Goal: Information Seeking & Learning: Learn about a topic

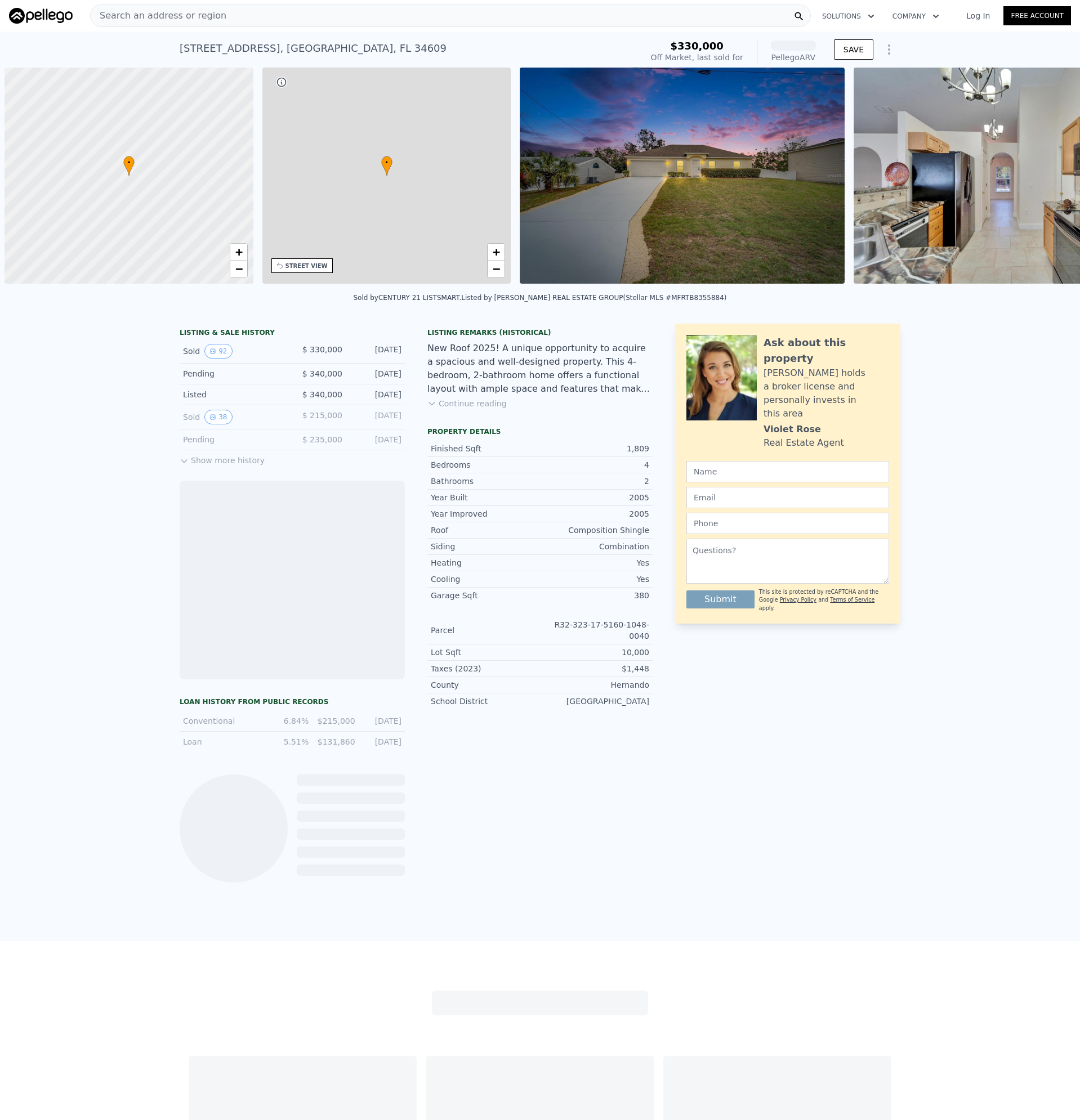
scroll to position [0, 4]
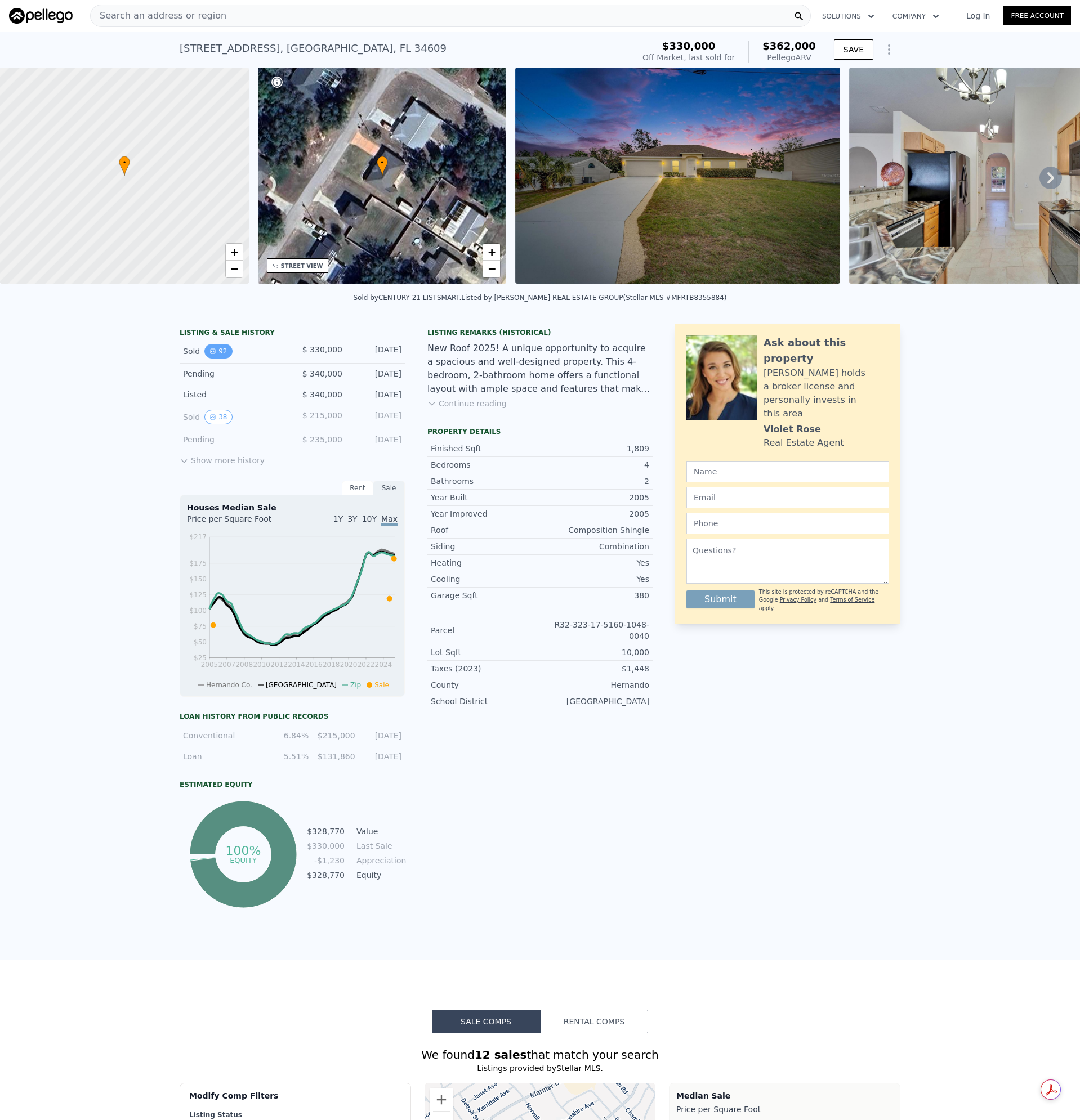
click at [212, 358] on button "92" at bounding box center [218, 351] width 27 height 15
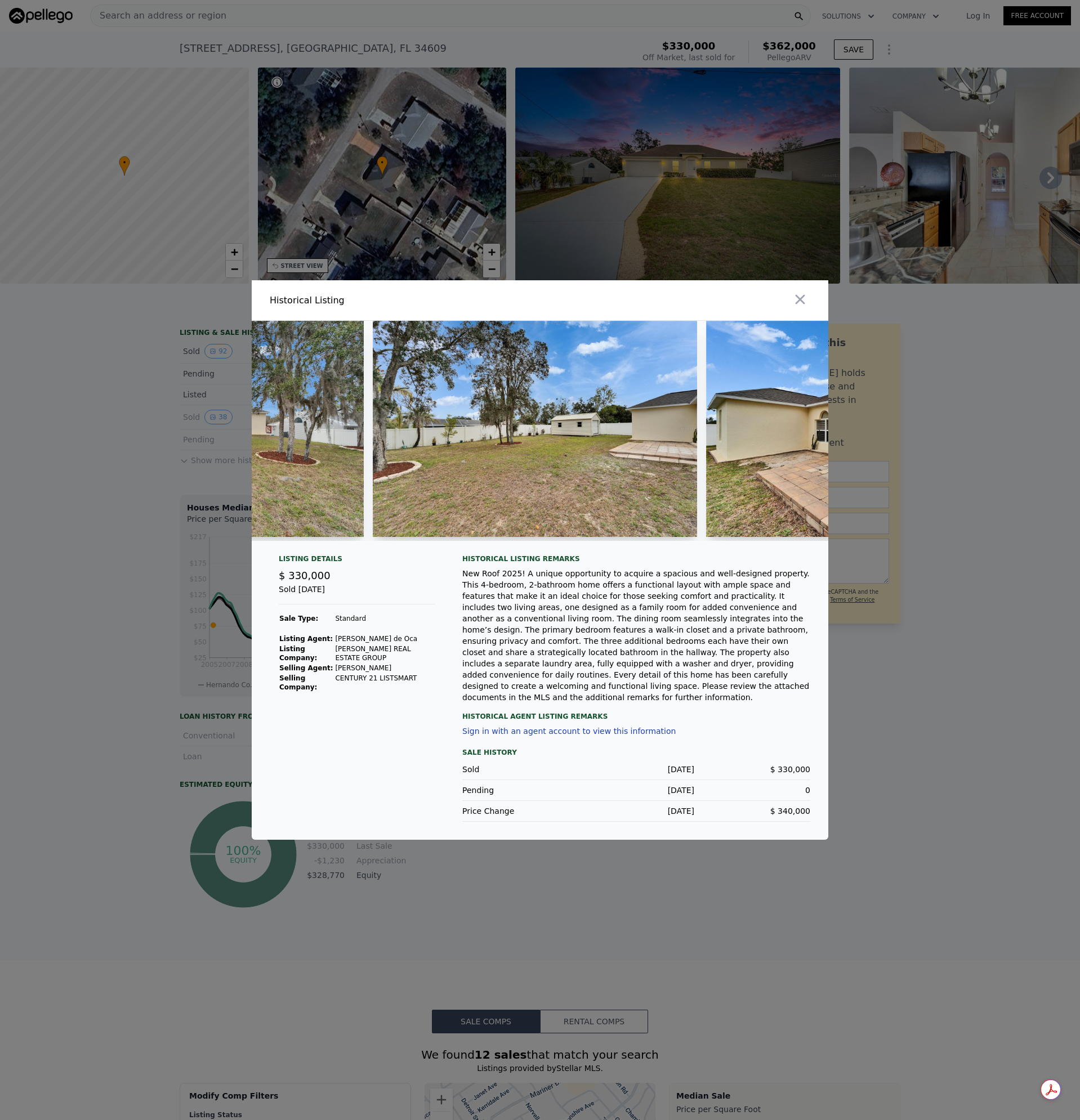
scroll to position [0, 22751]
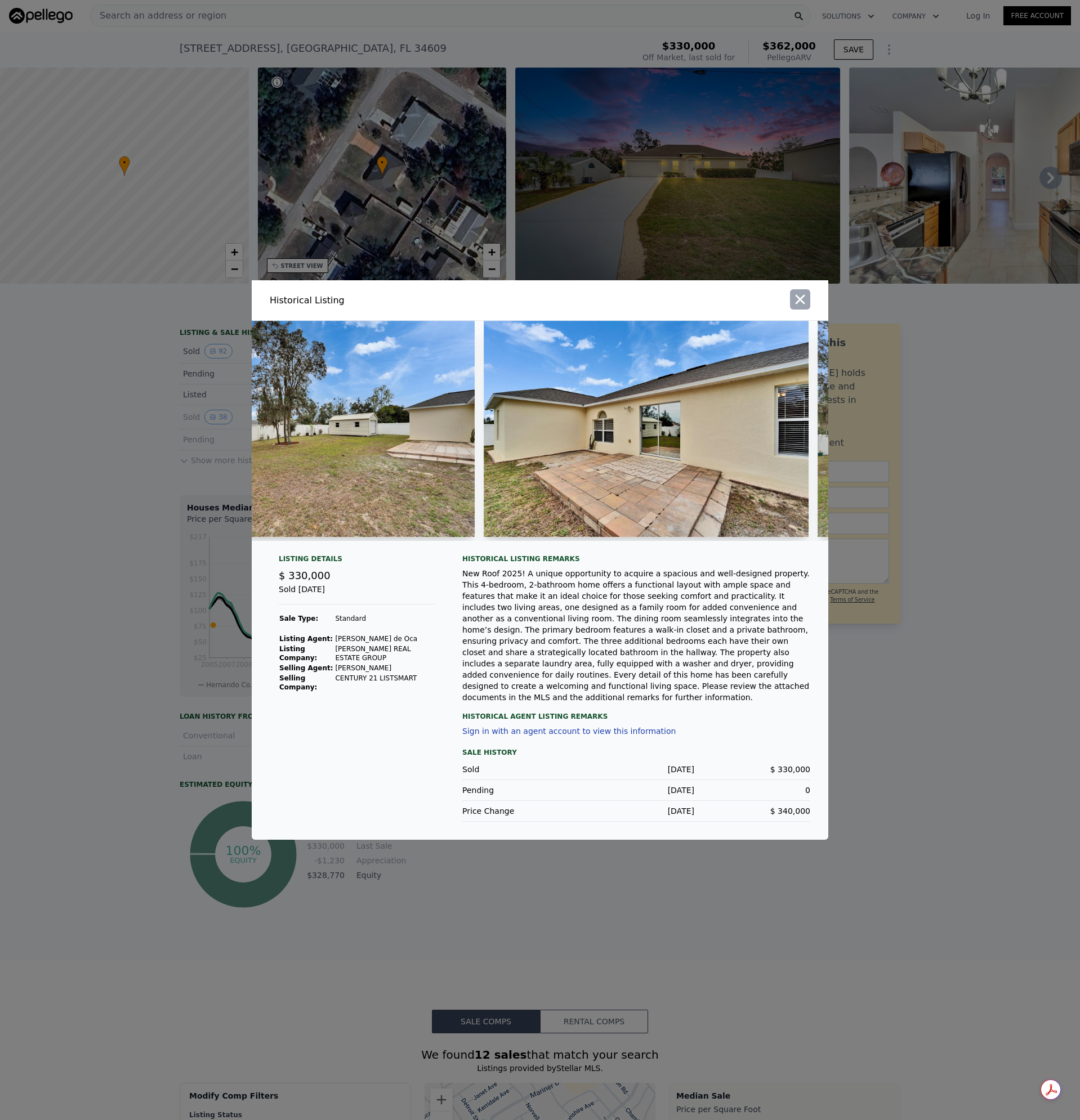
click at [799, 310] on button "button" at bounding box center [800, 299] width 21 height 21
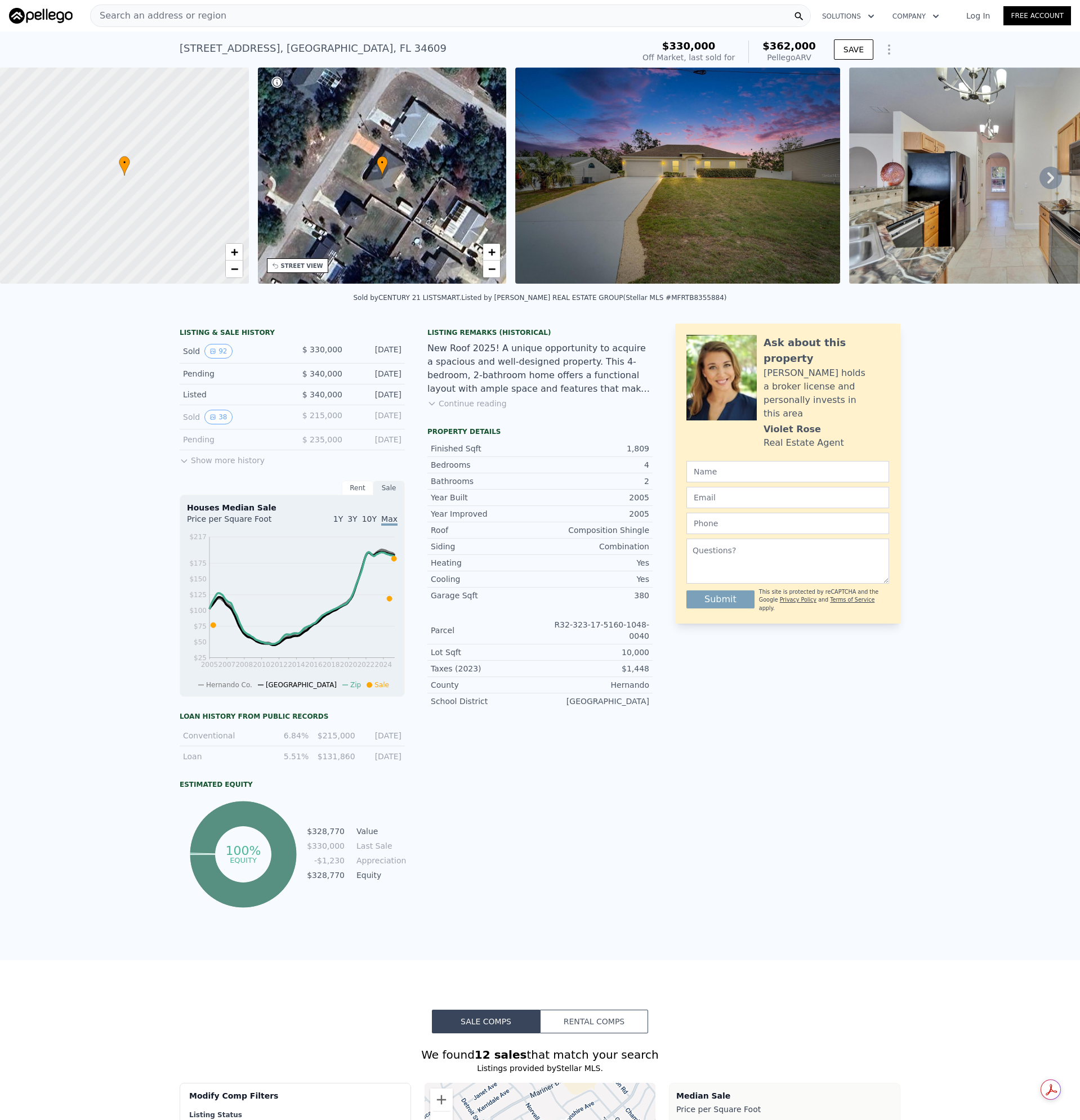
click at [219, 16] on div "Search an address or region" at bounding box center [450, 15] width 721 height 22
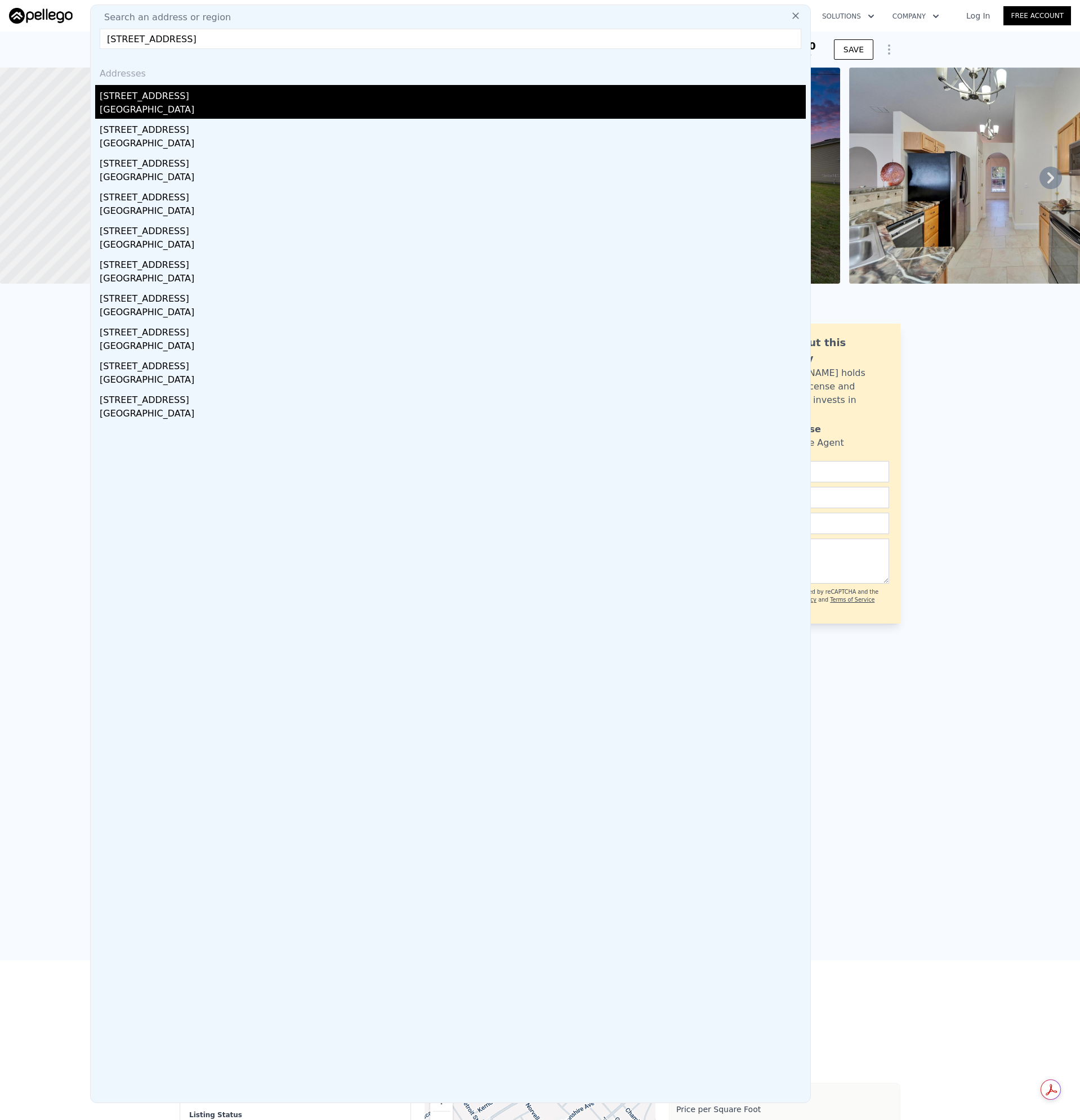
type input "[STREET_ADDRESS]"
click at [128, 109] on div "[GEOGRAPHIC_DATA]" at bounding box center [453, 110] width 706 height 16
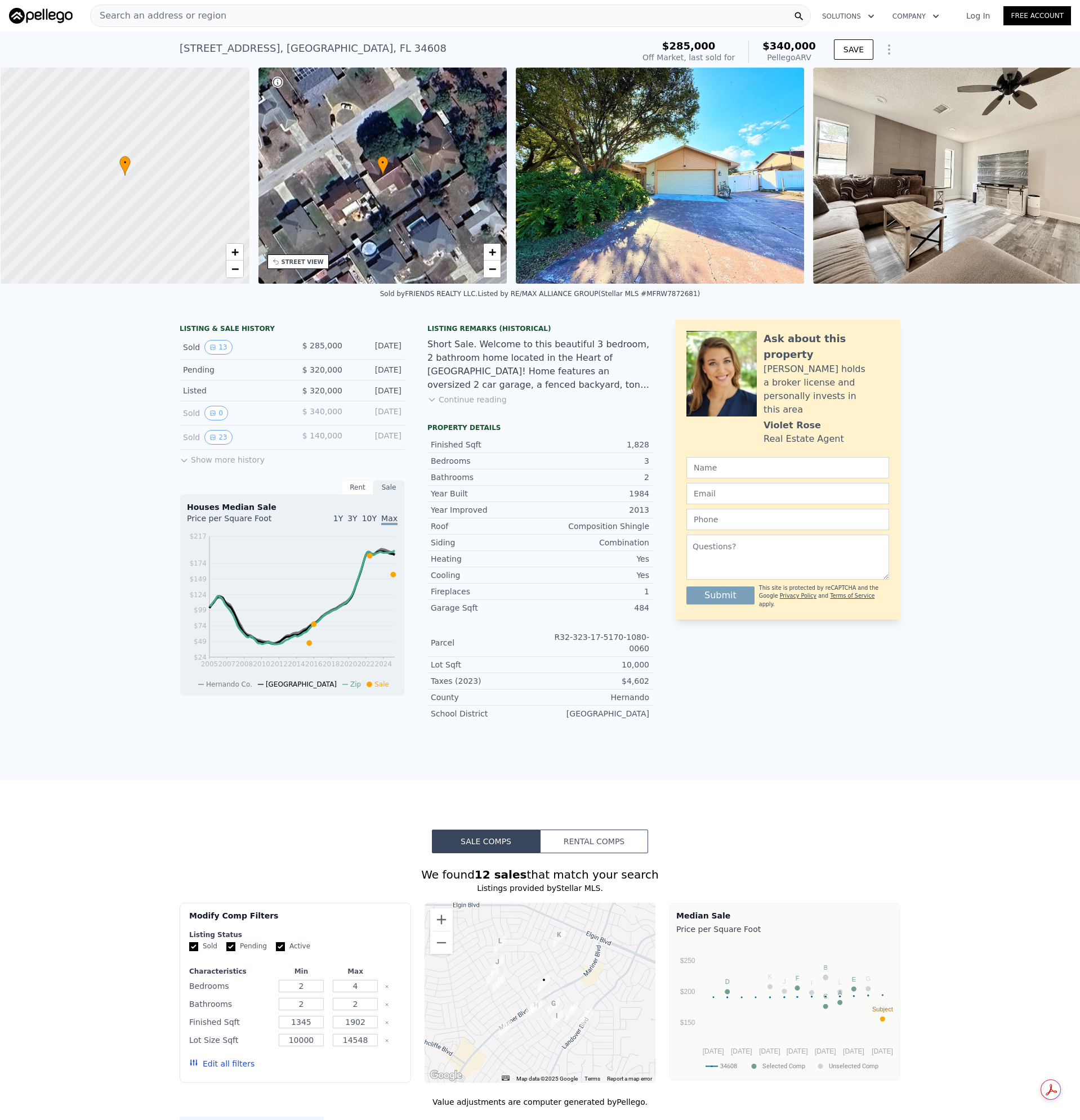
scroll to position [0, 4]
click at [214, 10] on div "Search an address or region" at bounding box center [450, 15] width 721 height 22
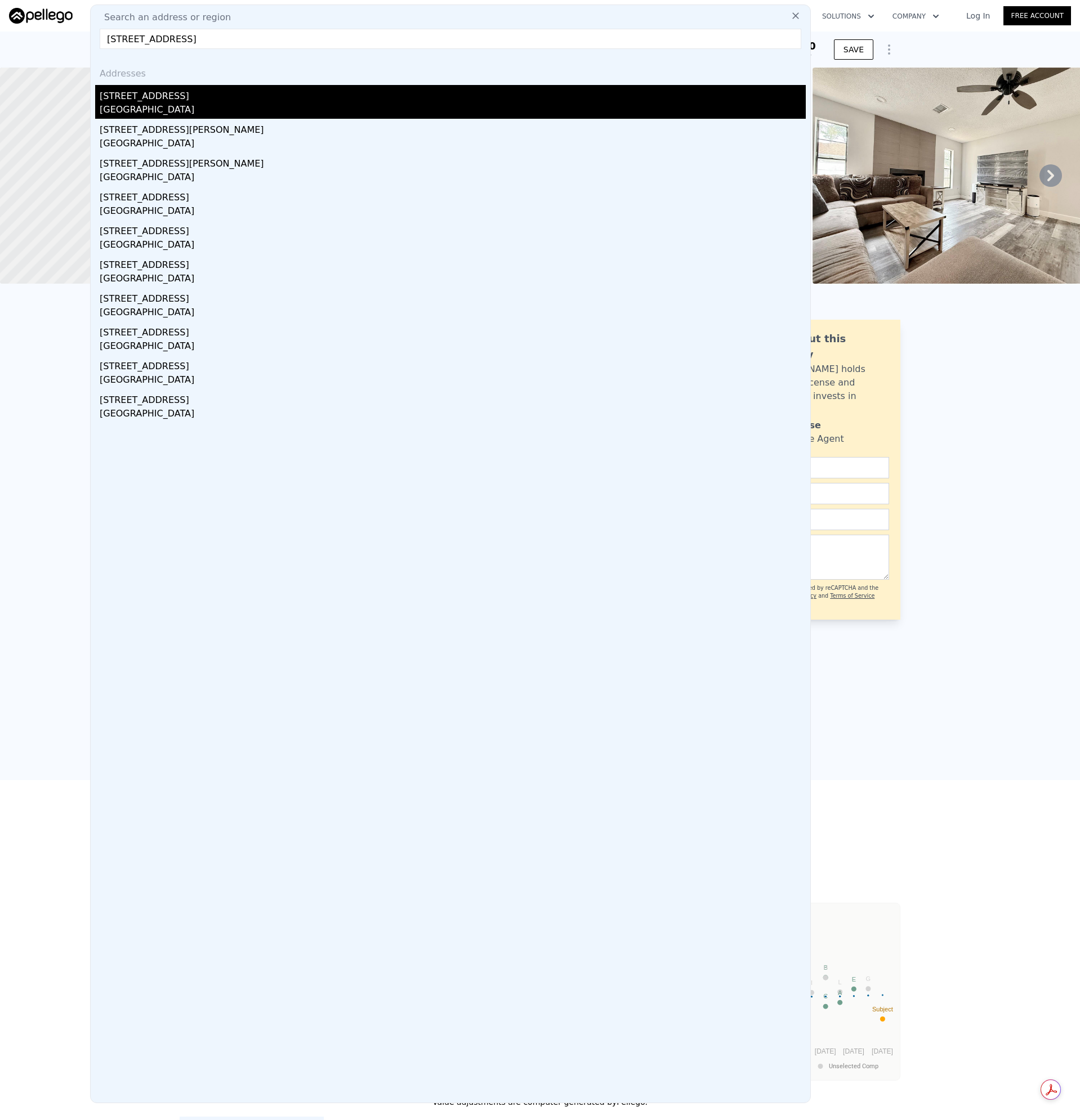
type input "[STREET_ADDRESS]"
click at [115, 107] on div "[GEOGRAPHIC_DATA]" at bounding box center [453, 110] width 706 height 16
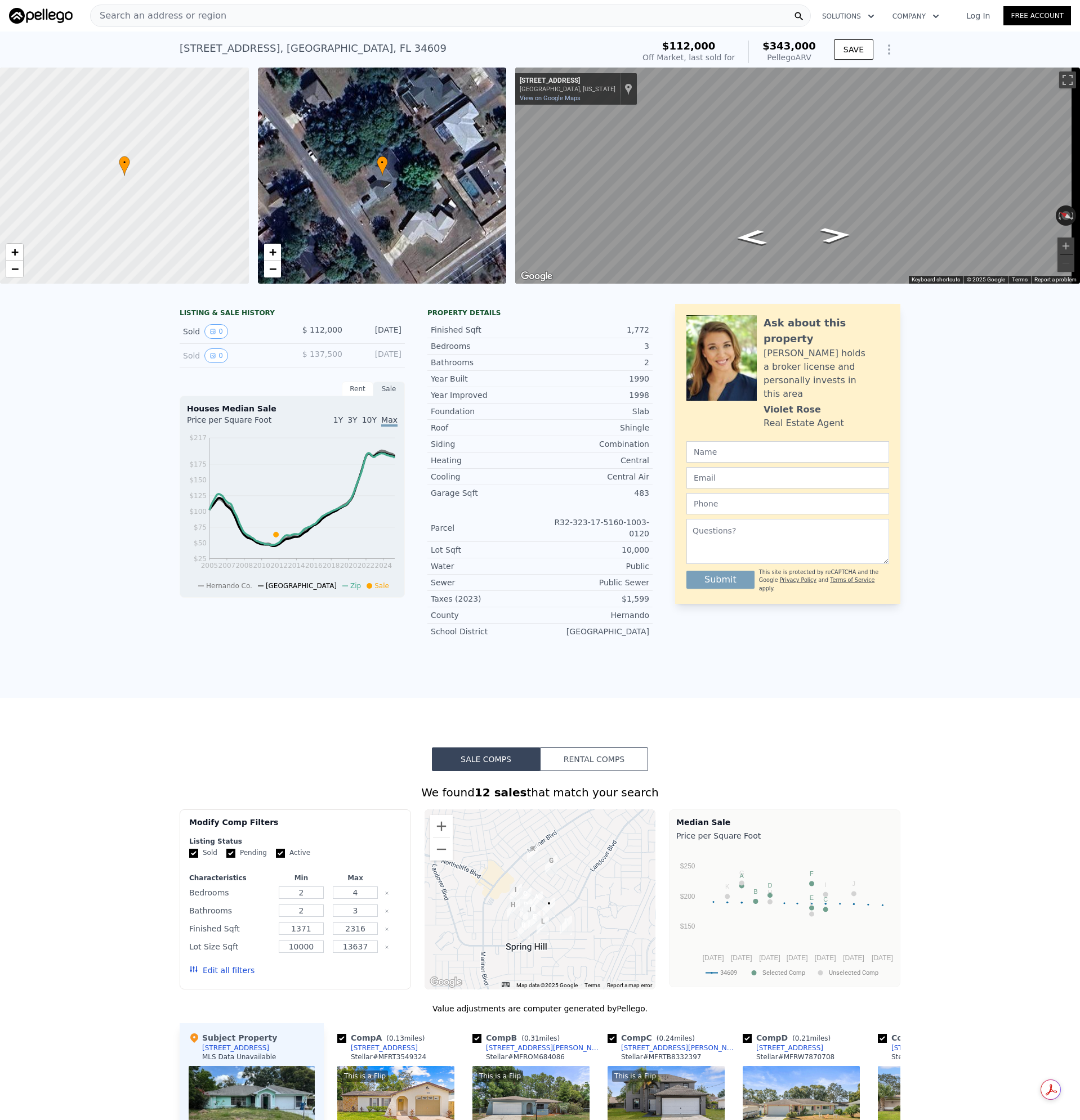
click at [164, 26] on div "Search an address or region" at bounding box center [450, 15] width 721 height 22
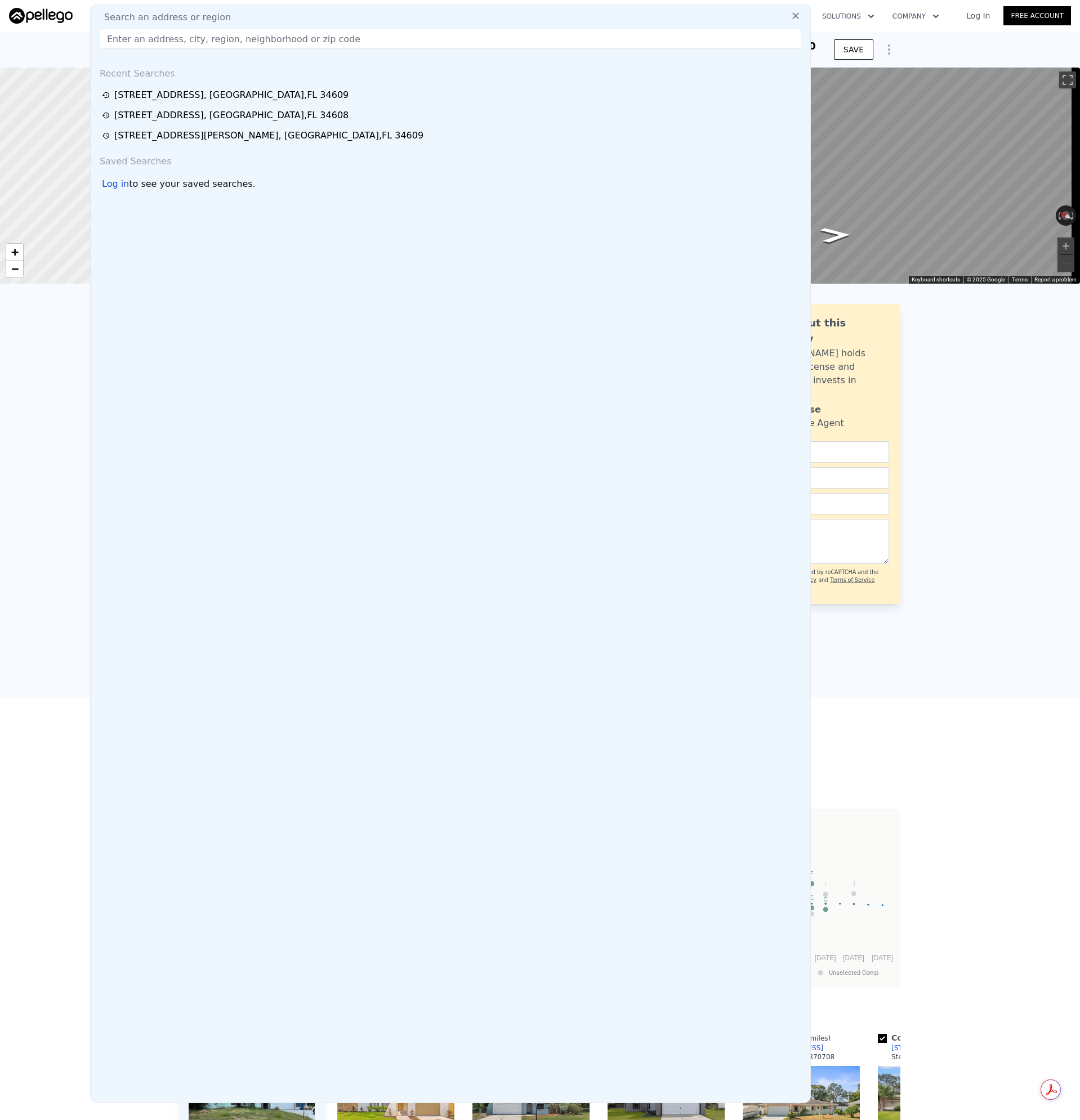
type input "[STREET_ADDRESS]"
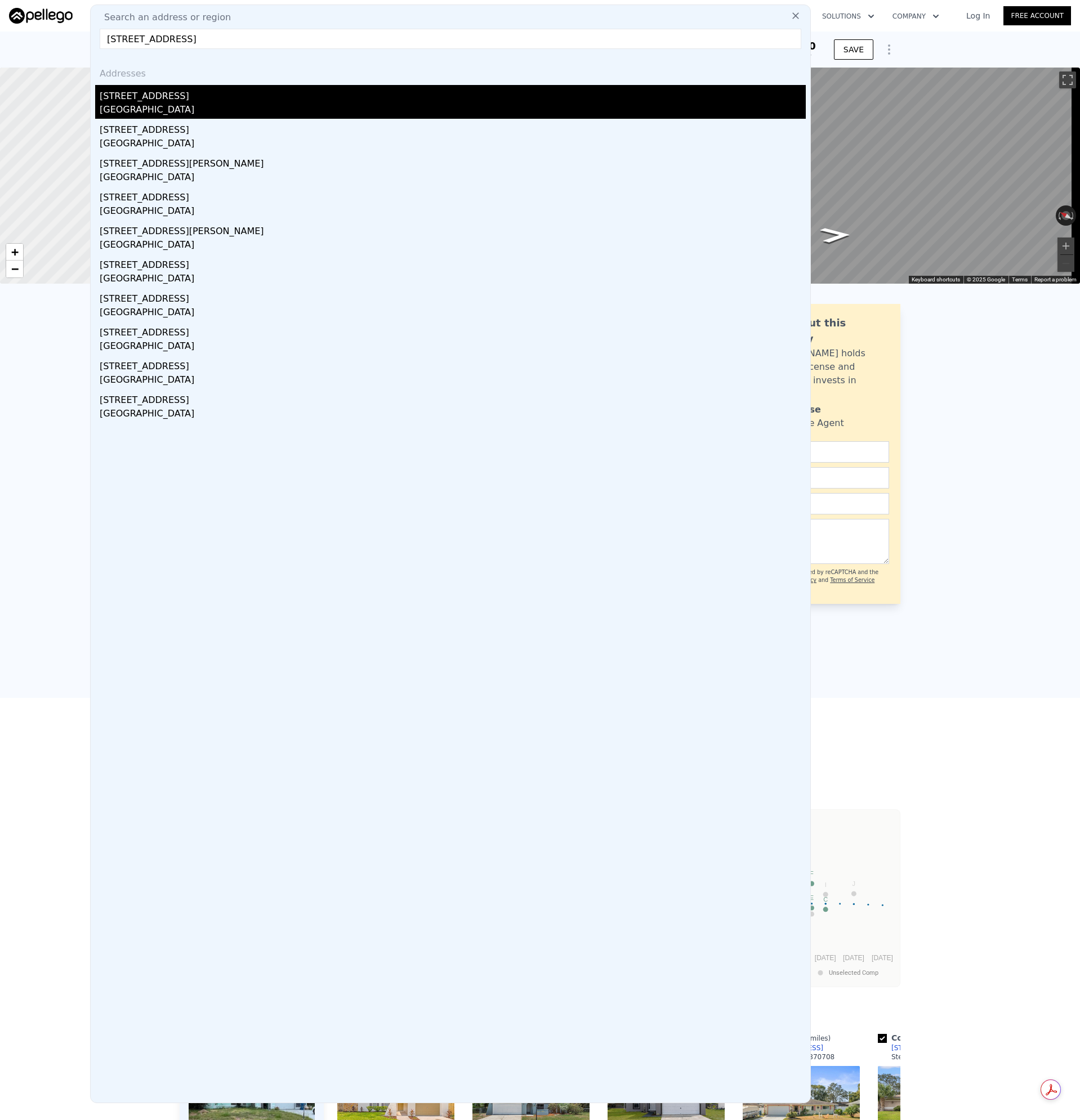
click at [115, 105] on div "[GEOGRAPHIC_DATA]" at bounding box center [453, 110] width 706 height 16
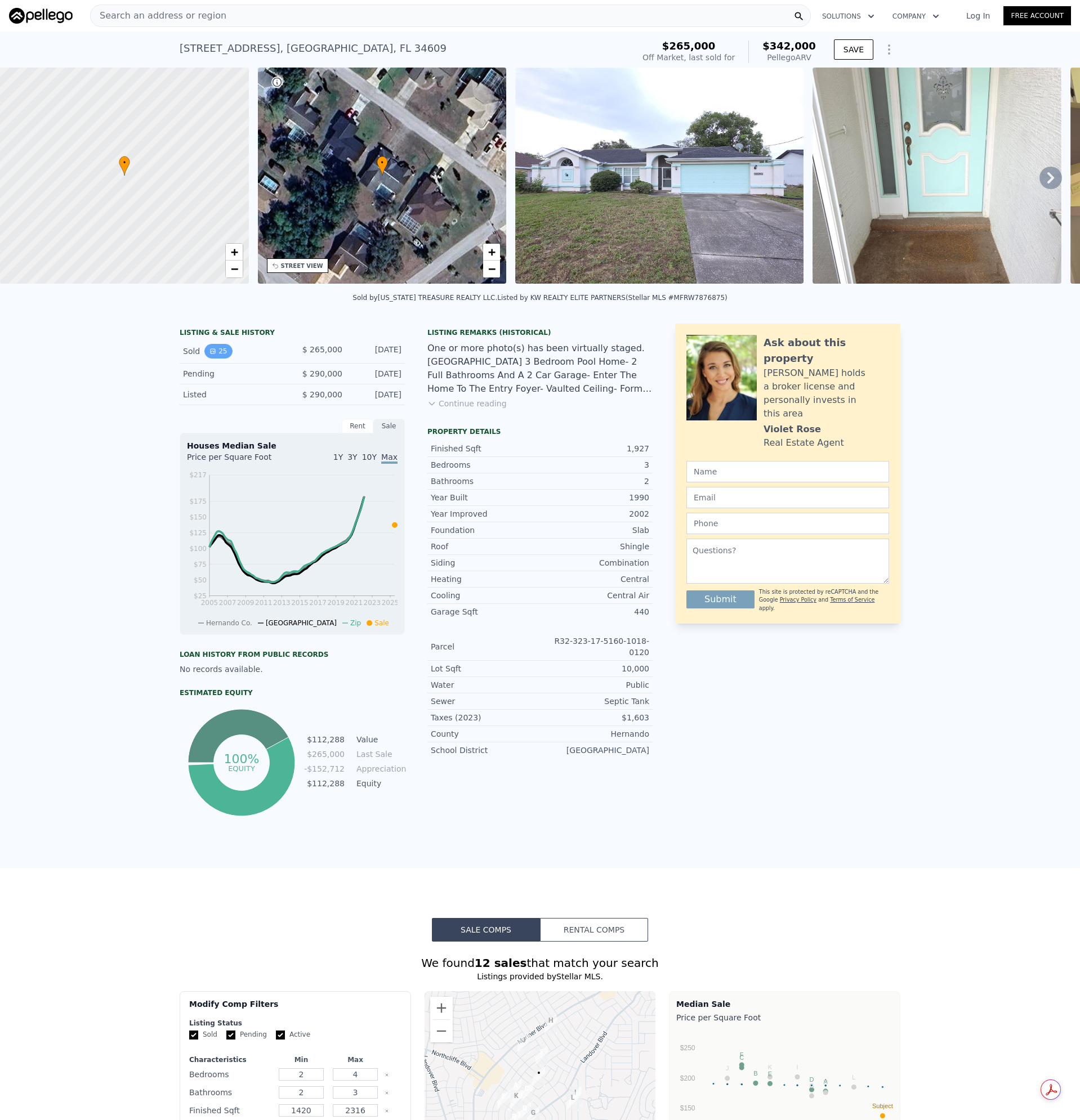
click at [209, 358] on button "25" at bounding box center [218, 351] width 27 height 15
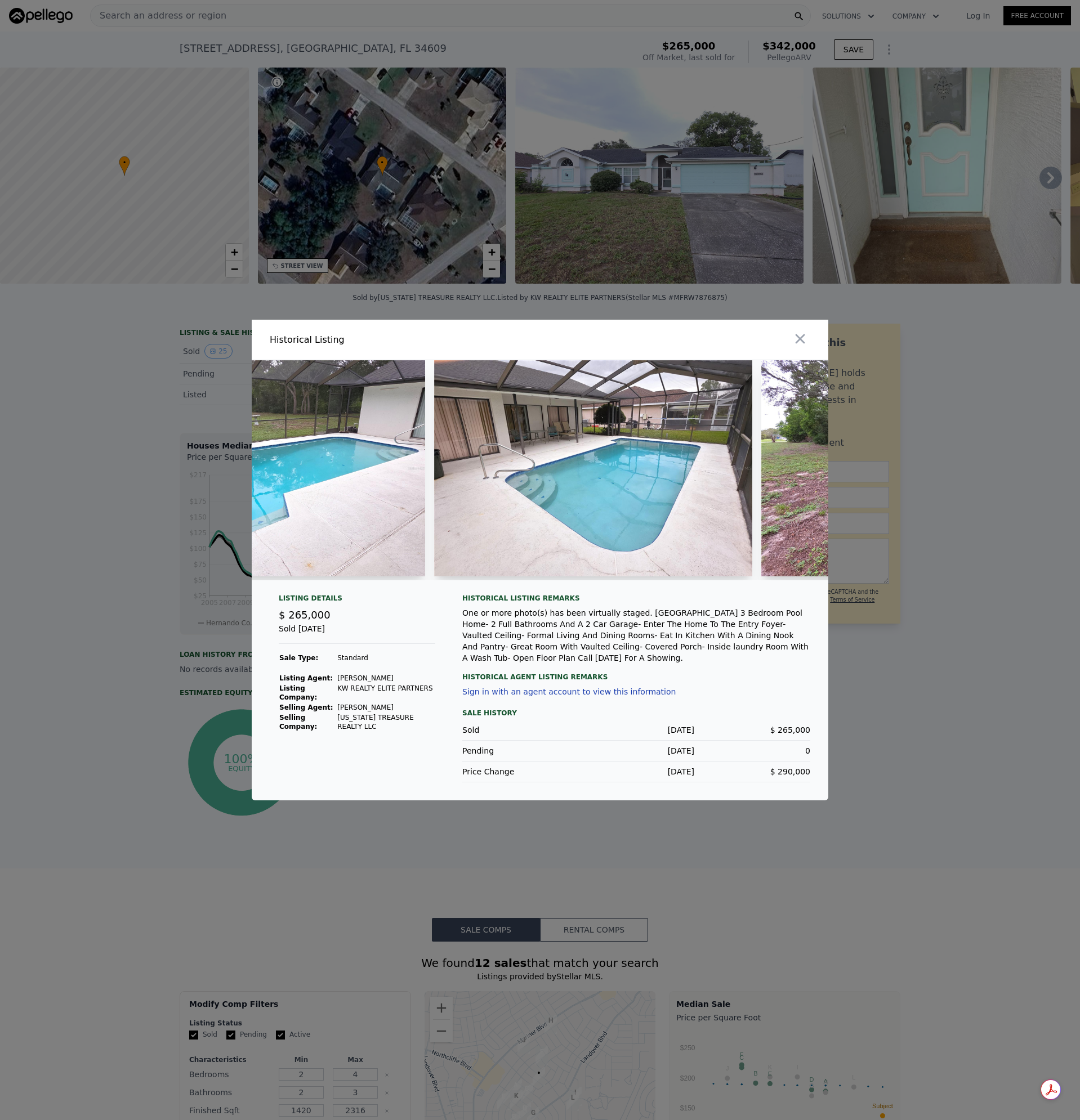
scroll to position [0, 5833]
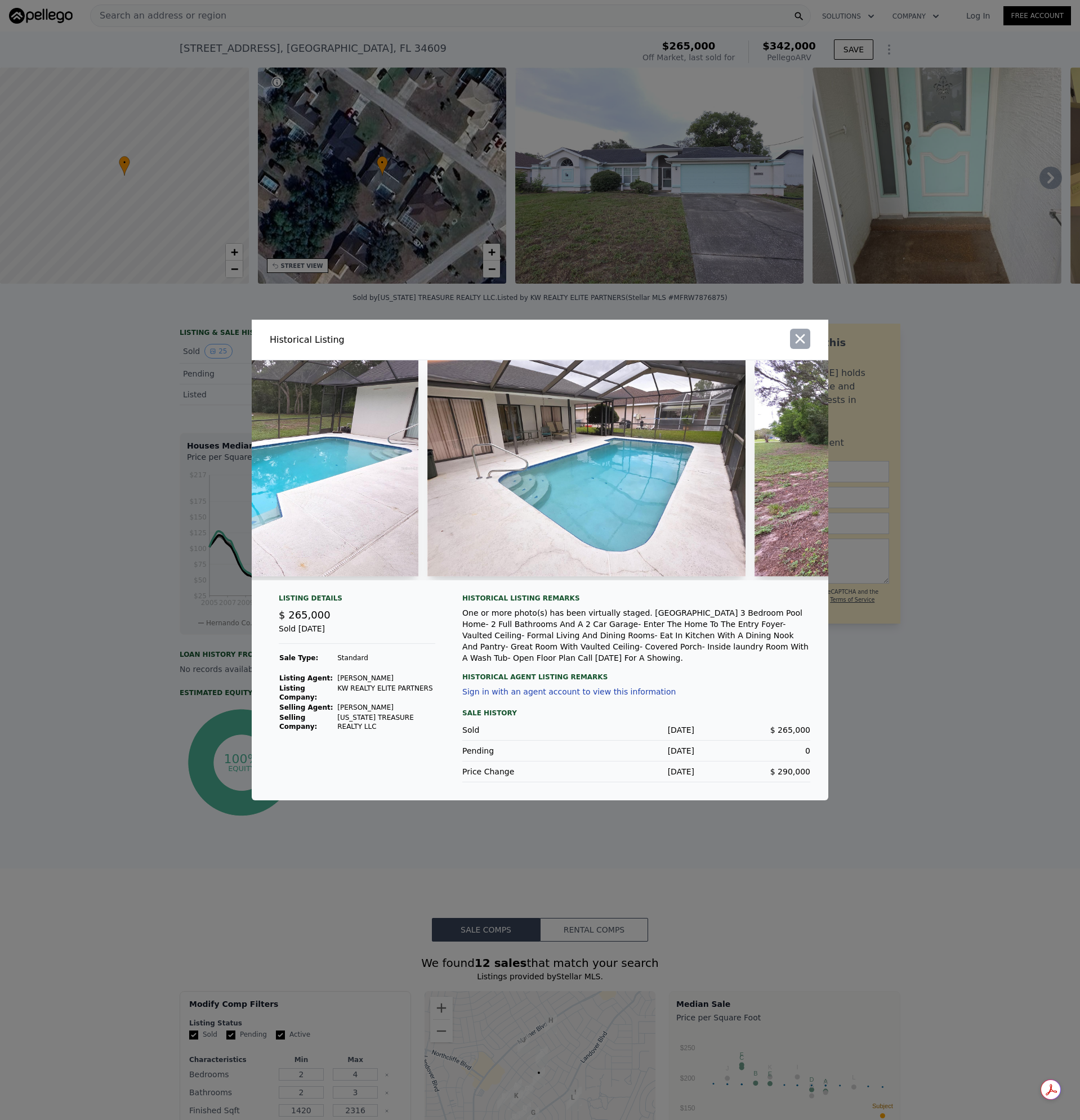
click at [802, 344] on icon "button" at bounding box center [800, 339] width 16 height 16
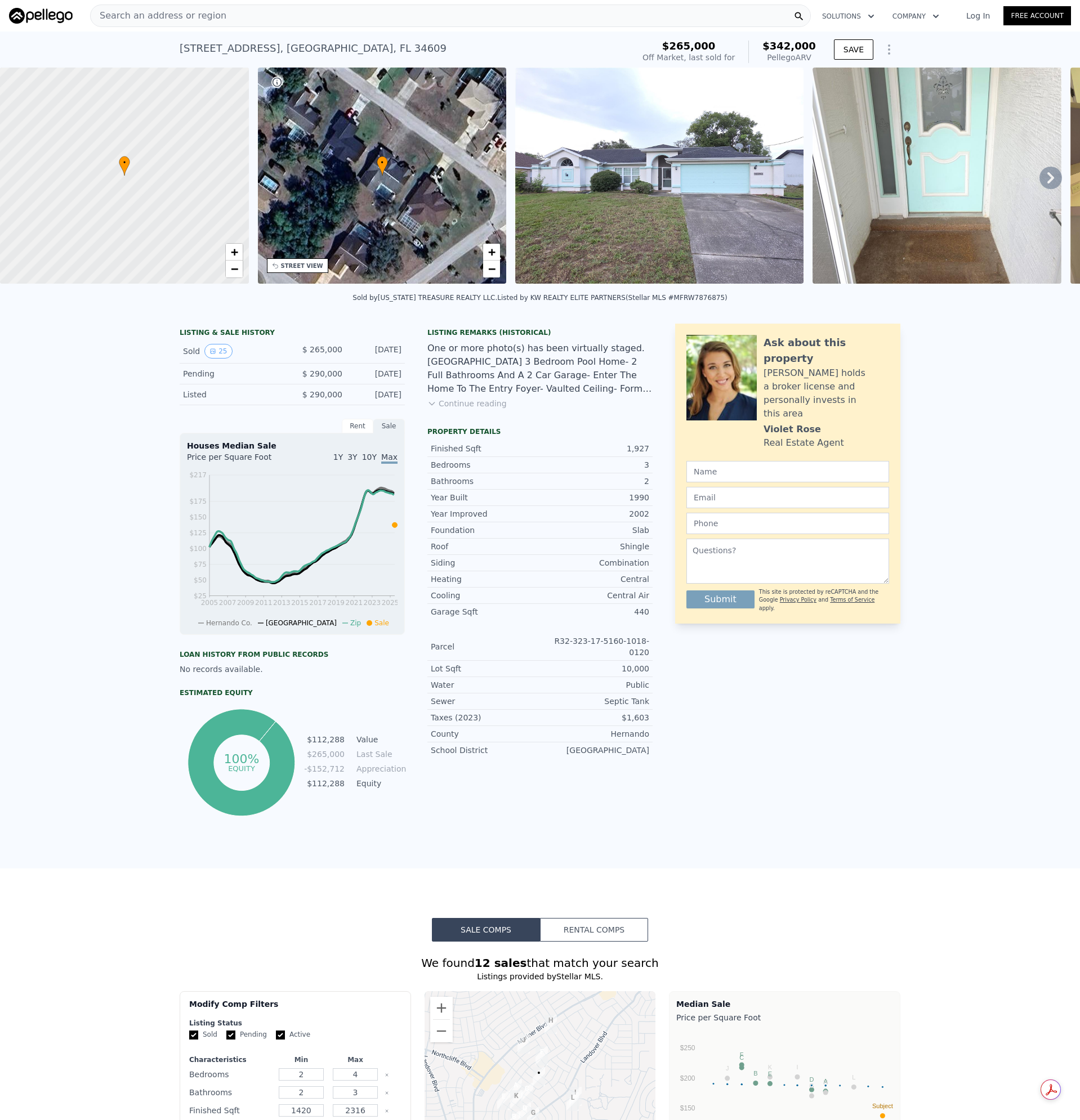
click at [163, 13] on span "Search an address or region" at bounding box center [158, 16] width 136 height 13
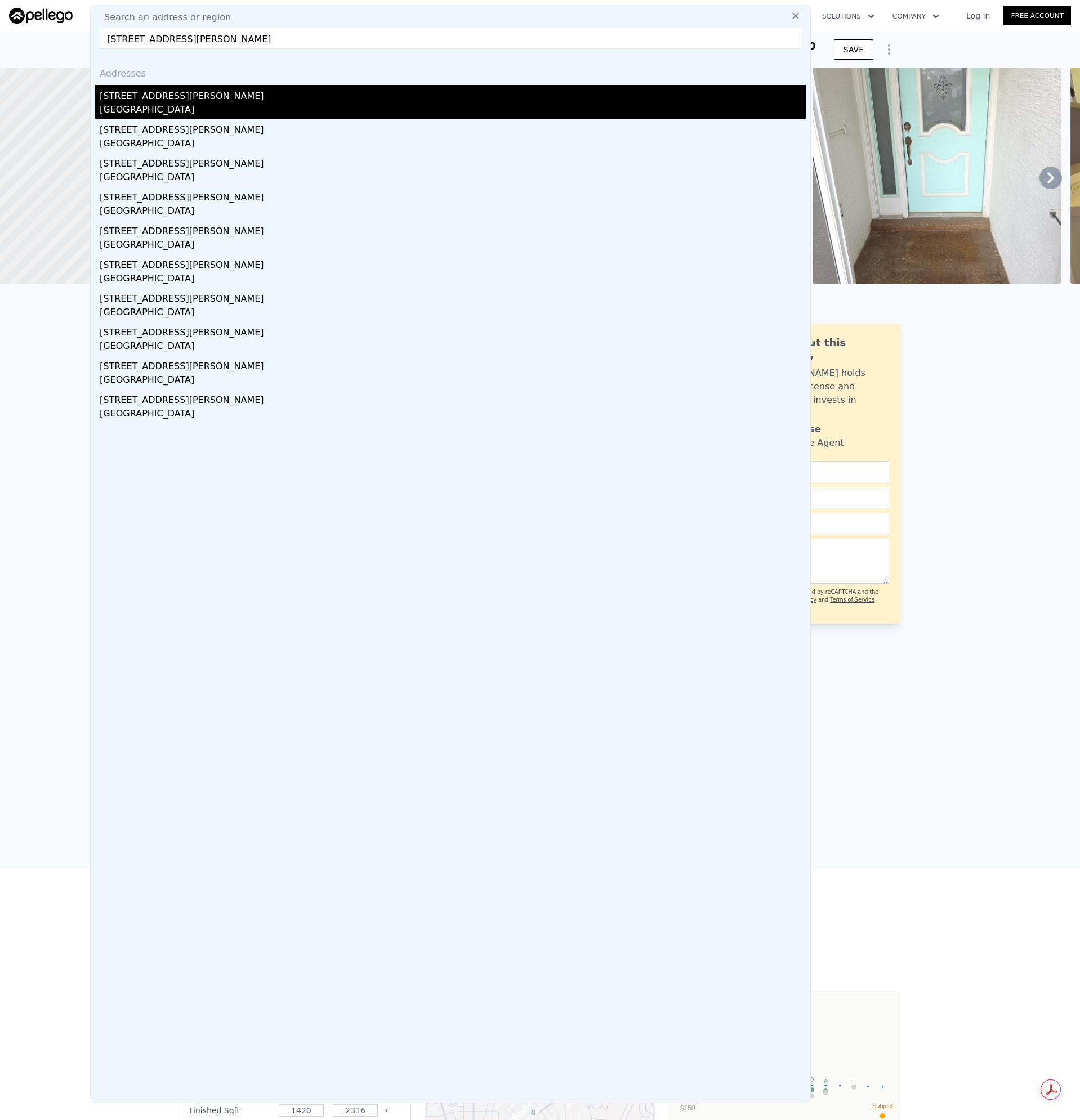
type input "[STREET_ADDRESS][PERSON_NAME]"
click at [138, 107] on div "[GEOGRAPHIC_DATA]" at bounding box center [453, 110] width 706 height 16
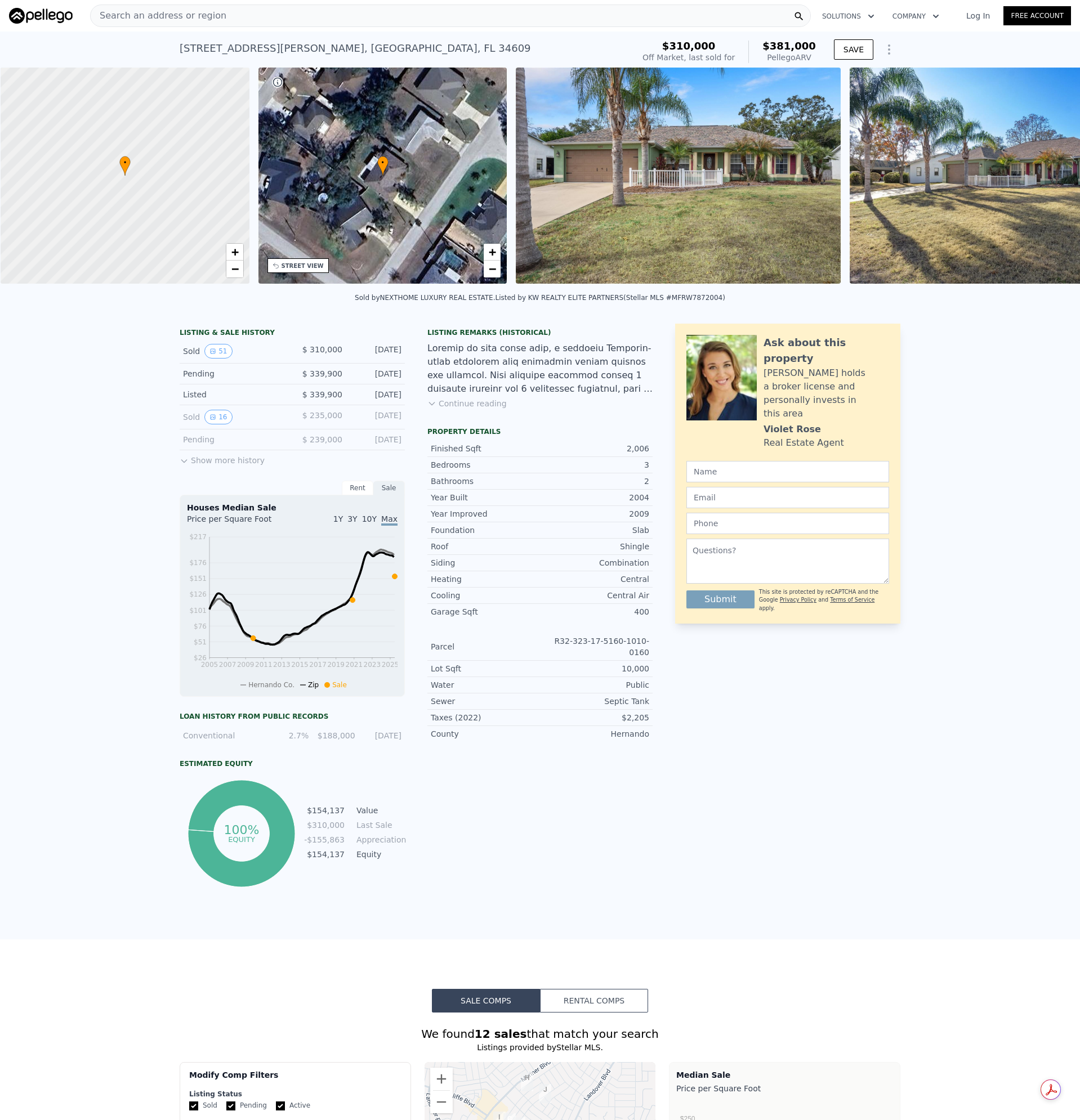
scroll to position [0, 4]
click at [228, 13] on div "Search an address or region" at bounding box center [450, 15] width 721 height 22
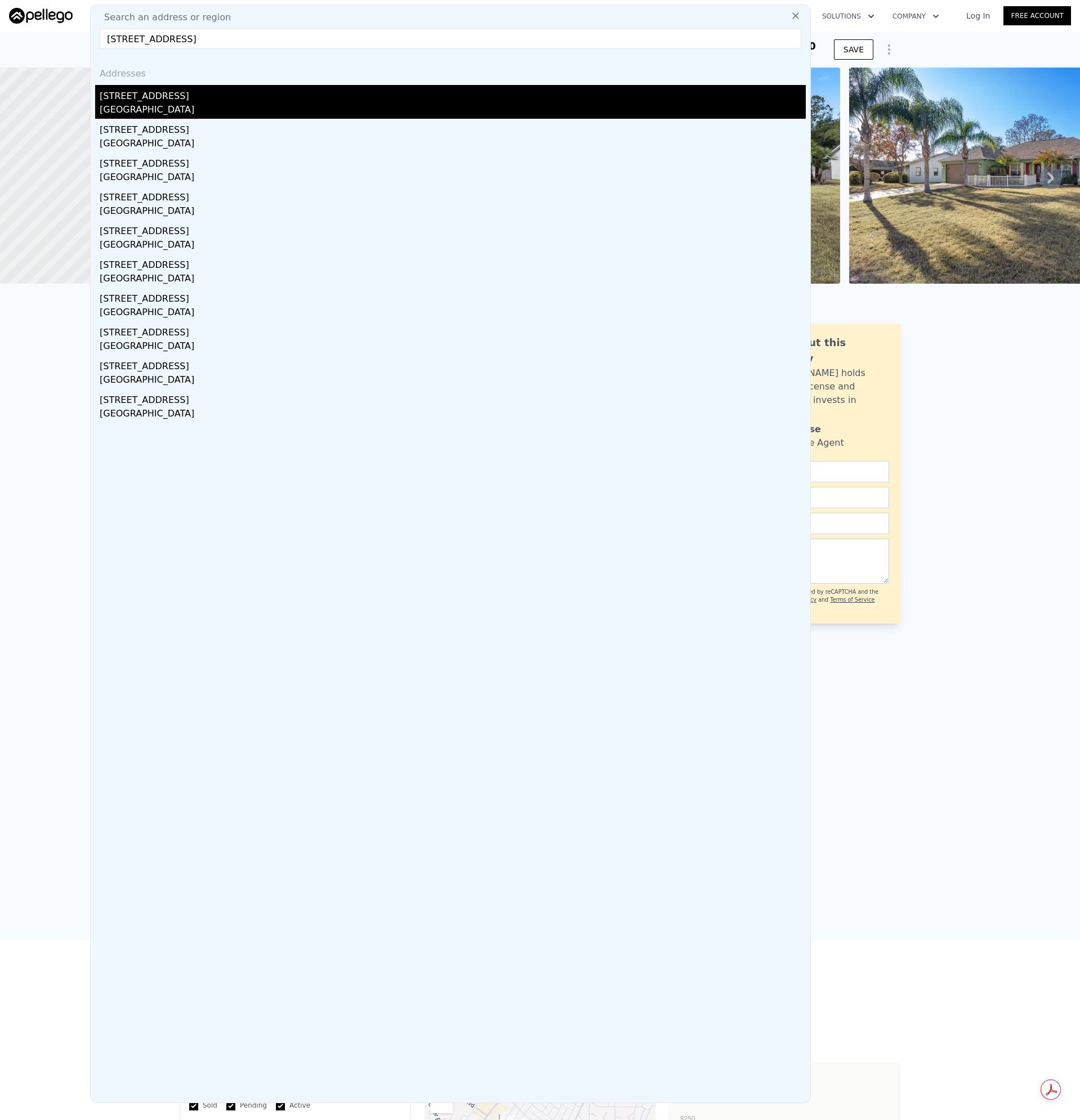
type input "[STREET_ADDRESS]"
click at [129, 95] on div "[STREET_ADDRESS]" at bounding box center [453, 94] width 706 height 18
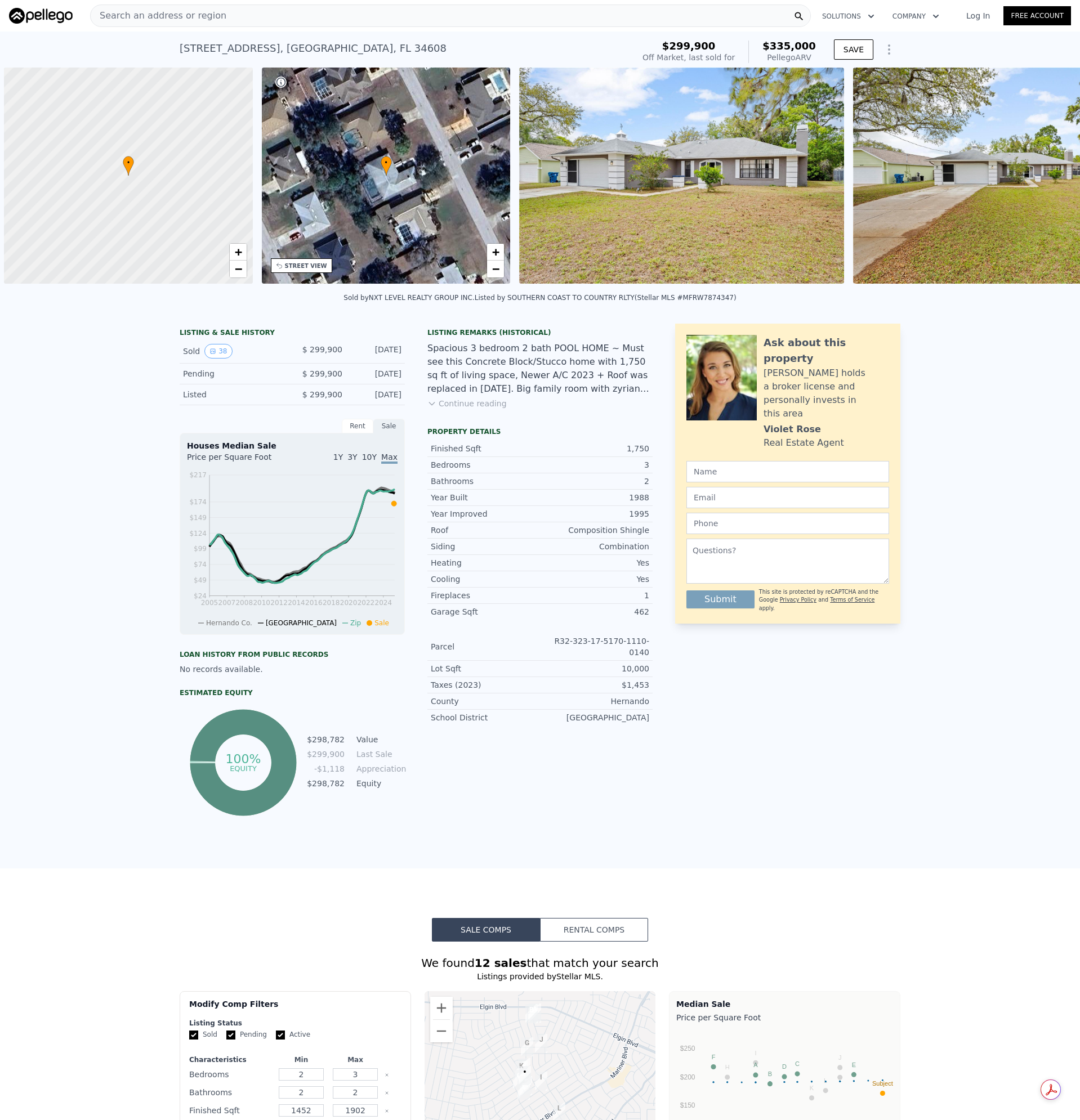
scroll to position [0, 4]
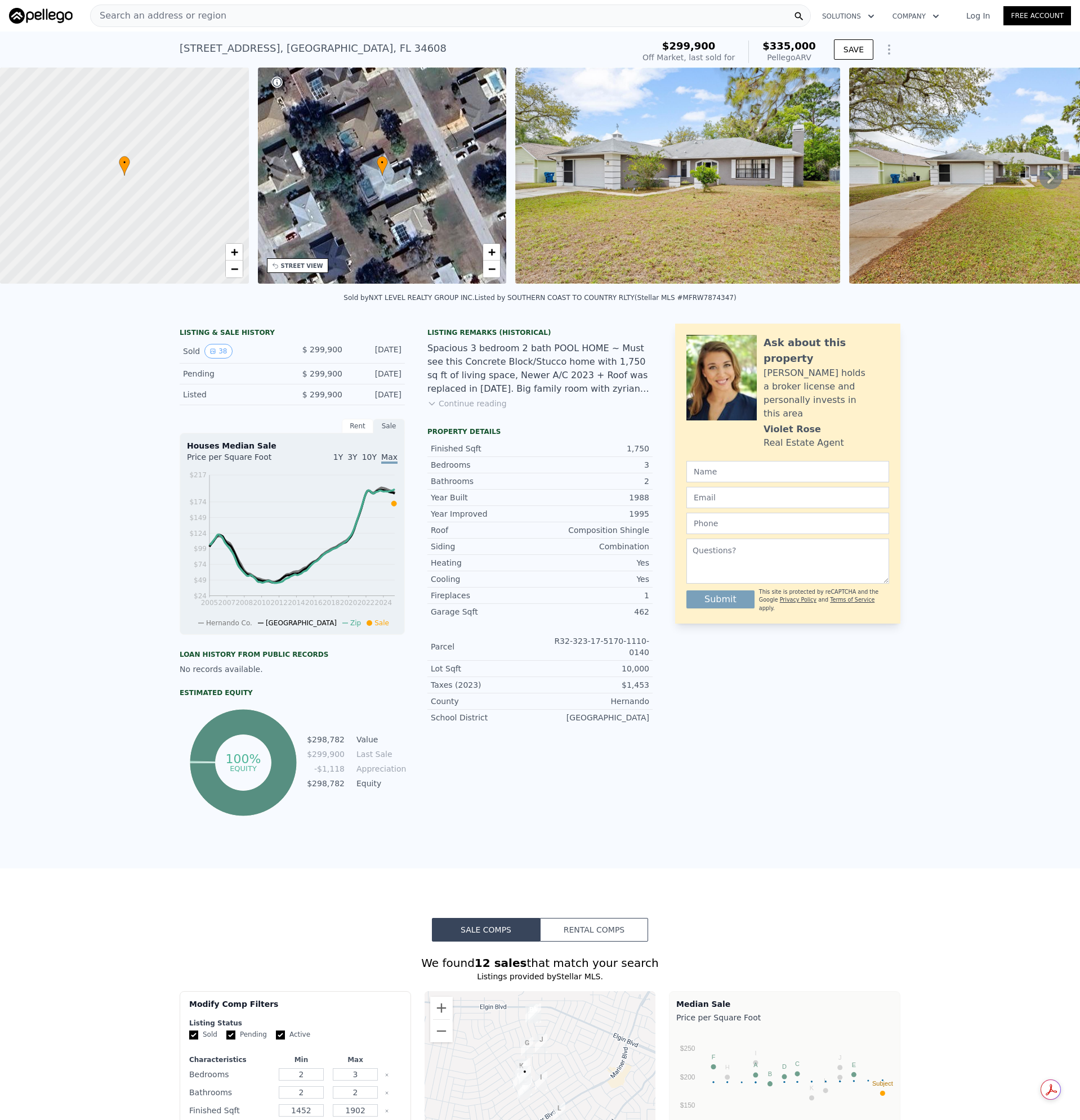
click at [164, 12] on span "Search an address or region" at bounding box center [158, 16] width 136 height 13
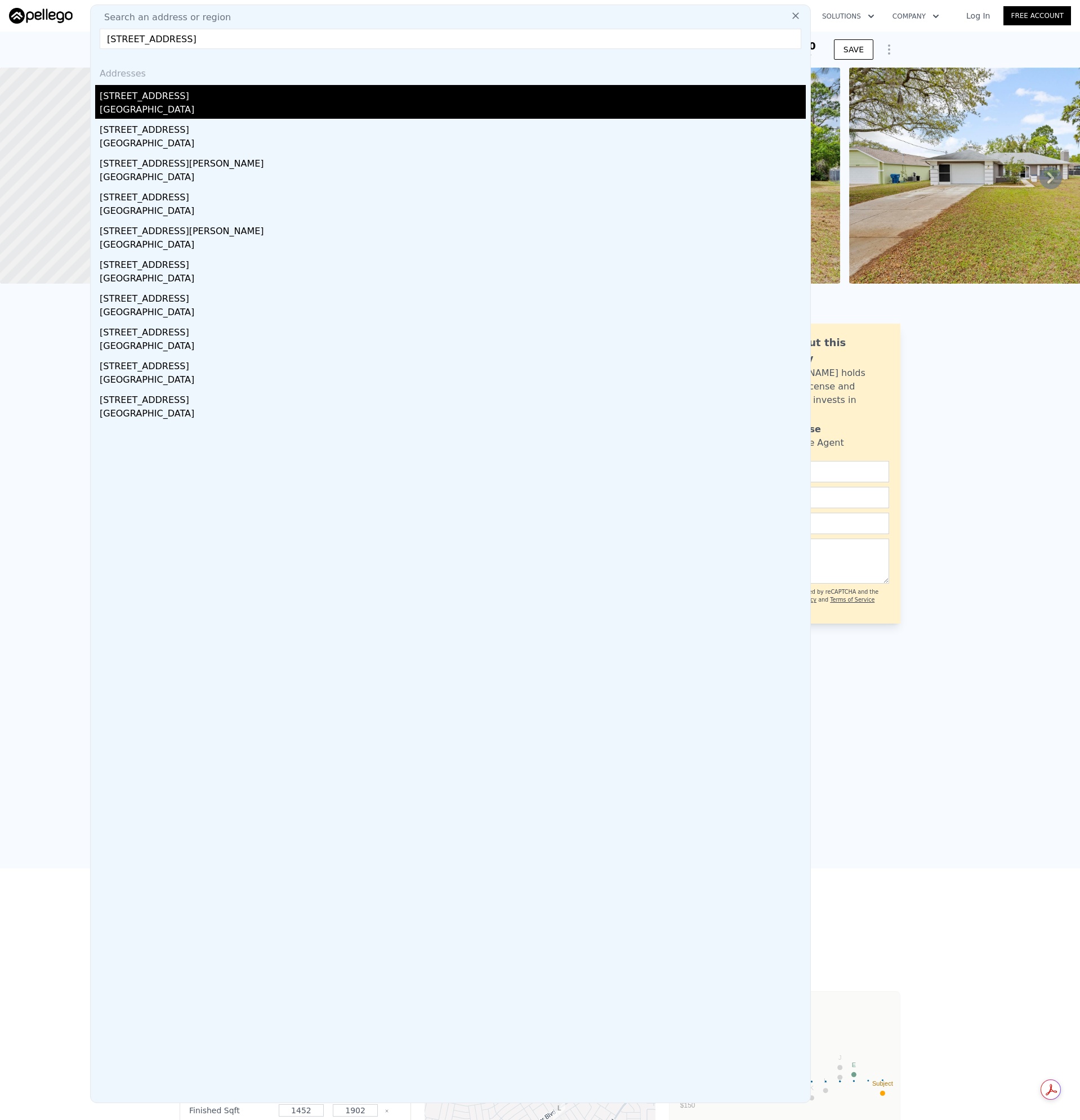
type input "[STREET_ADDRESS]"
click at [144, 96] on div "[STREET_ADDRESS]" at bounding box center [453, 94] width 706 height 18
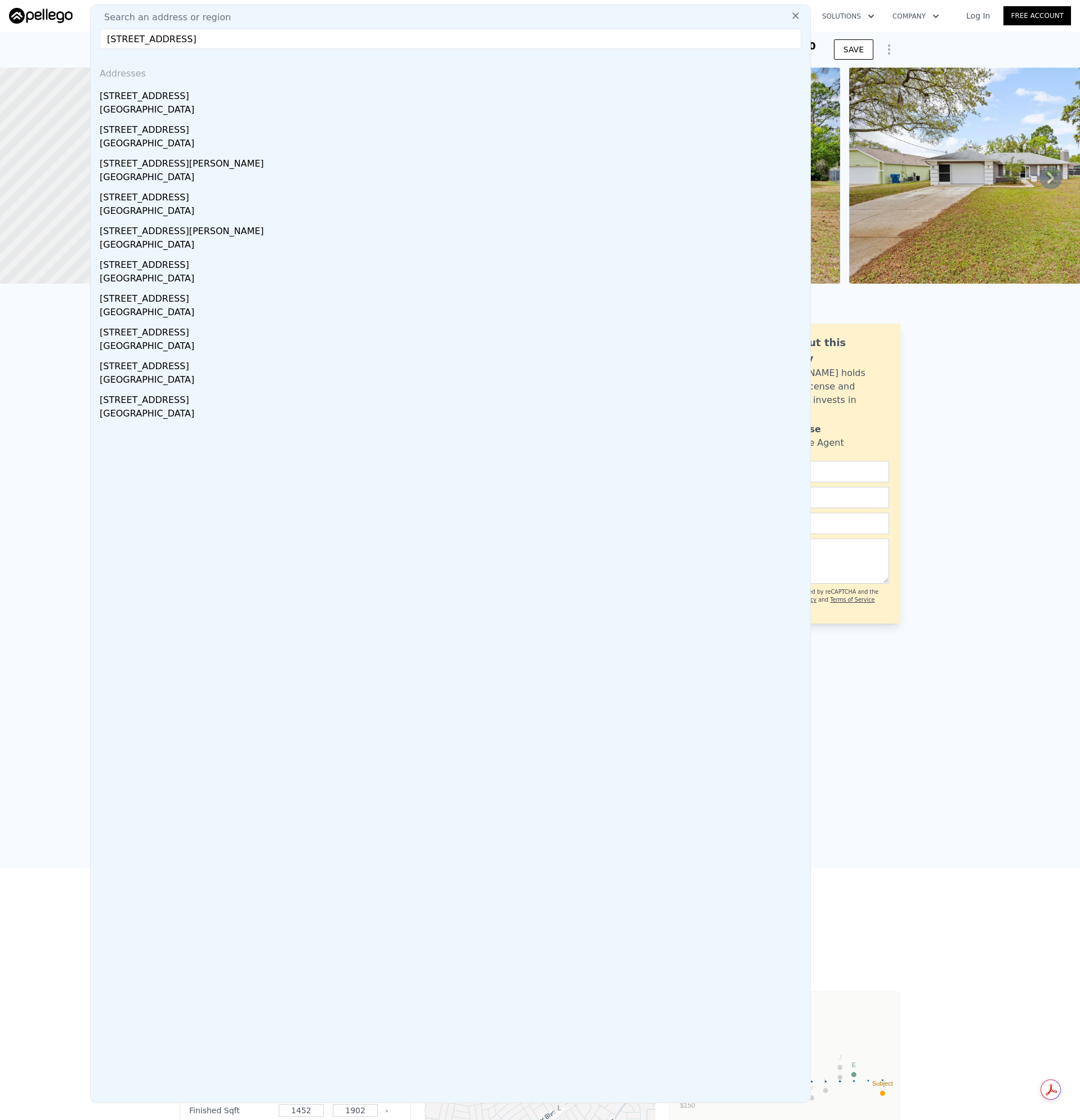
type input "4"
type input "3"
type input "1420"
type input "2316"
type input "13637"
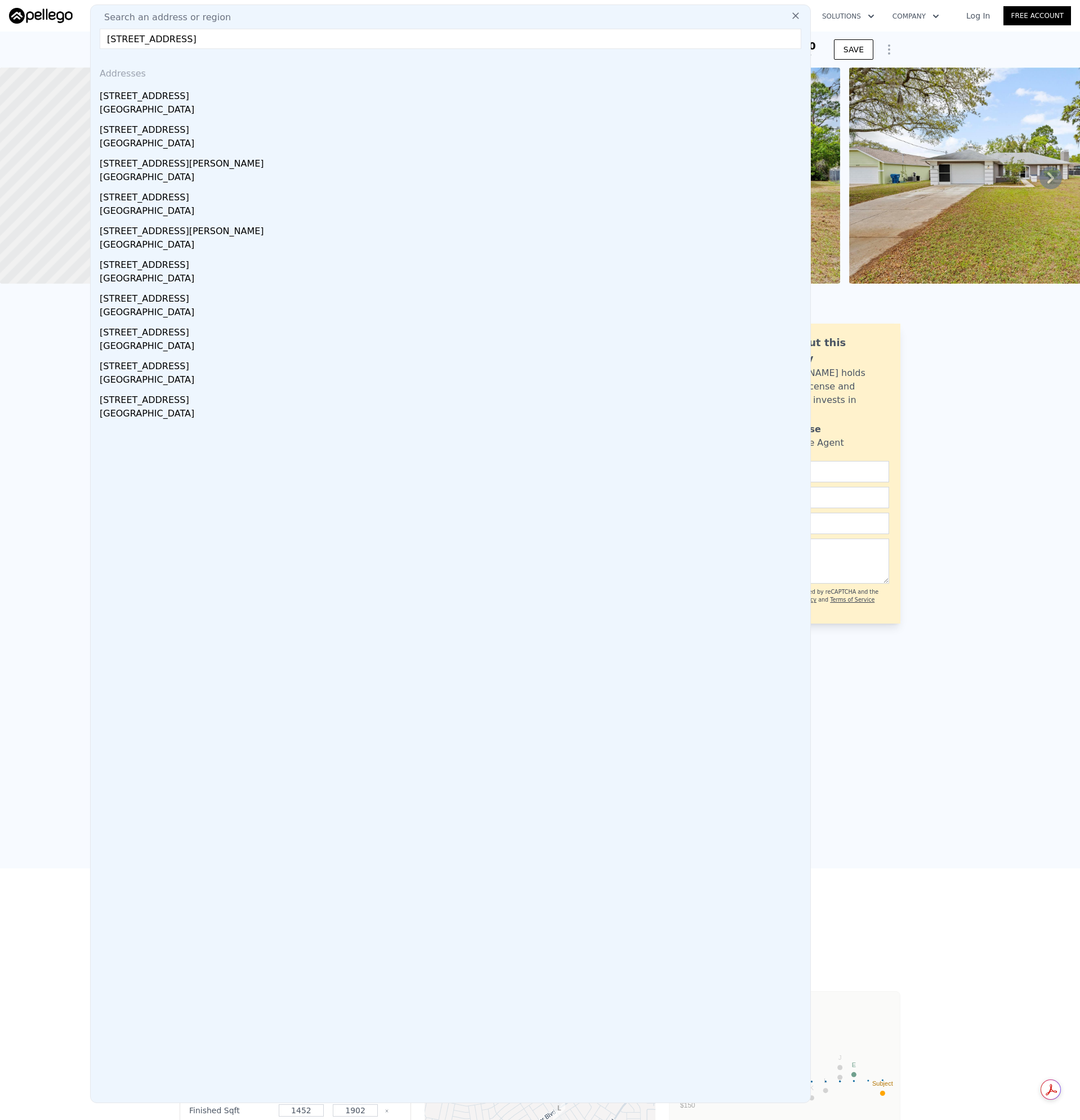
type input "$ 342,000"
type input "$ 40,124"
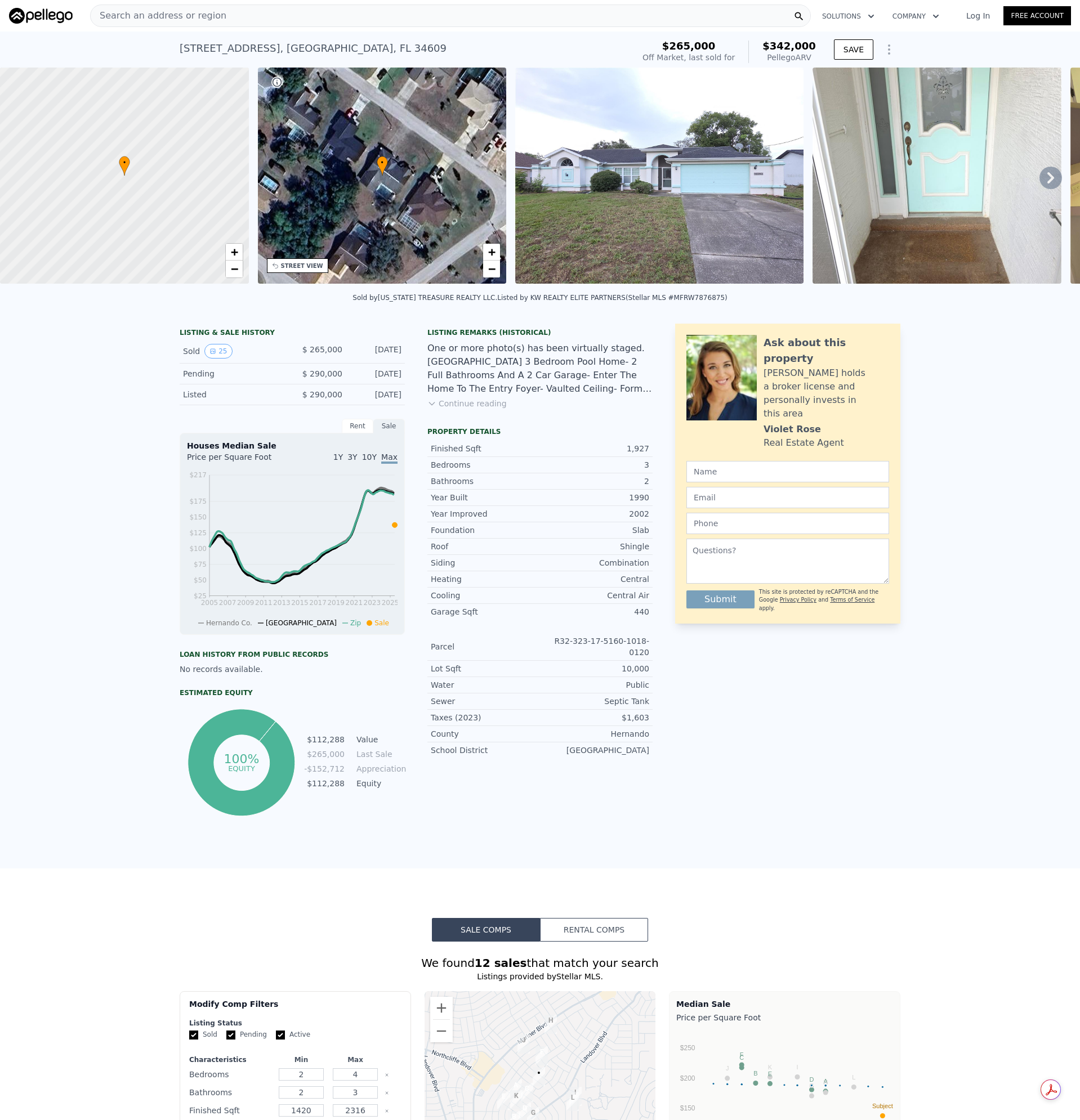
click at [577, 195] on img at bounding box center [660, 176] width 289 height 216
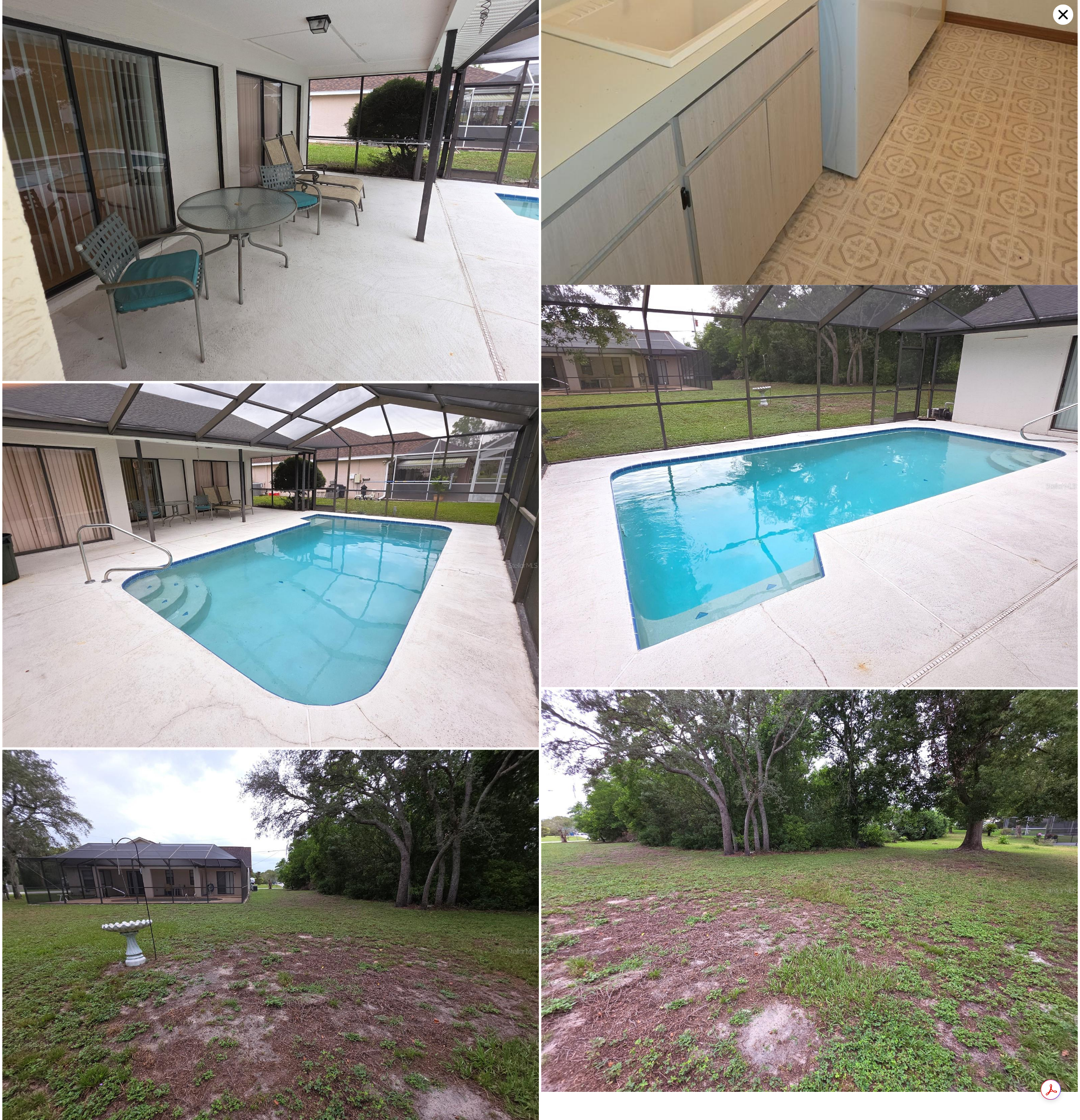
scroll to position [4269, 0]
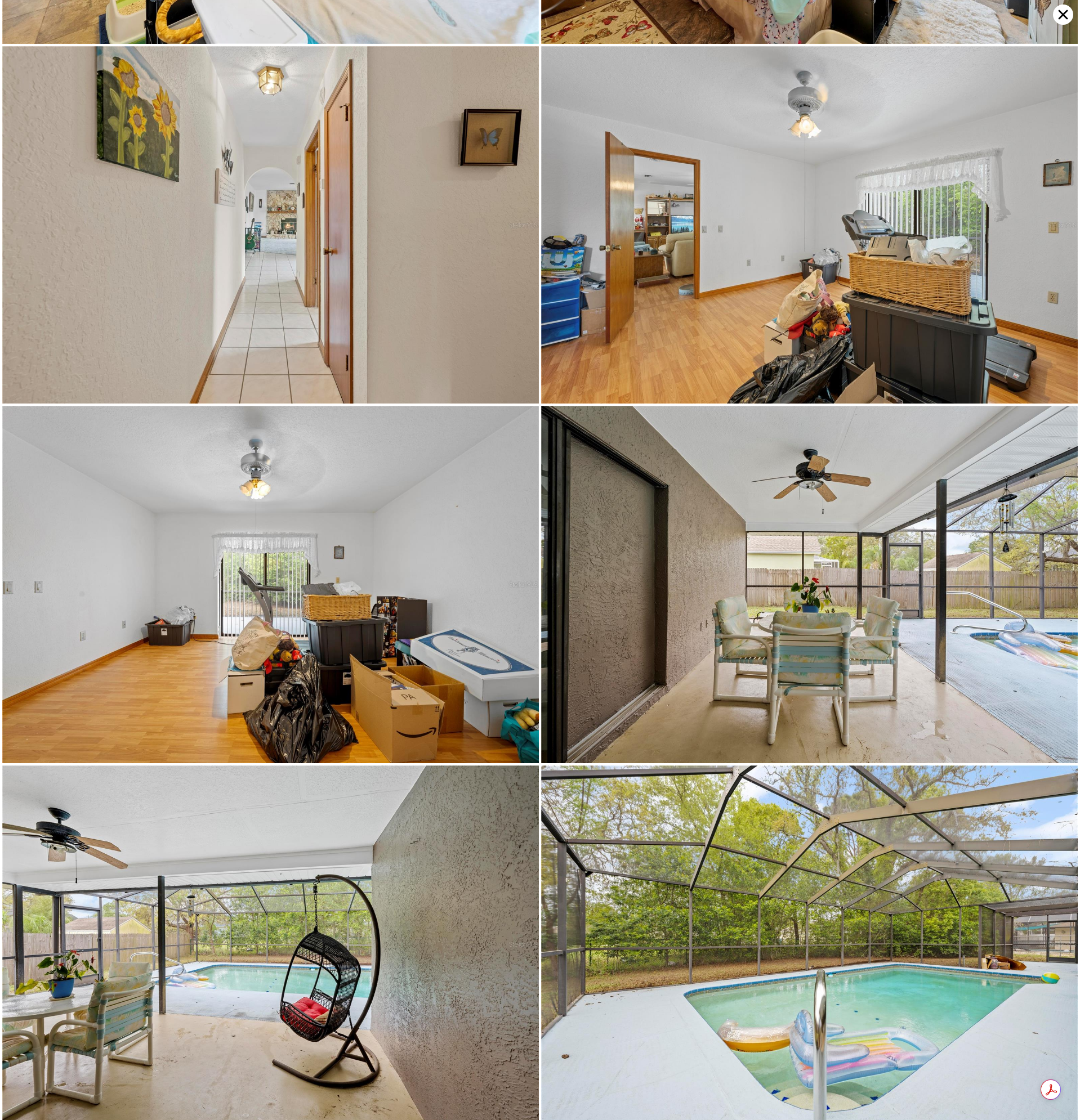
type input "3"
type input "2"
type input "1452"
type input "1902"
type input "15996"
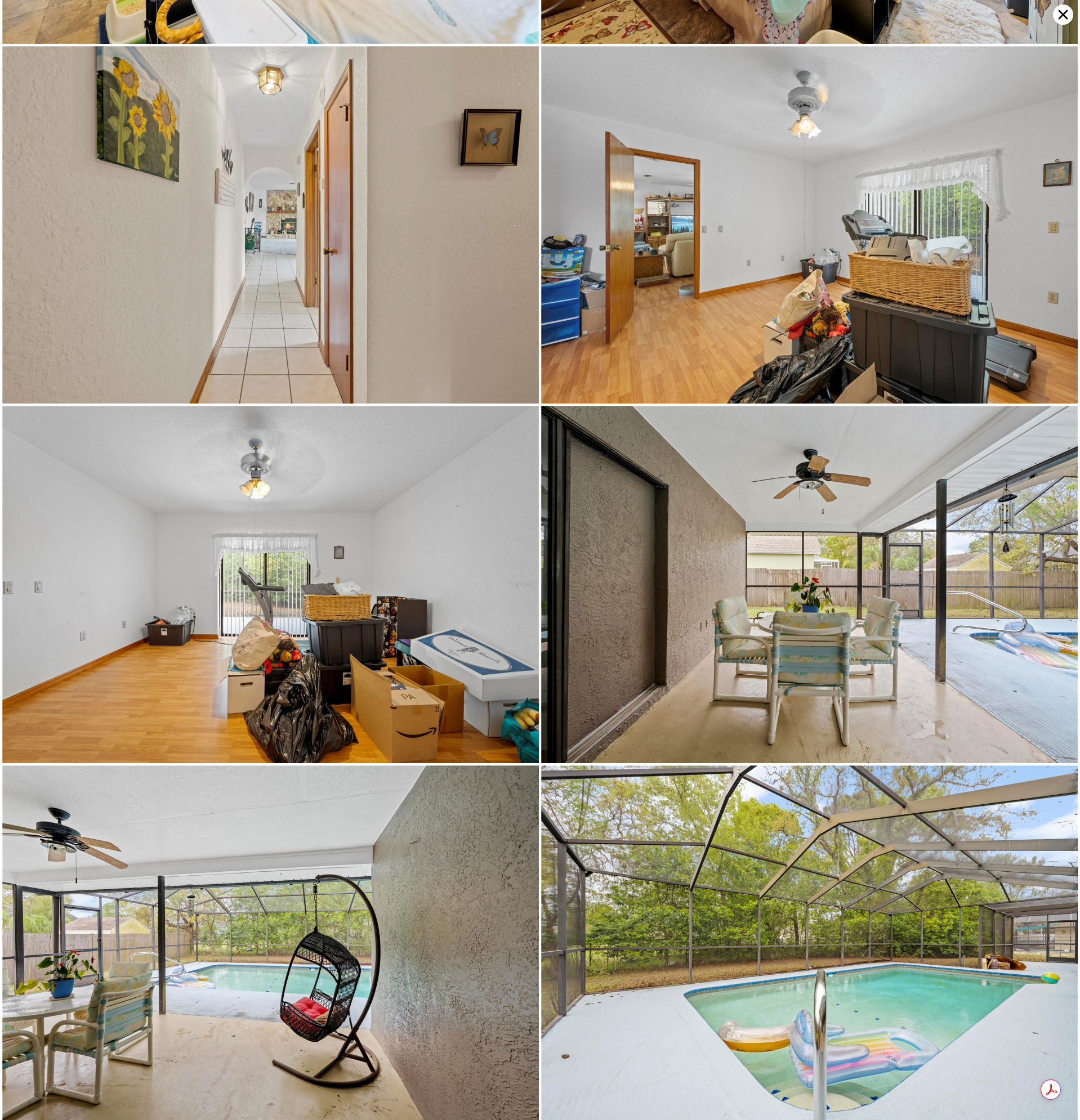
type input "$ 335,000"
type input "-$ 3,065"
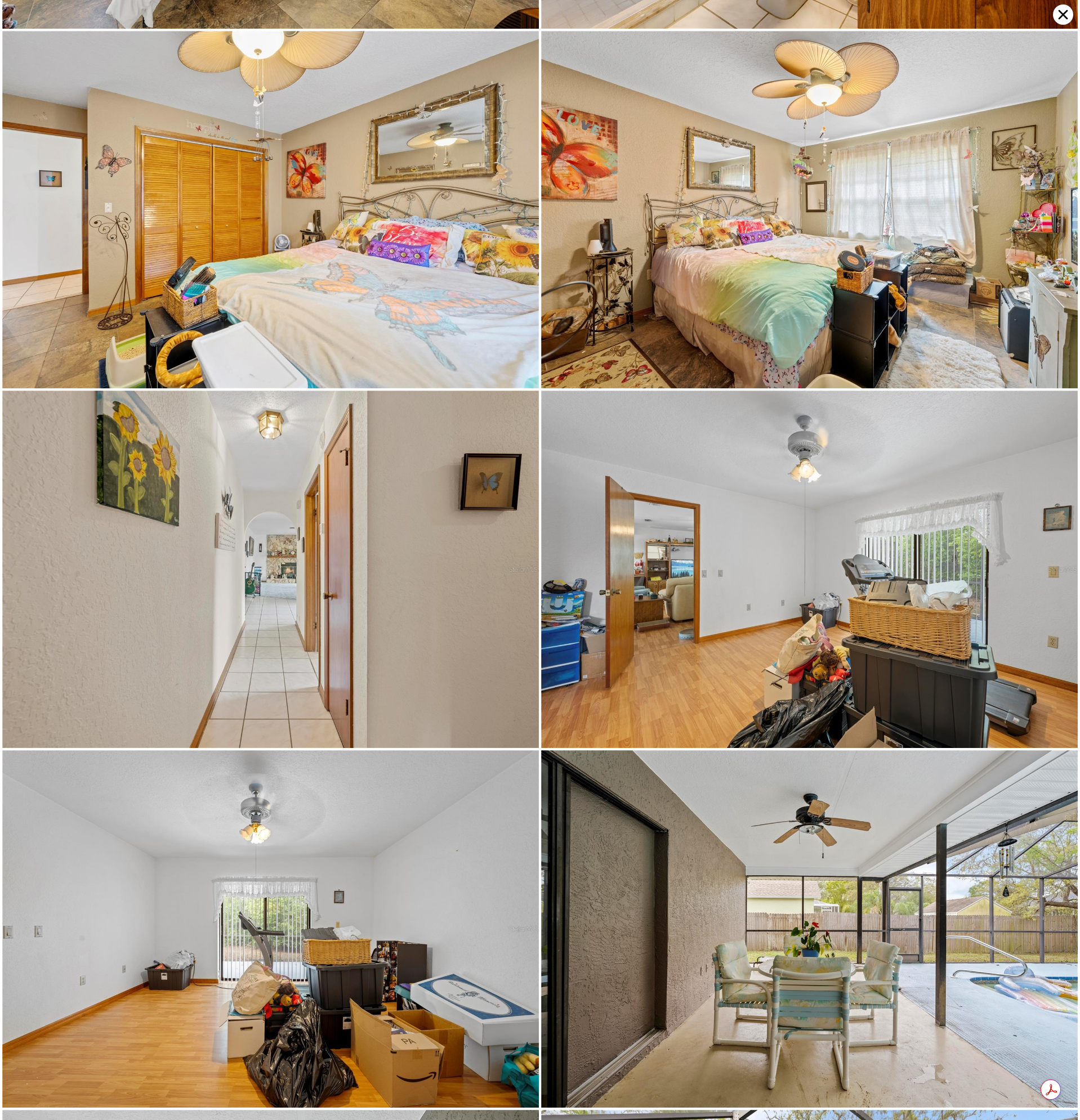
click at [1057, 10] on icon at bounding box center [1063, 14] width 21 height 21
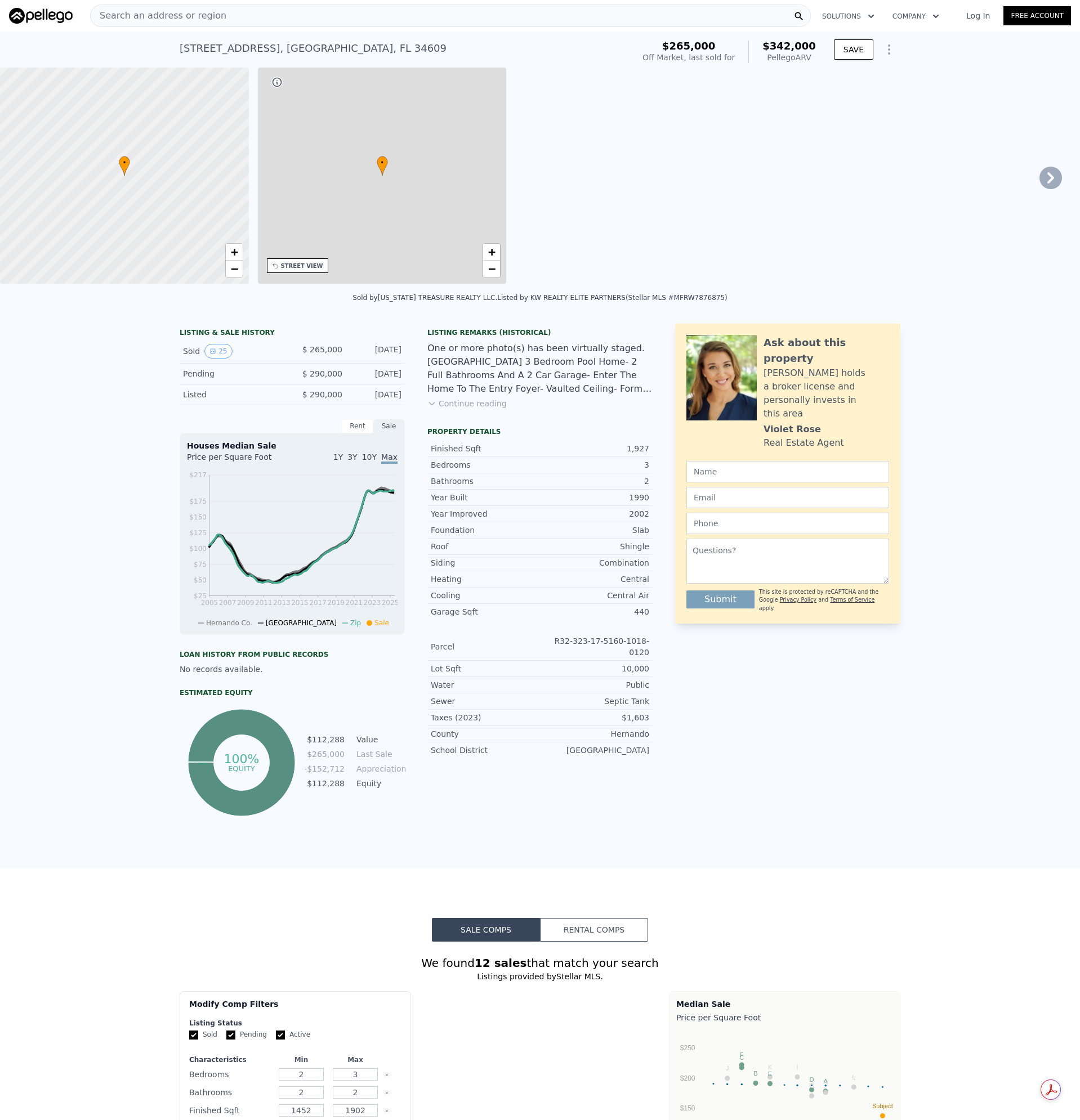
type input "4"
type input "3"
type input "1420"
type input "2316"
type input "13637"
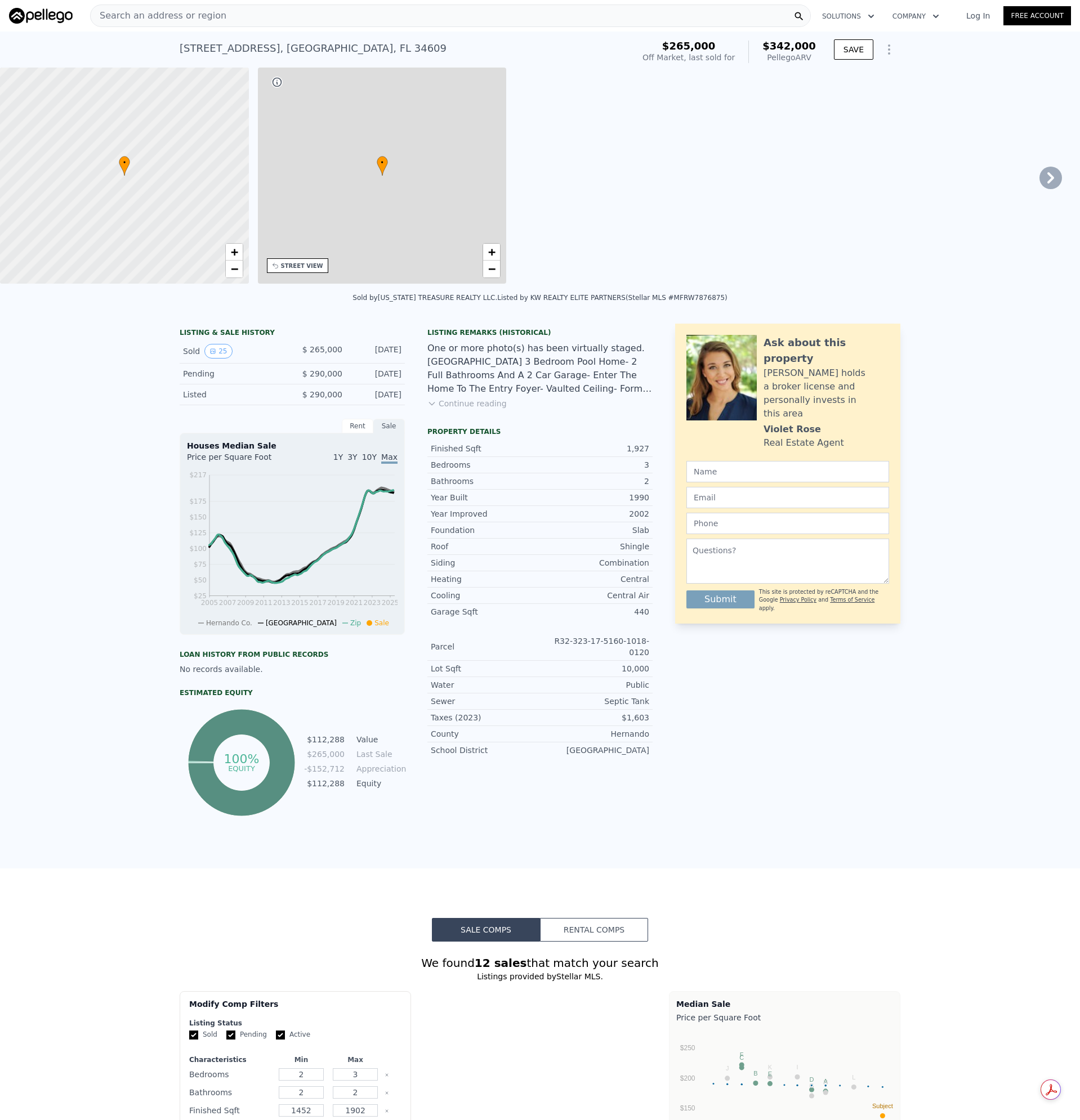
type input "$ 342,000"
type input "$ 40,124"
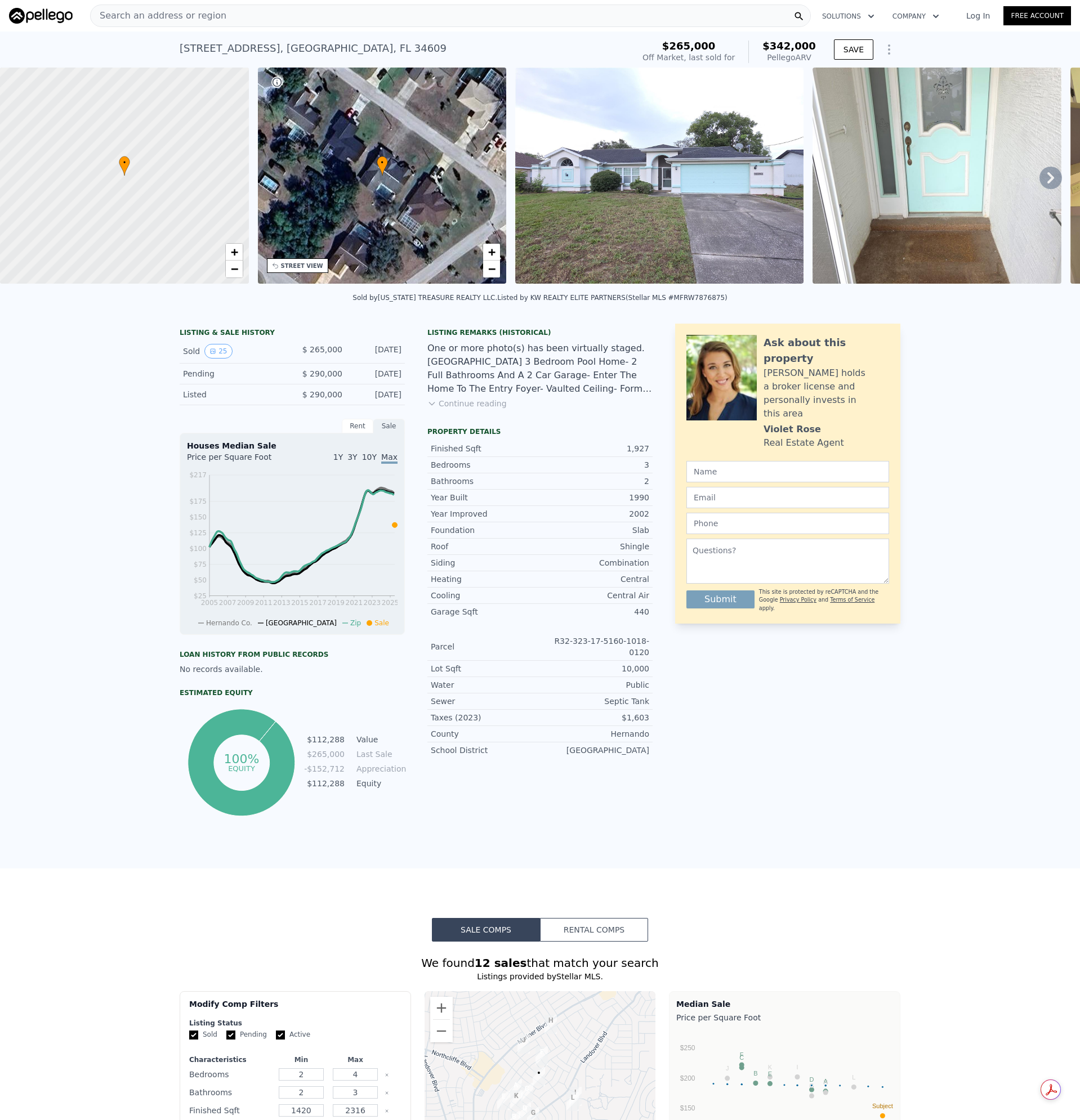
click at [235, 19] on div "Search an address or region" at bounding box center [450, 15] width 721 height 22
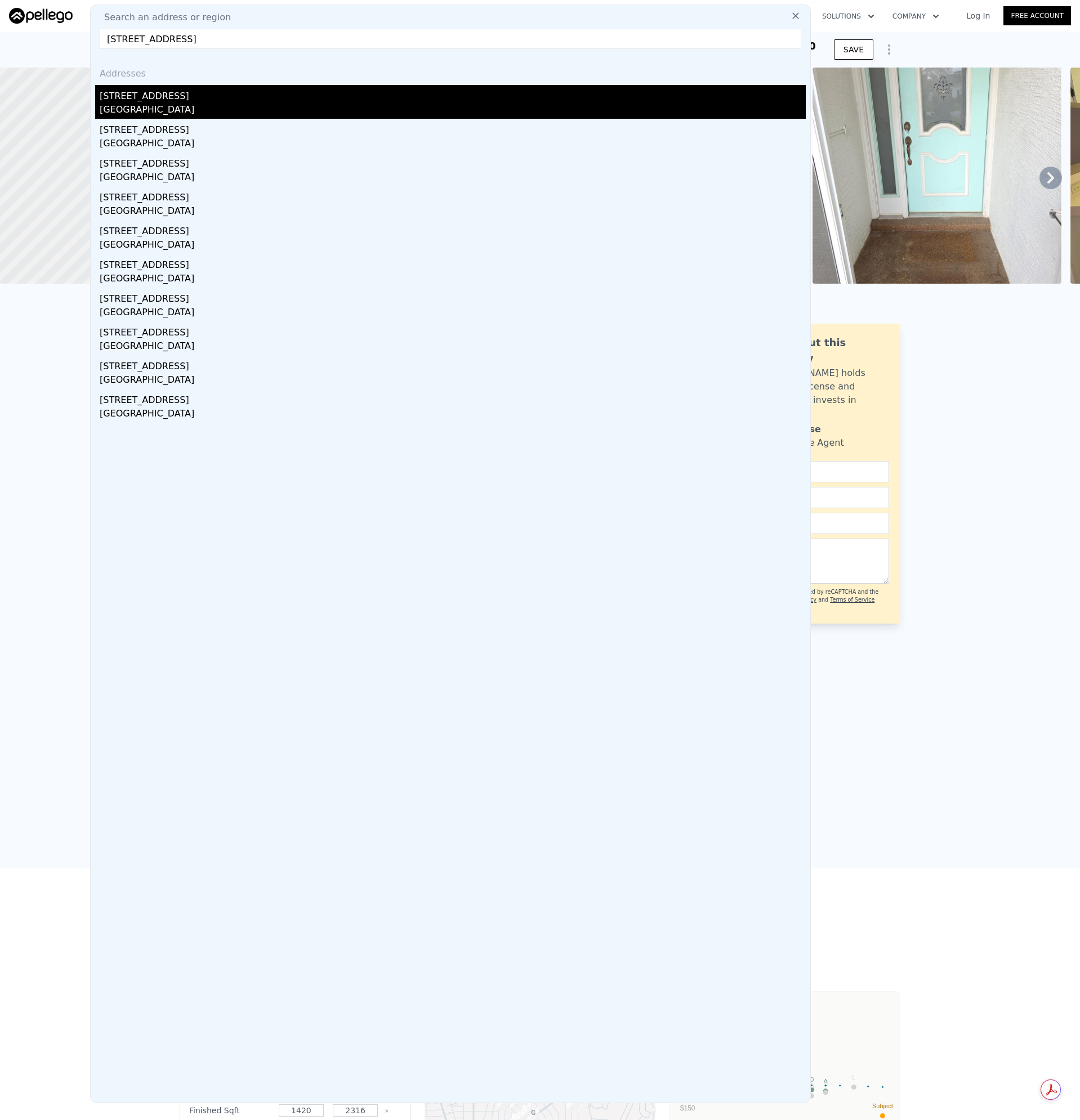
type input "[STREET_ADDRESS]"
click at [139, 105] on div "[GEOGRAPHIC_DATA]" at bounding box center [453, 110] width 706 height 16
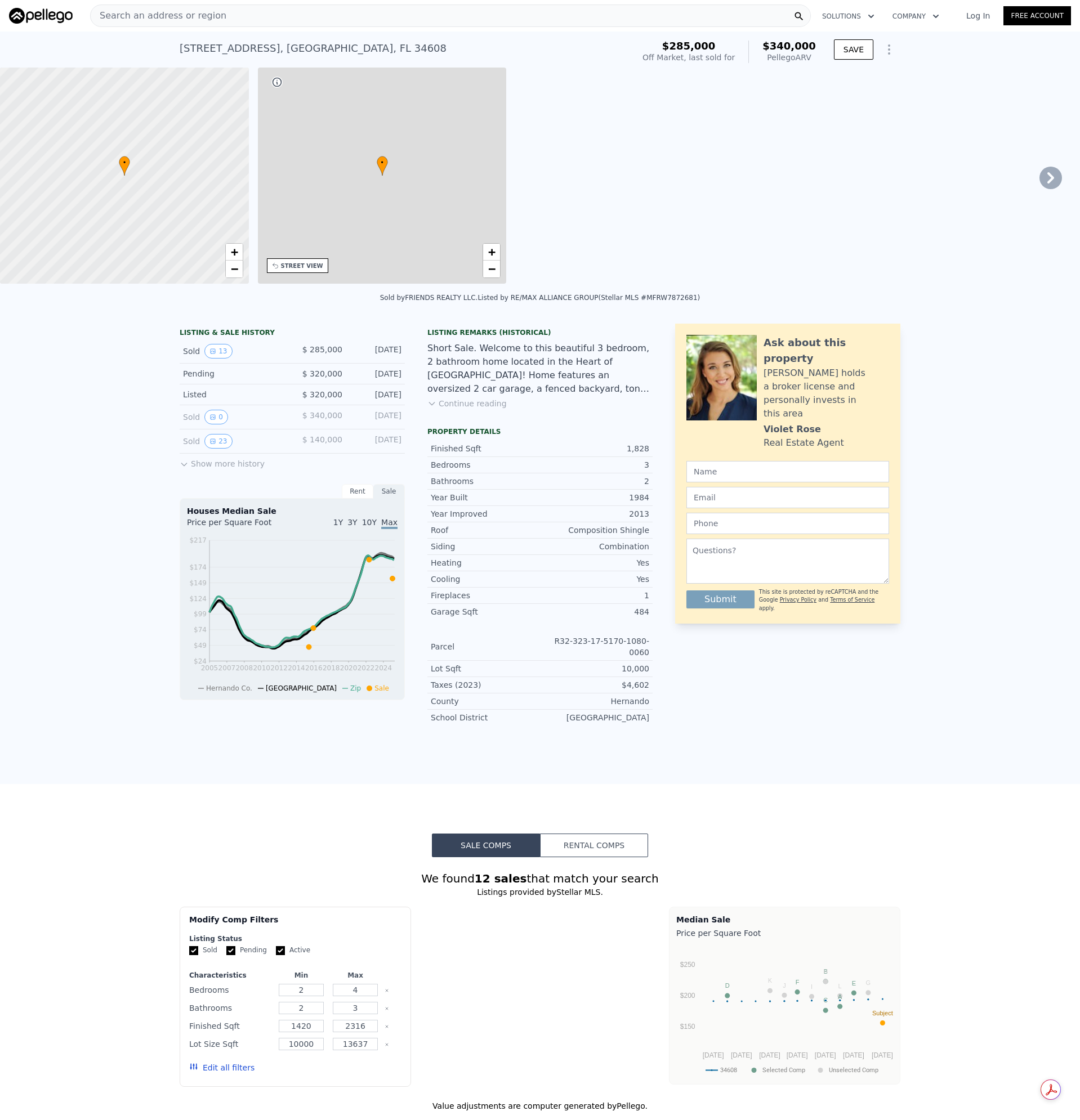
type input "2"
type input "1345"
type input "1902"
type input "14548"
type input "$ 340,000"
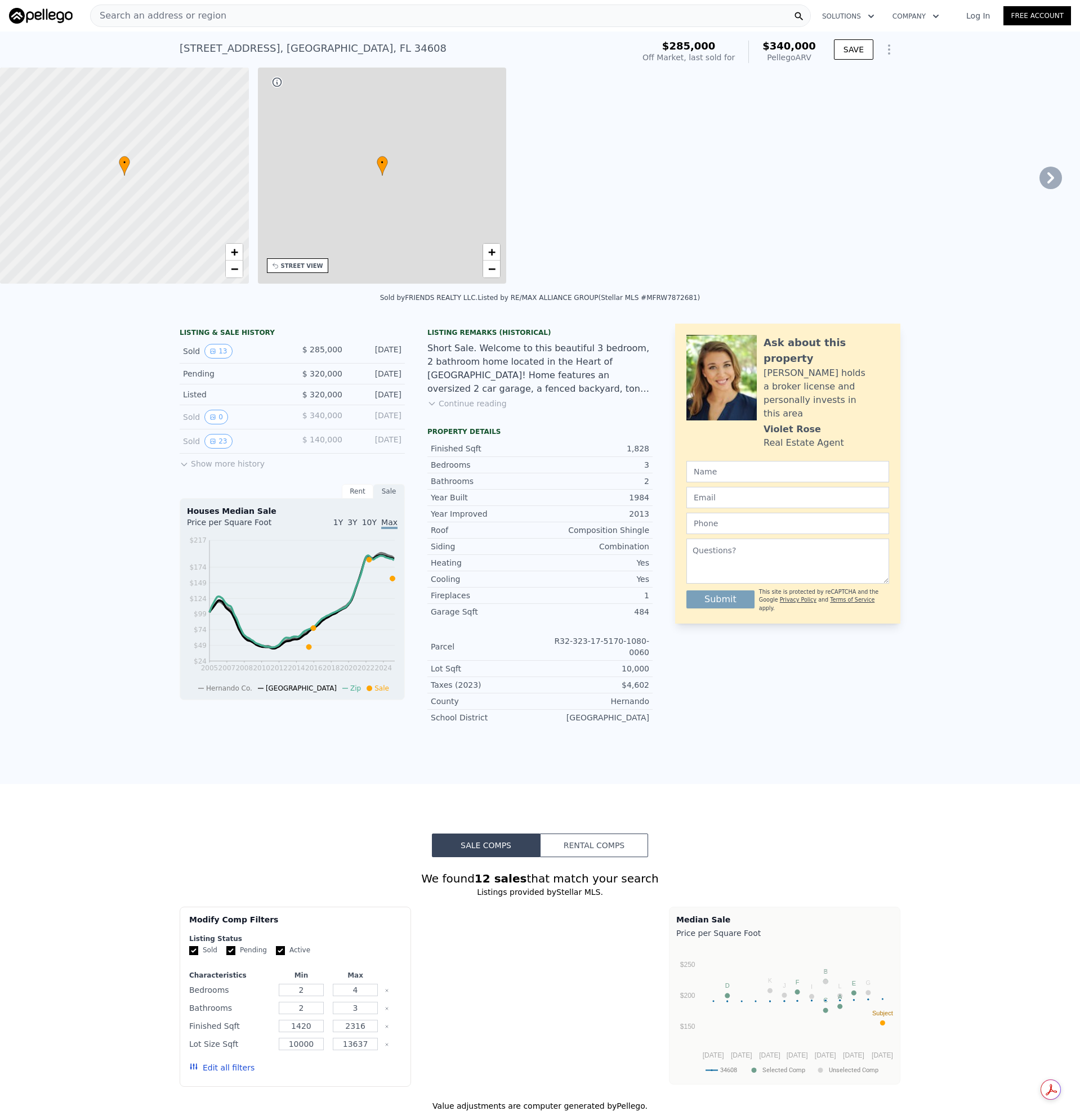
type input "$ 16,233"
checkbox input "true"
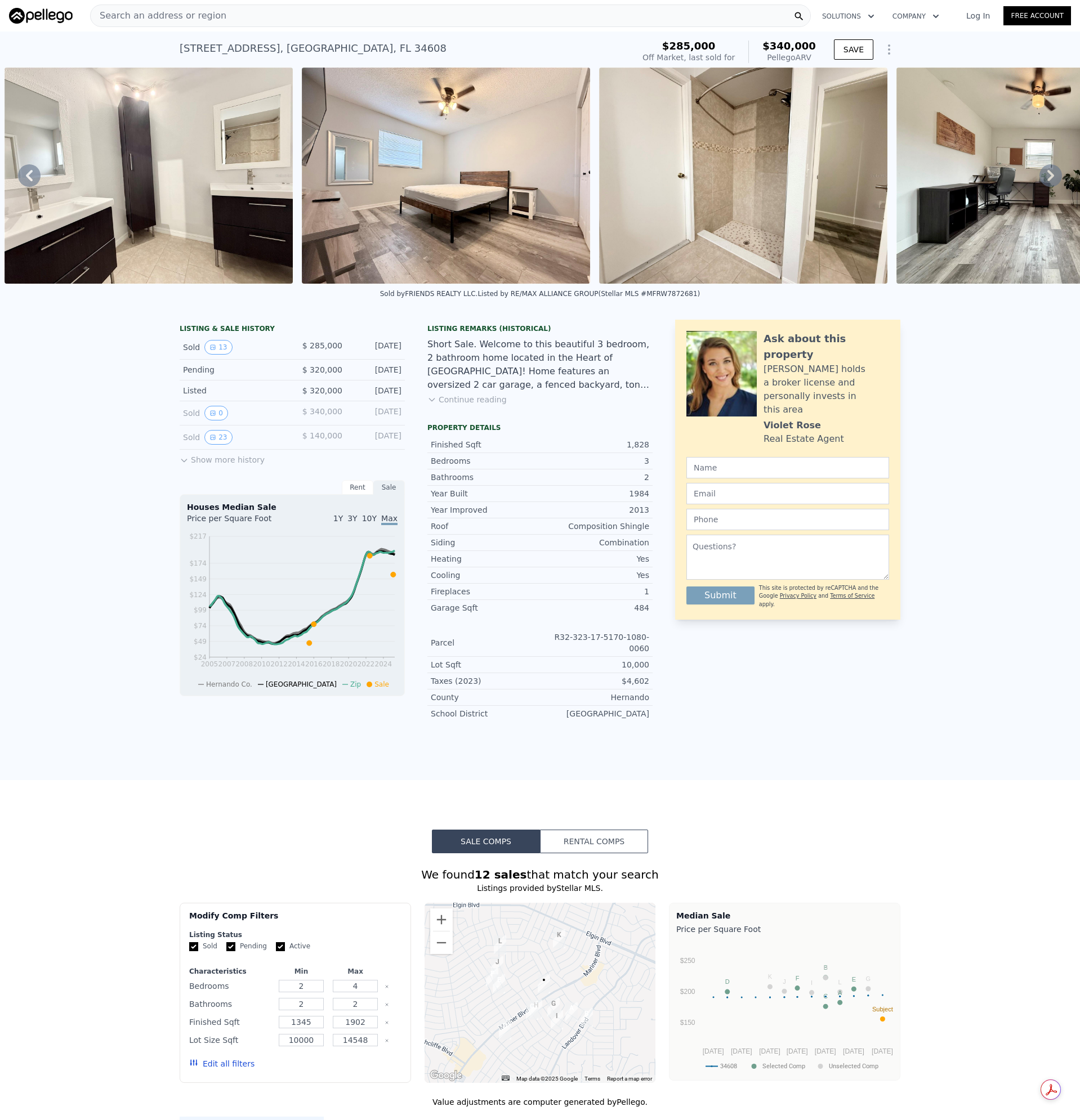
scroll to position [0, 3269]
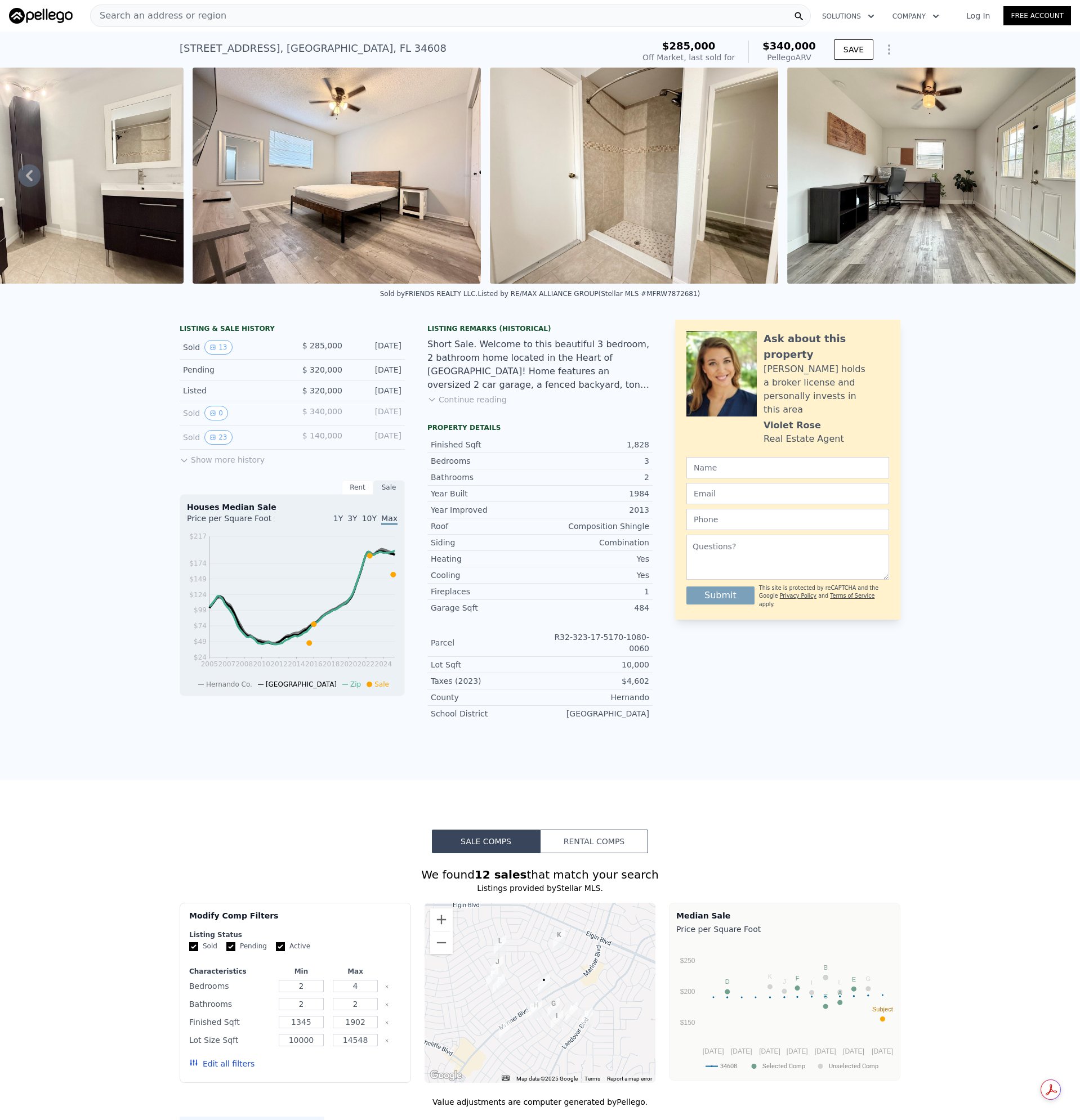
click at [235, 12] on div "Search an address or region" at bounding box center [450, 15] width 721 height 22
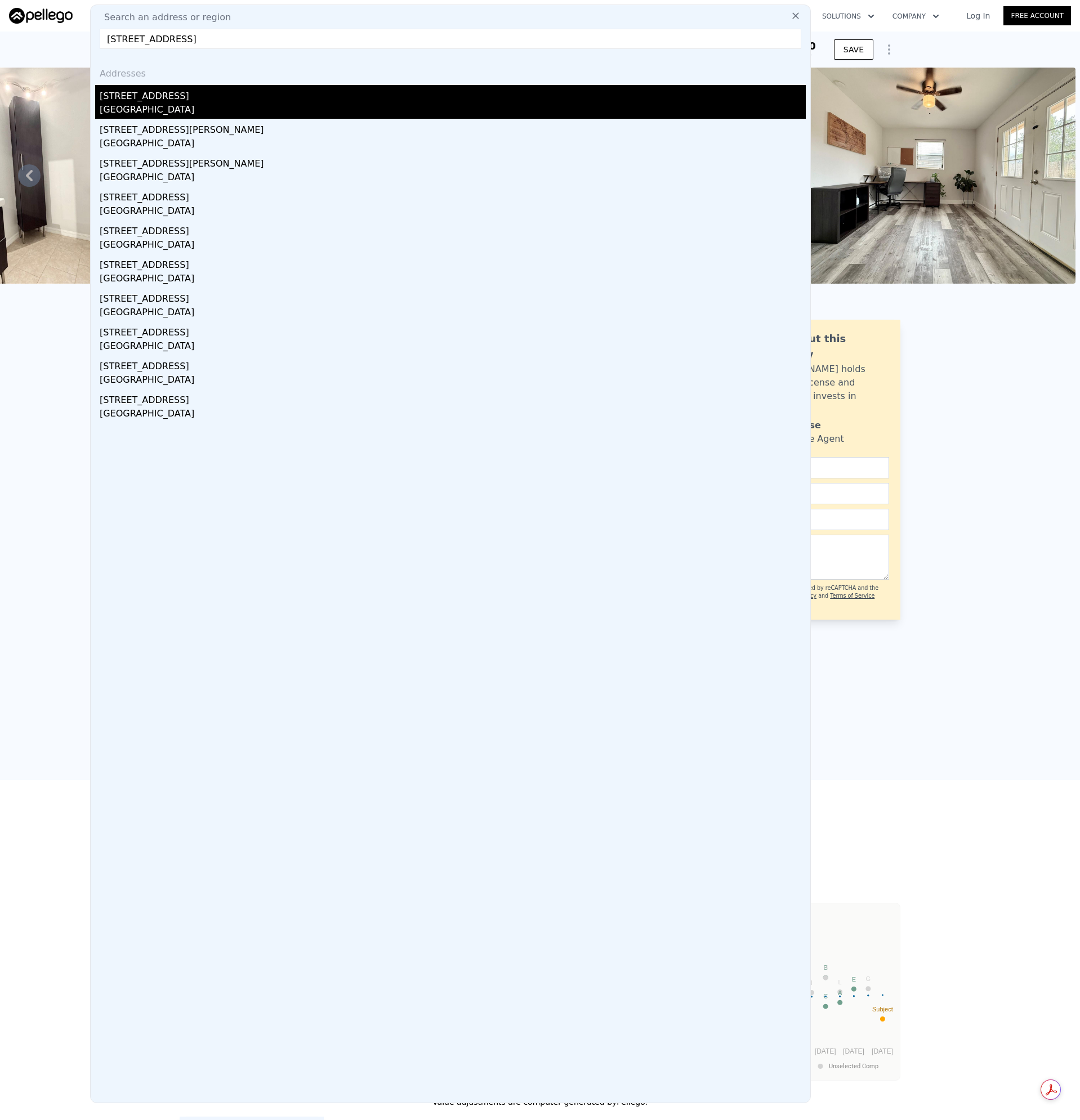
type input "[STREET_ADDRESS]"
click at [152, 87] on div "[STREET_ADDRESS]" at bounding box center [453, 94] width 706 height 18
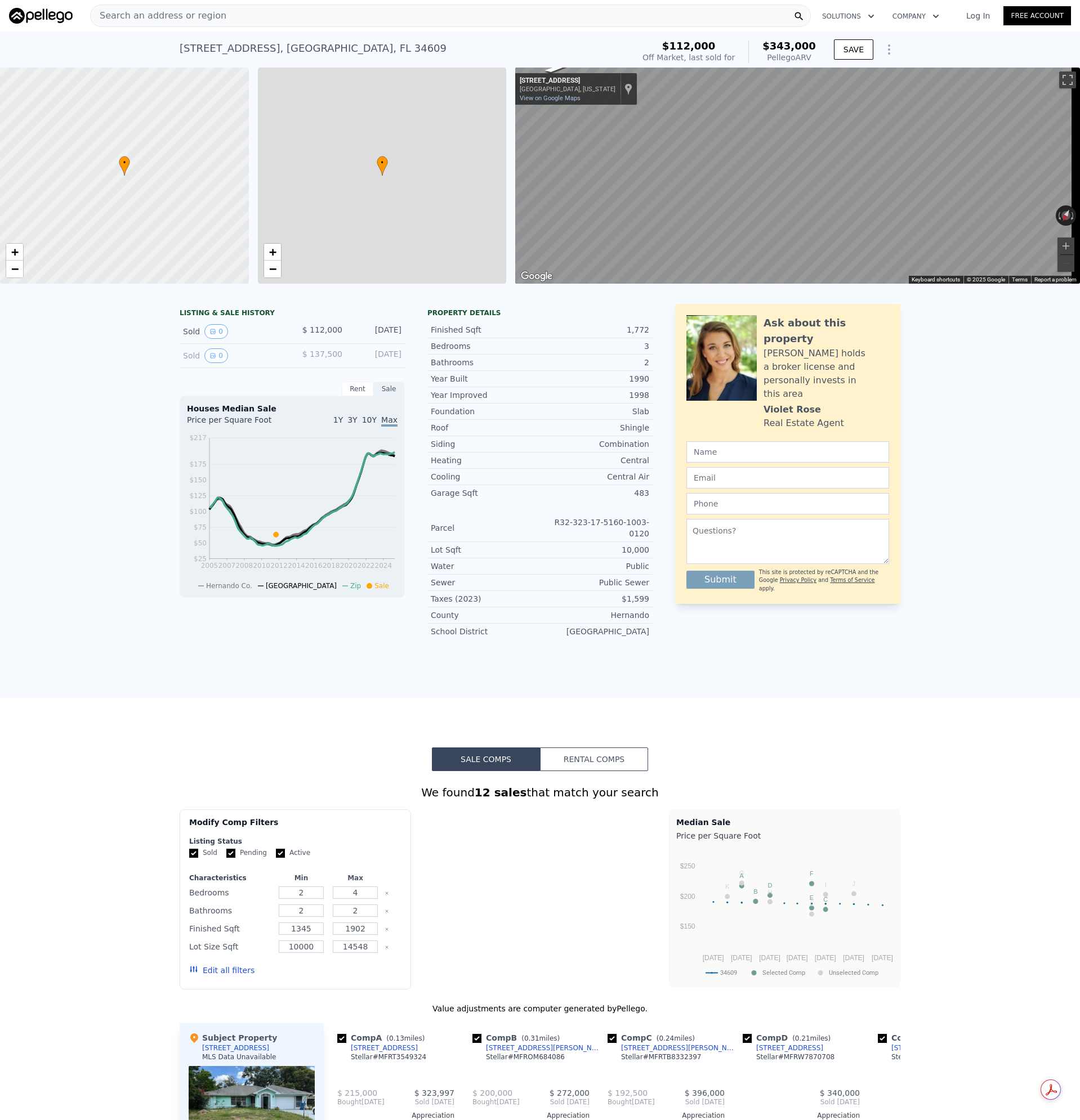
type input "3"
type input "1371"
type input "2316"
type input "13637"
type input "$ 343,000"
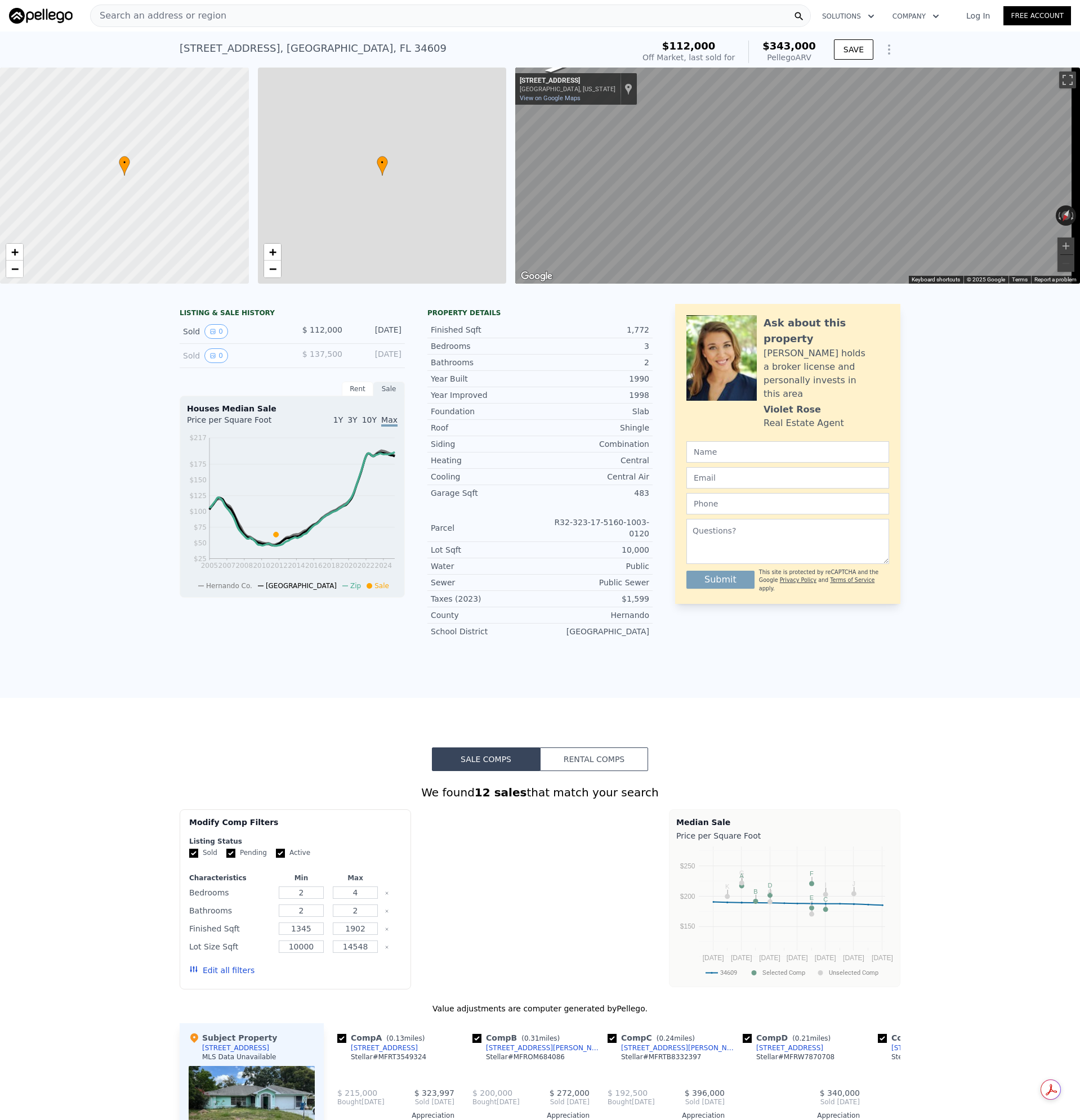
type input "$ 201,935"
checkbox input "false"
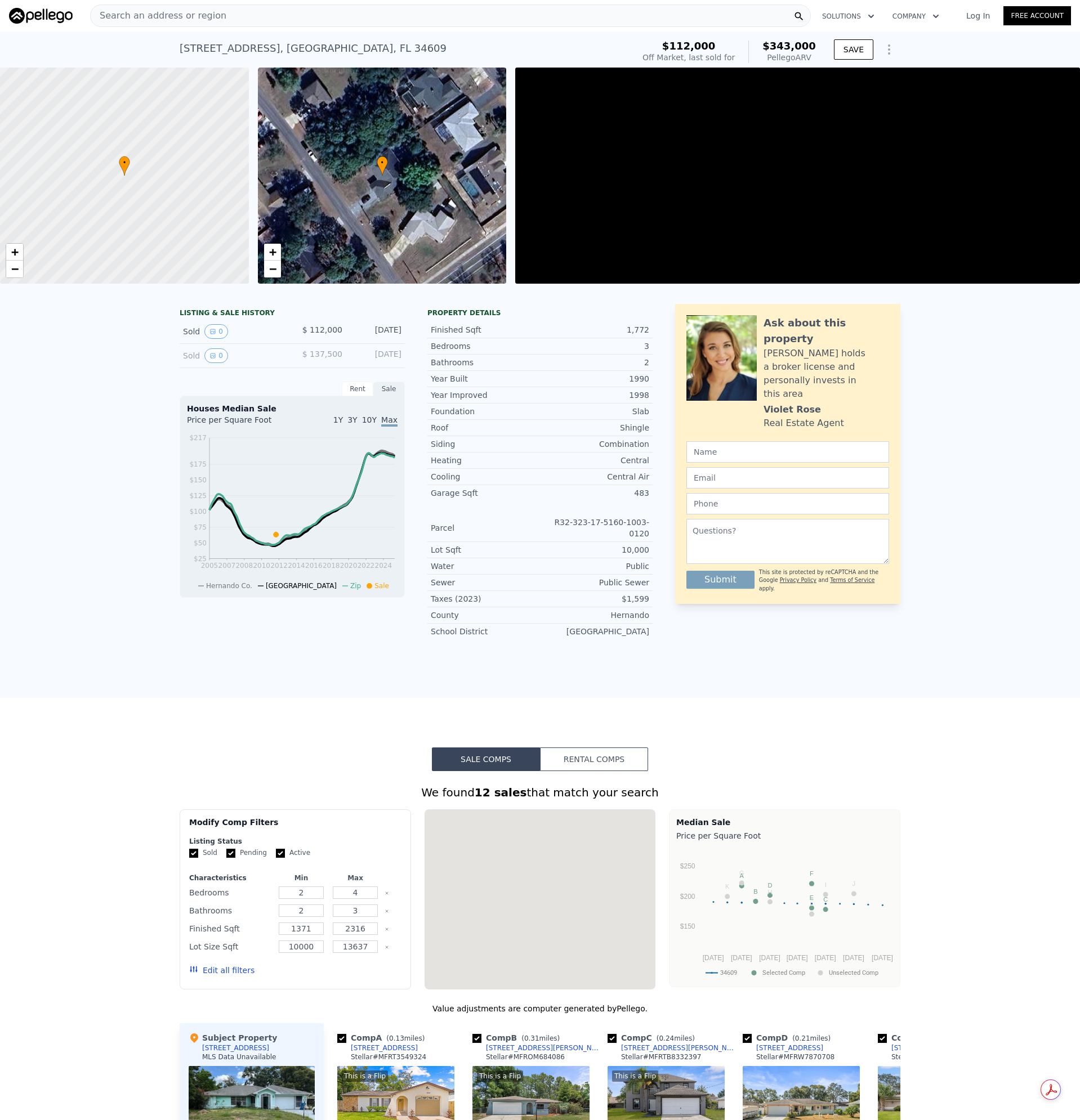
scroll to position [0, 4]
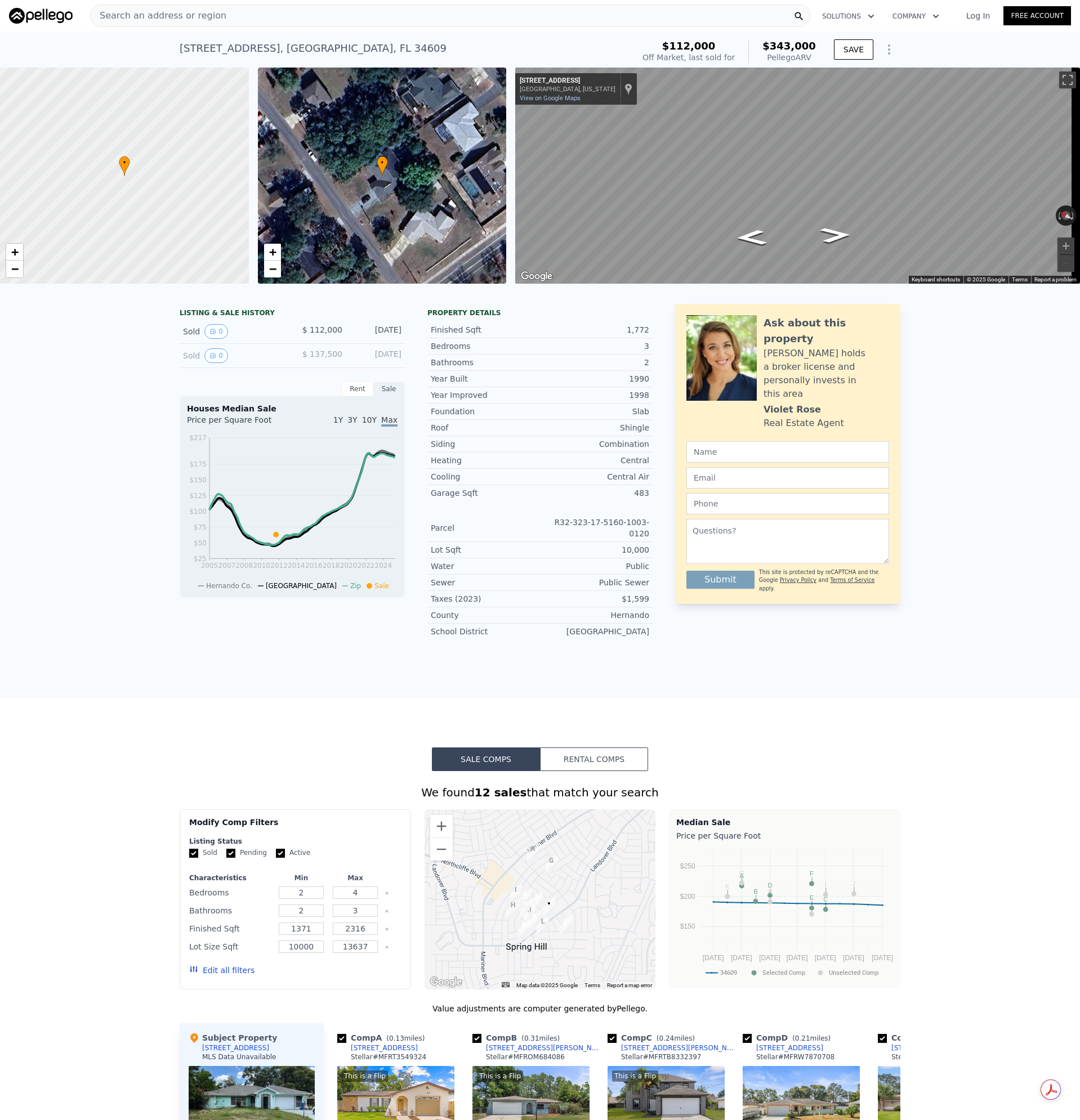
click at [179, 12] on span "Search an address or region" at bounding box center [158, 16] width 136 height 13
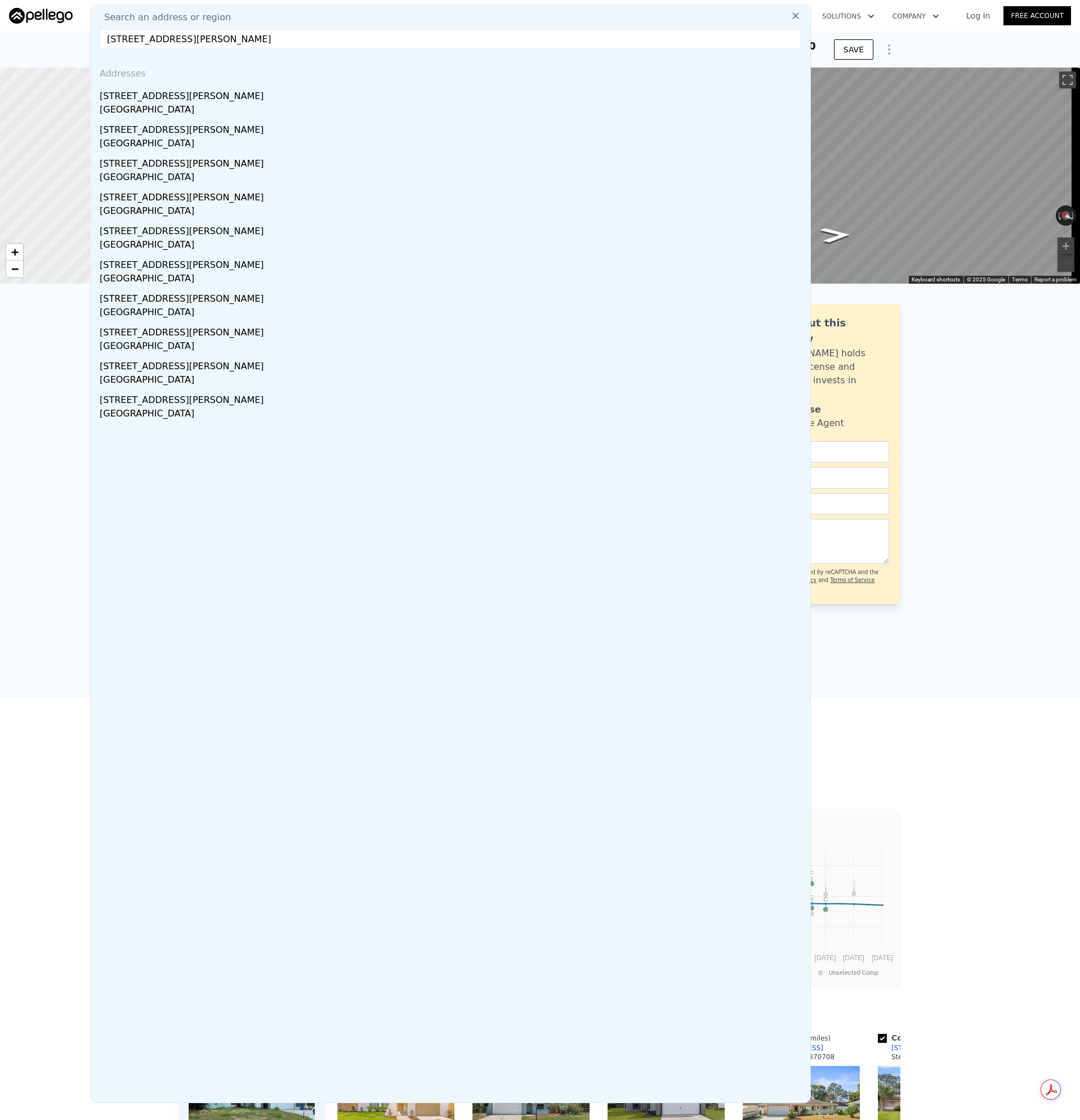
type input "[STREET_ADDRESS][PERSON_NAME]"
click at [120, 105] on div "[GEOGRAPHIC_DATA]" at bounding box center [453, 110] width 706 height 16
type input "3"
type input "1454"
type input "13446"
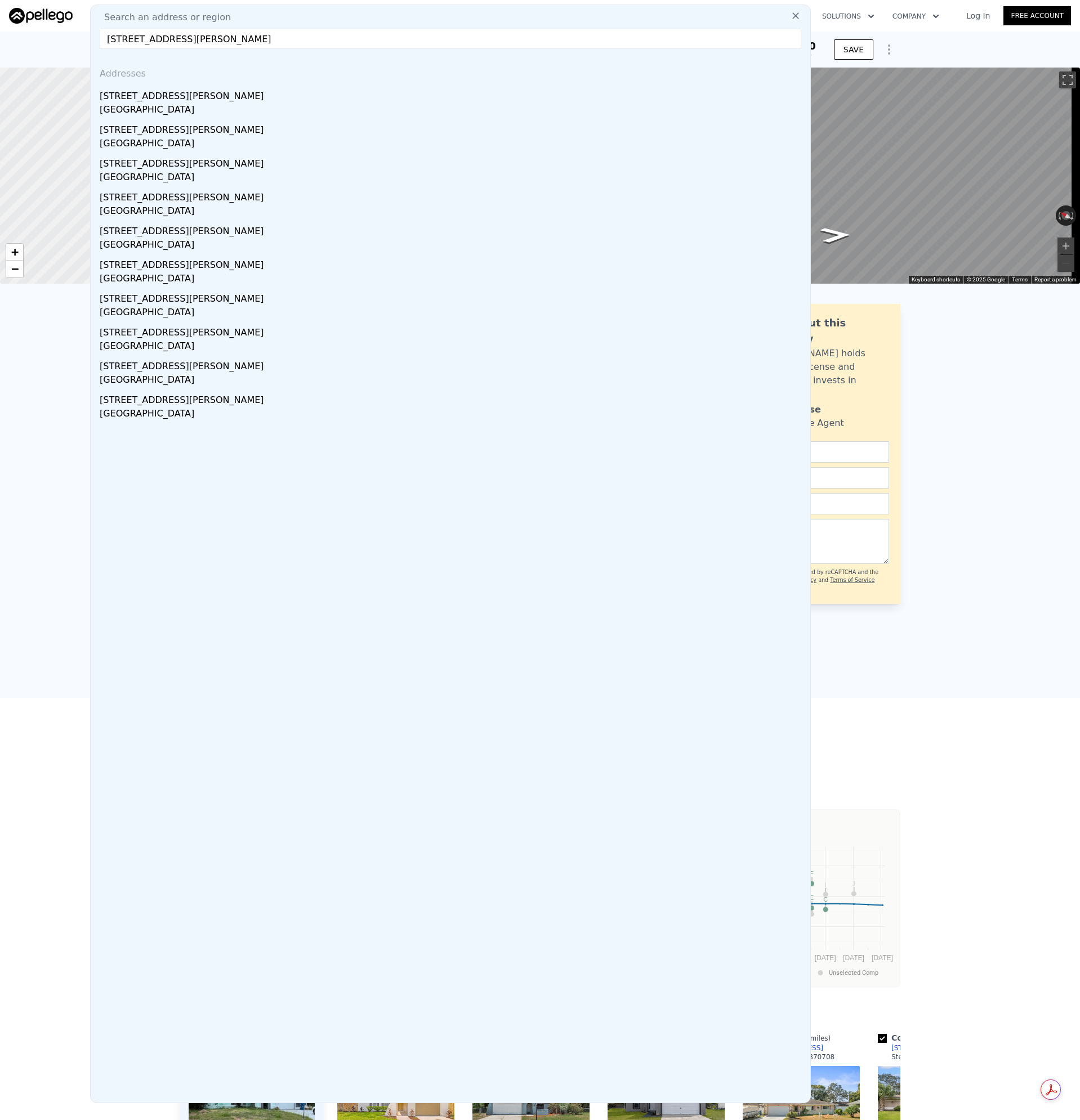
type input "$ 381,000"
type input "$ 29,198"
checkbox input "true"
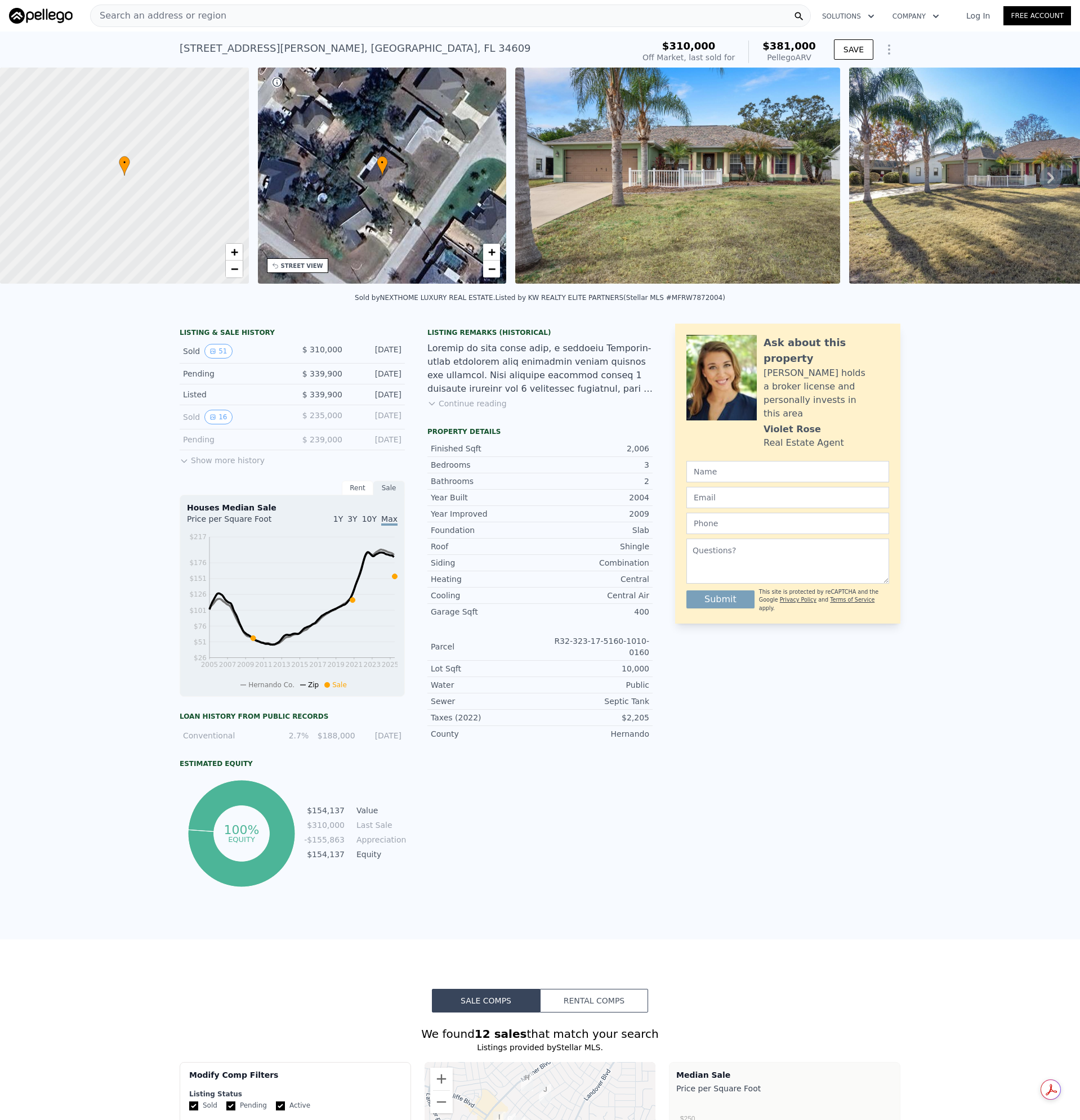
click at [627, 178] on img at bounding box center [677, 176] width 324 height 216
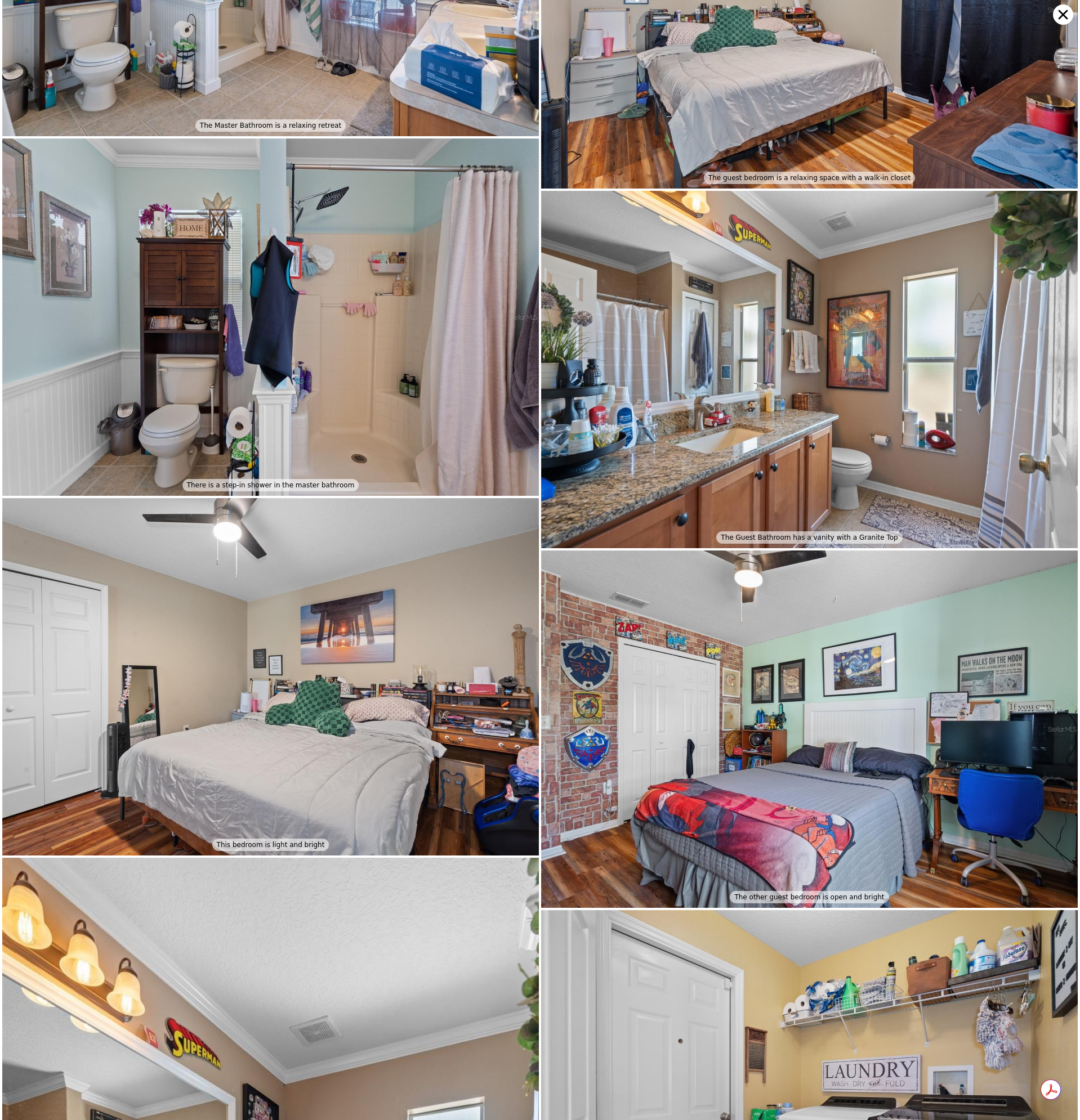
scroll to position [5657, 0]
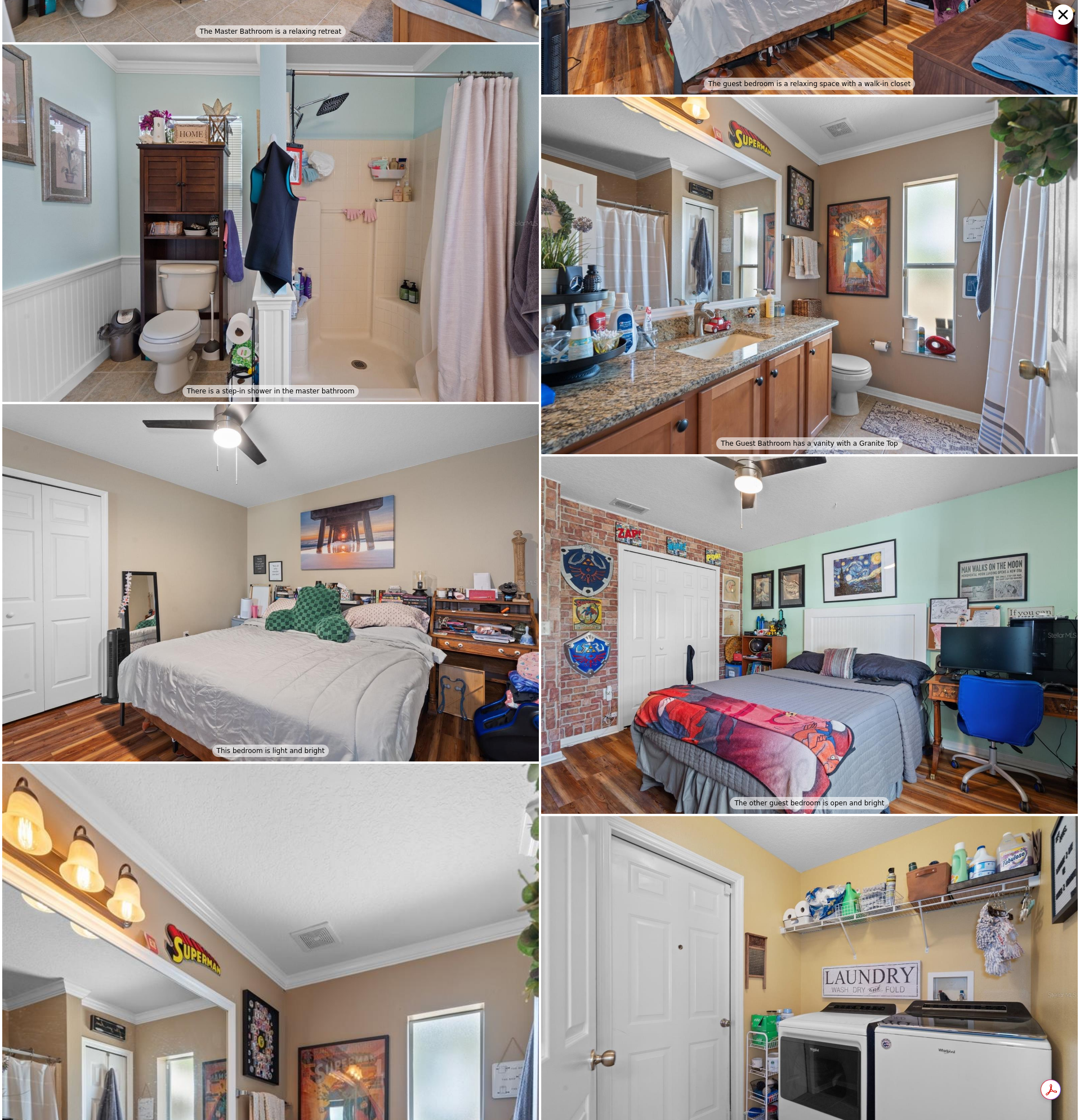
click at [1068, 11] on icon at bounding box center [1063, 14] width 21 height 21
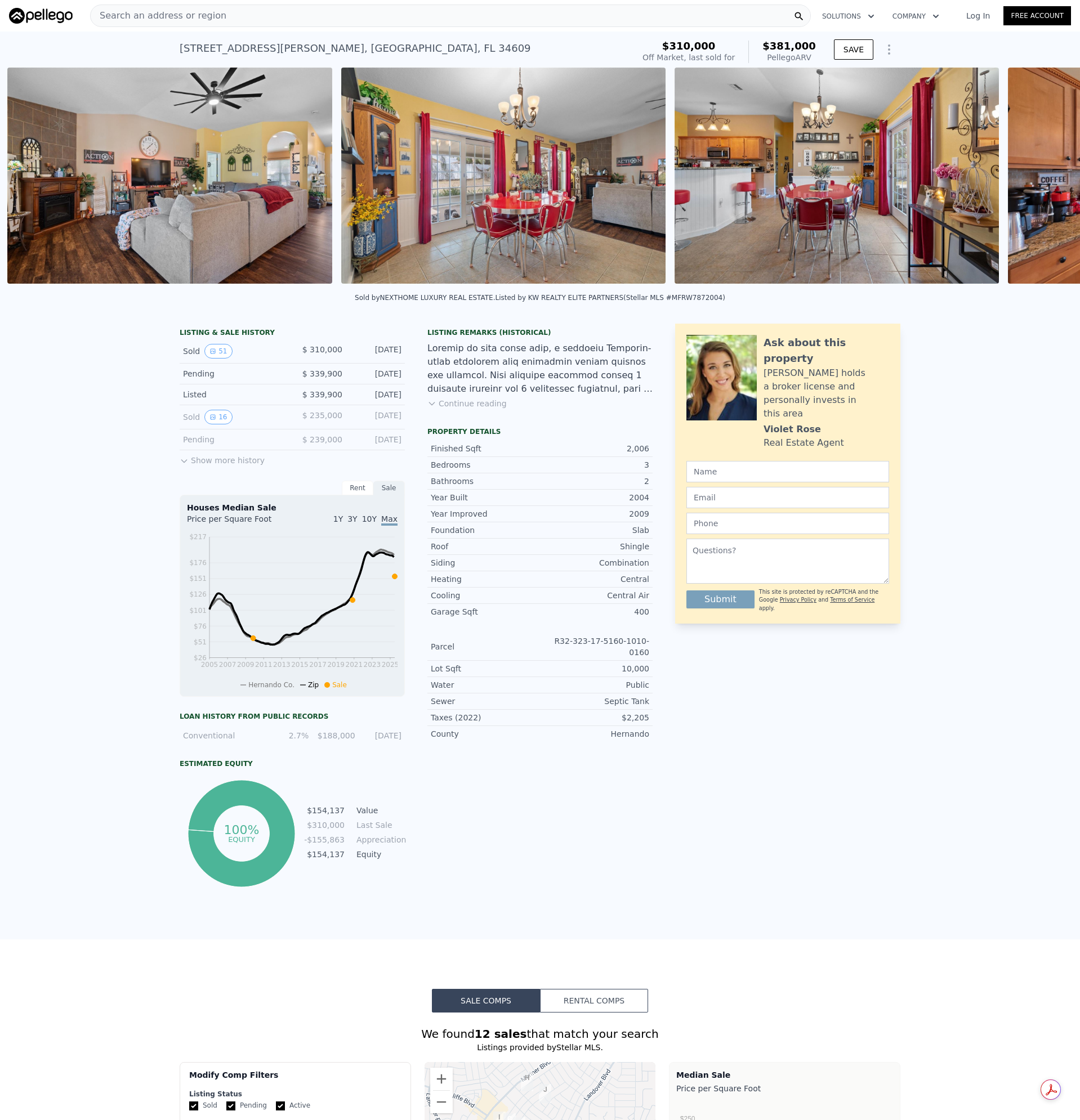
scroll to position [0, 6775]
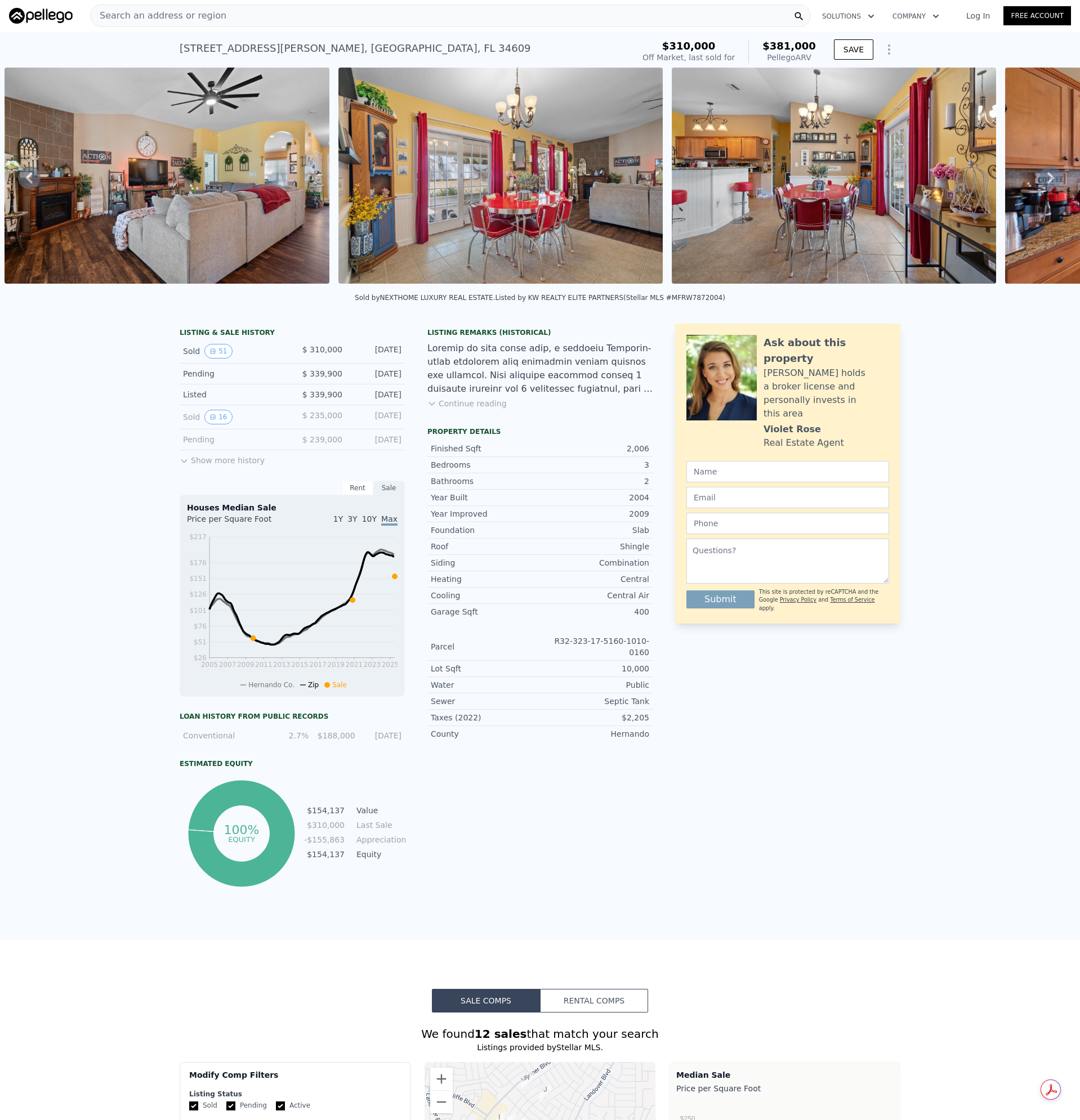
type input "2"
type input "1371"
type input "13637"
type input "$ 343,000"
type input "$ 201,935"
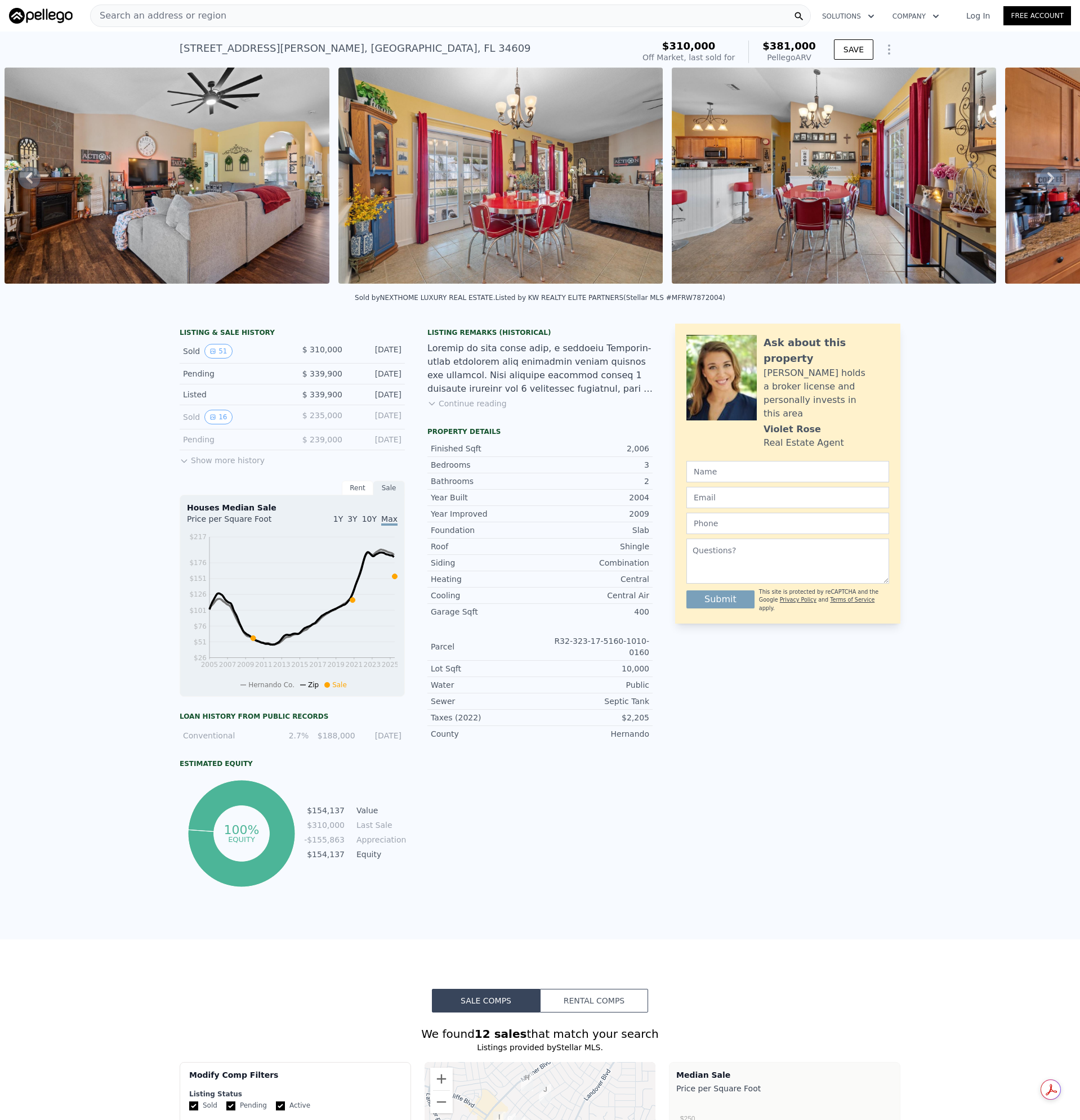
checkbox input "false"
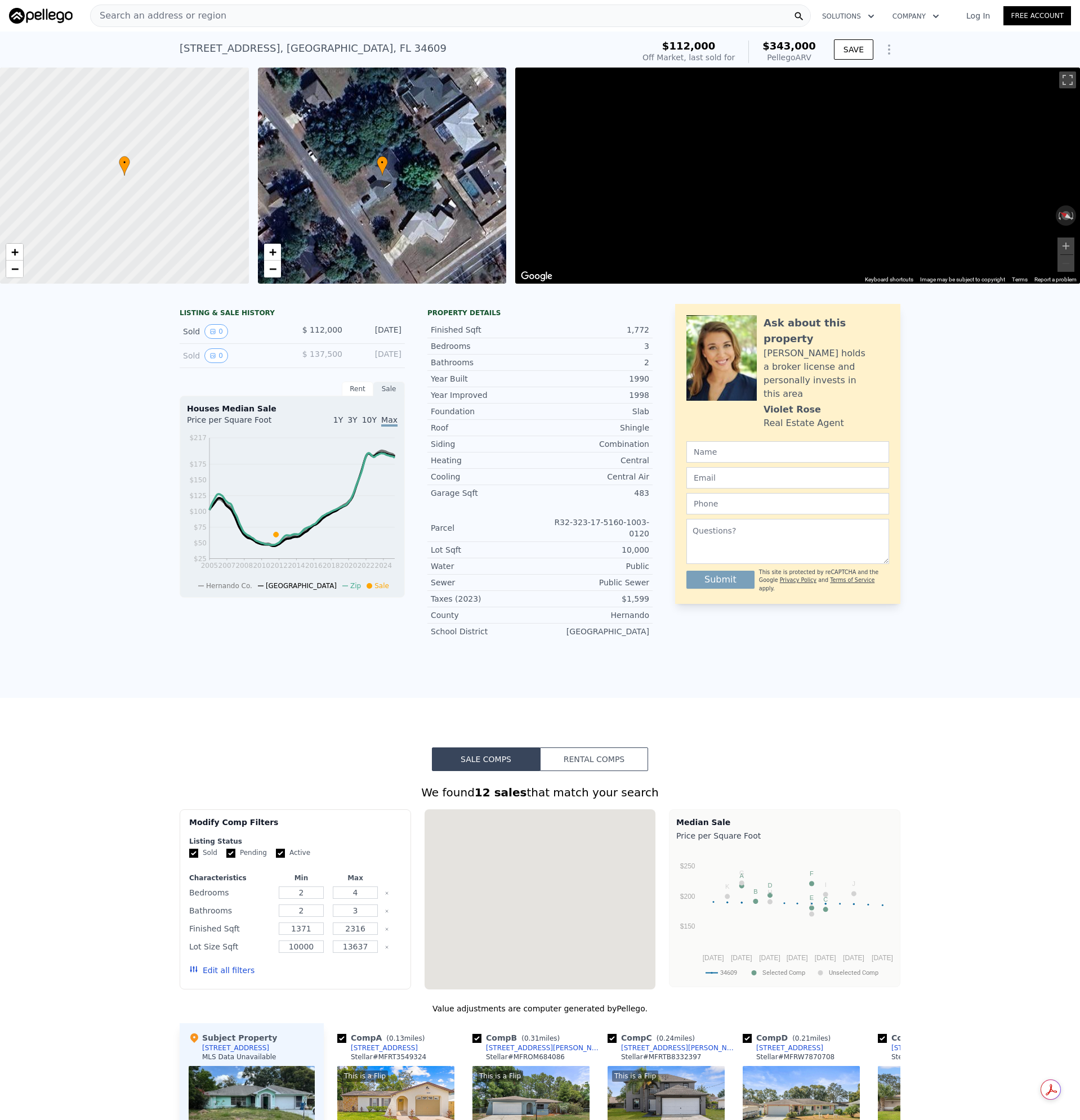
scroll to position [0, 4]
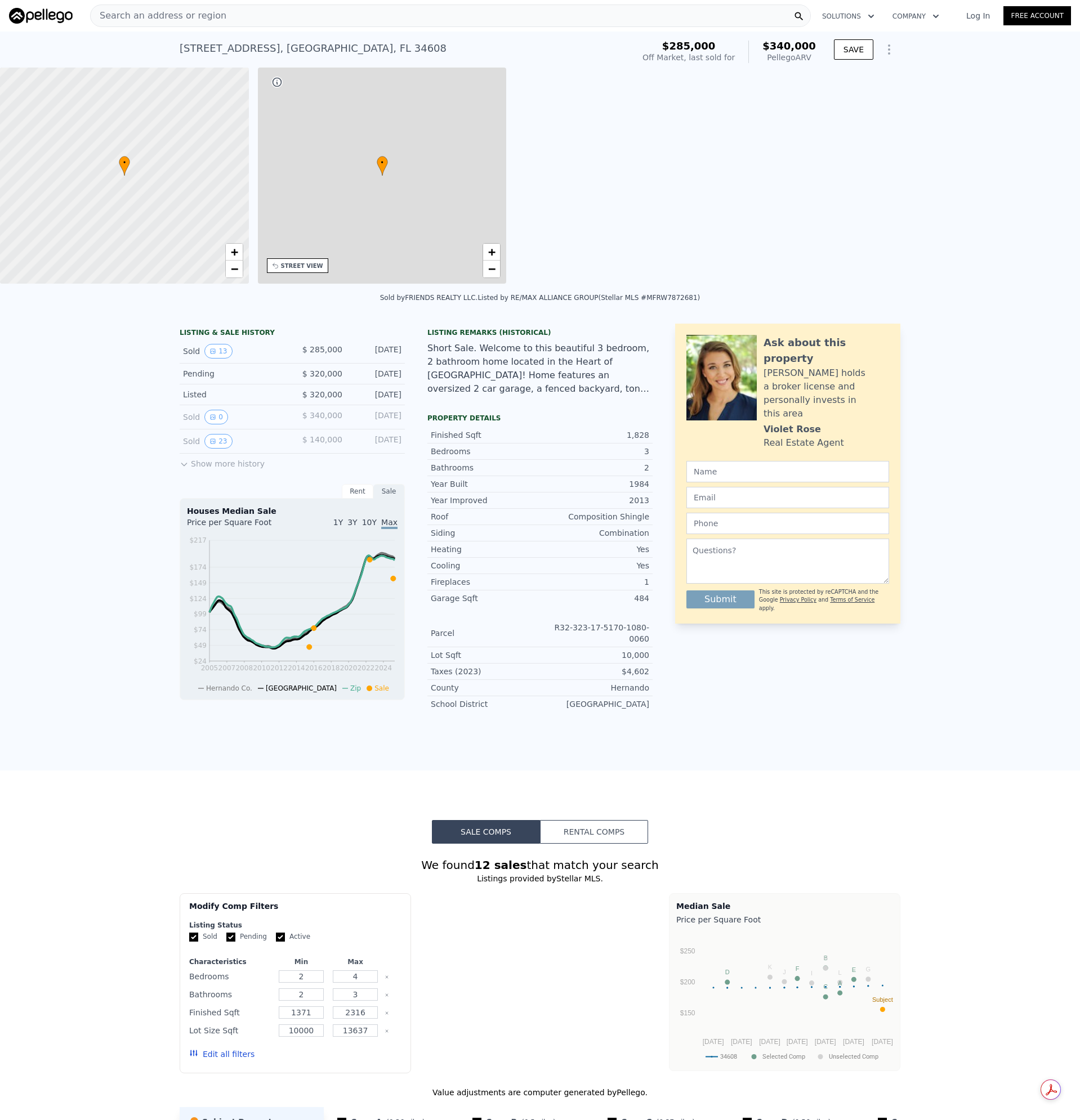
type input "2"
type input "1345"
type input "1902"
type input "14548"
type input "$ 340,000"
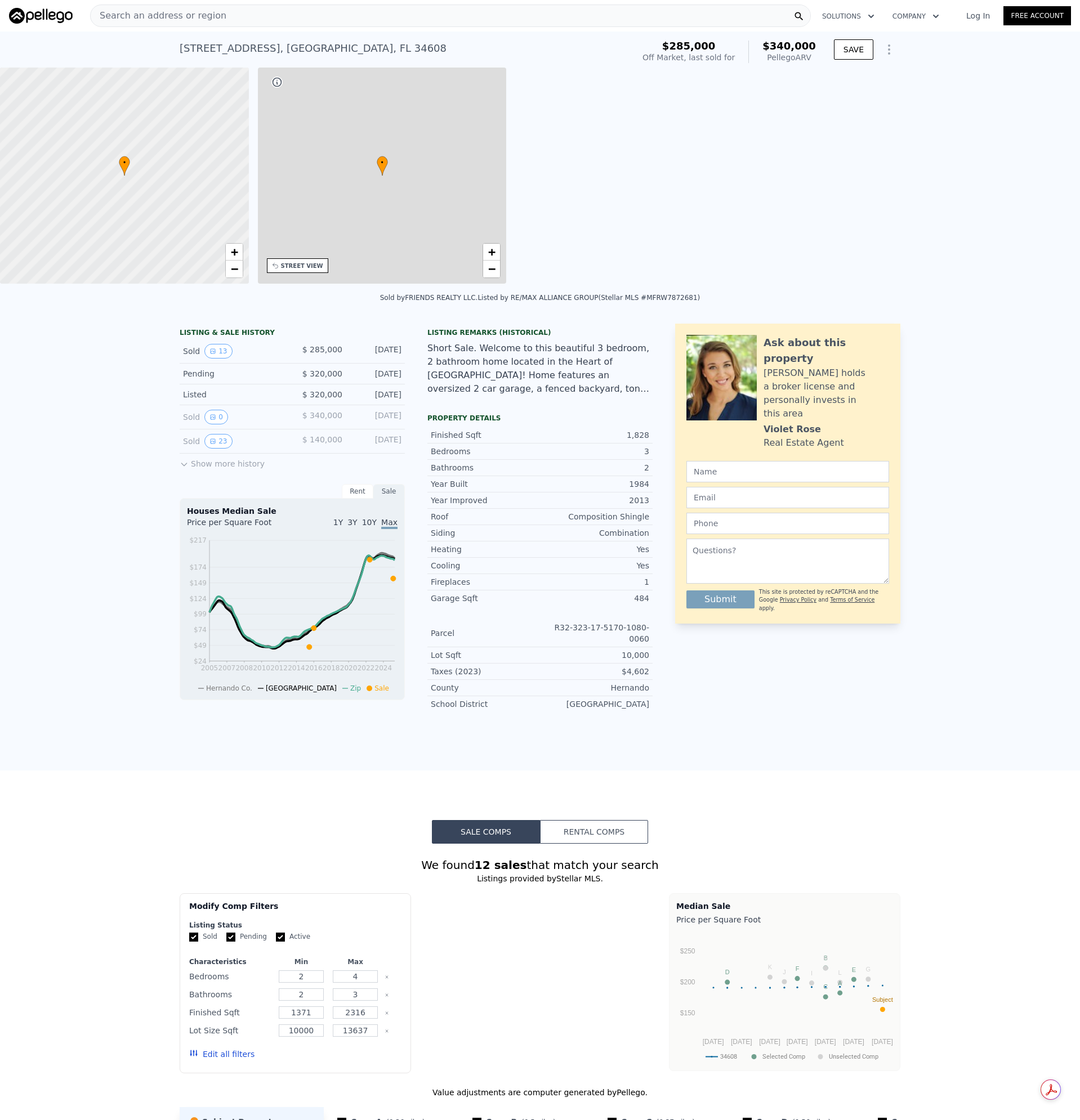
type input "$ 16,233"
checkbox input "true"
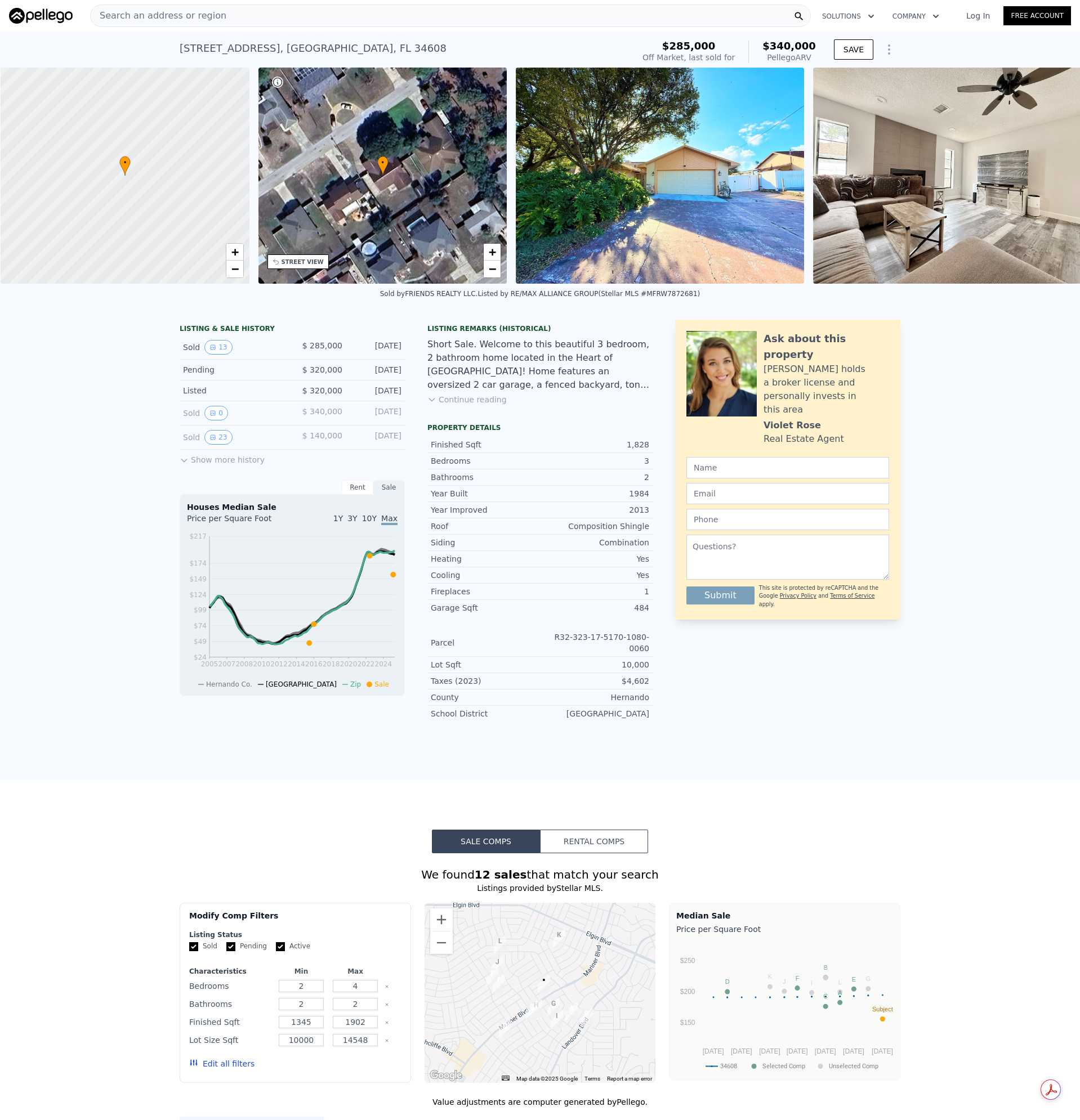
scroll to position [0, 4]
click at [185, 19] on span "Search an address or region" at bounding box center [158, 16] width 136 height 13
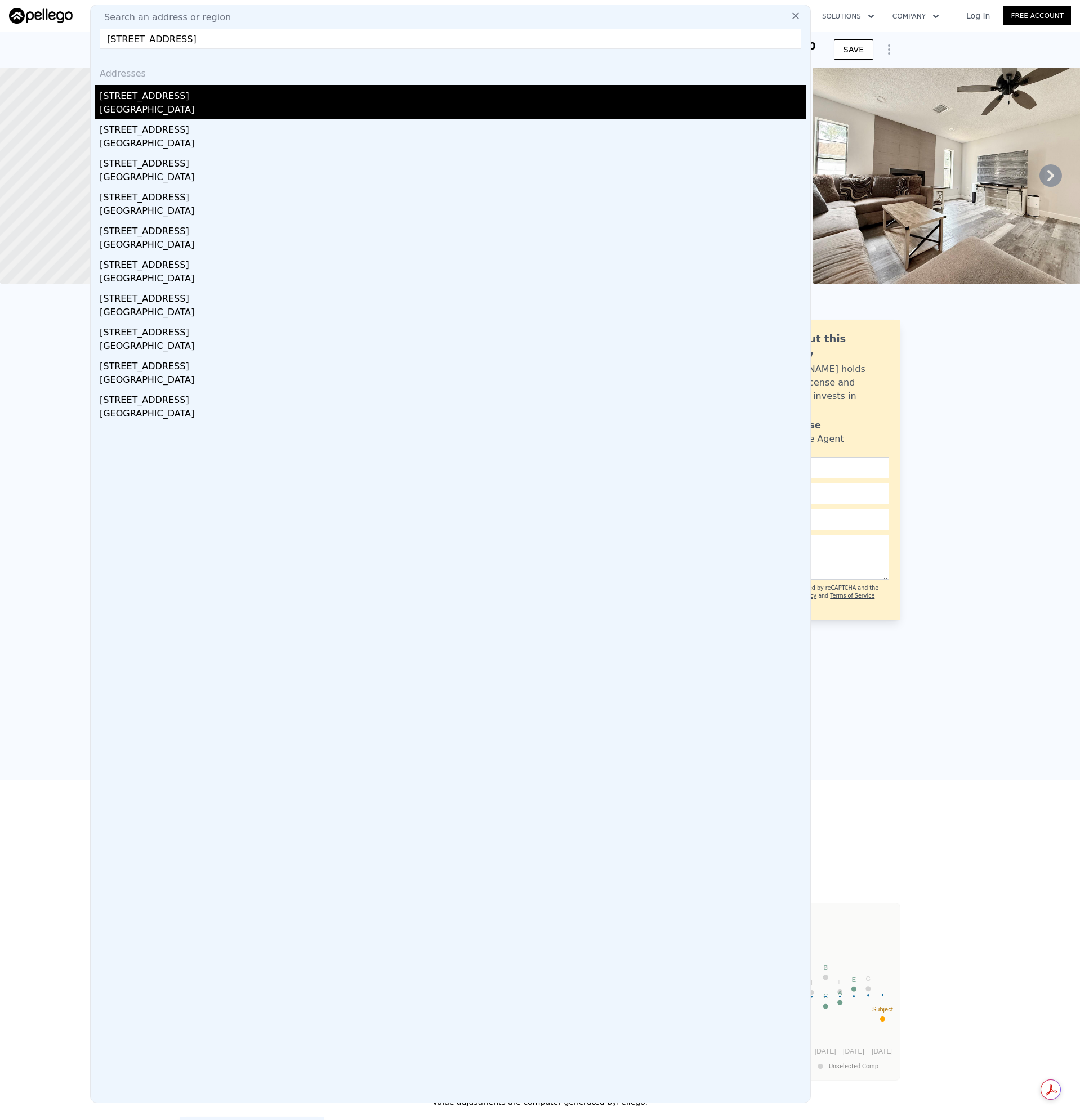
type input "[STREET_ADDRESS]"
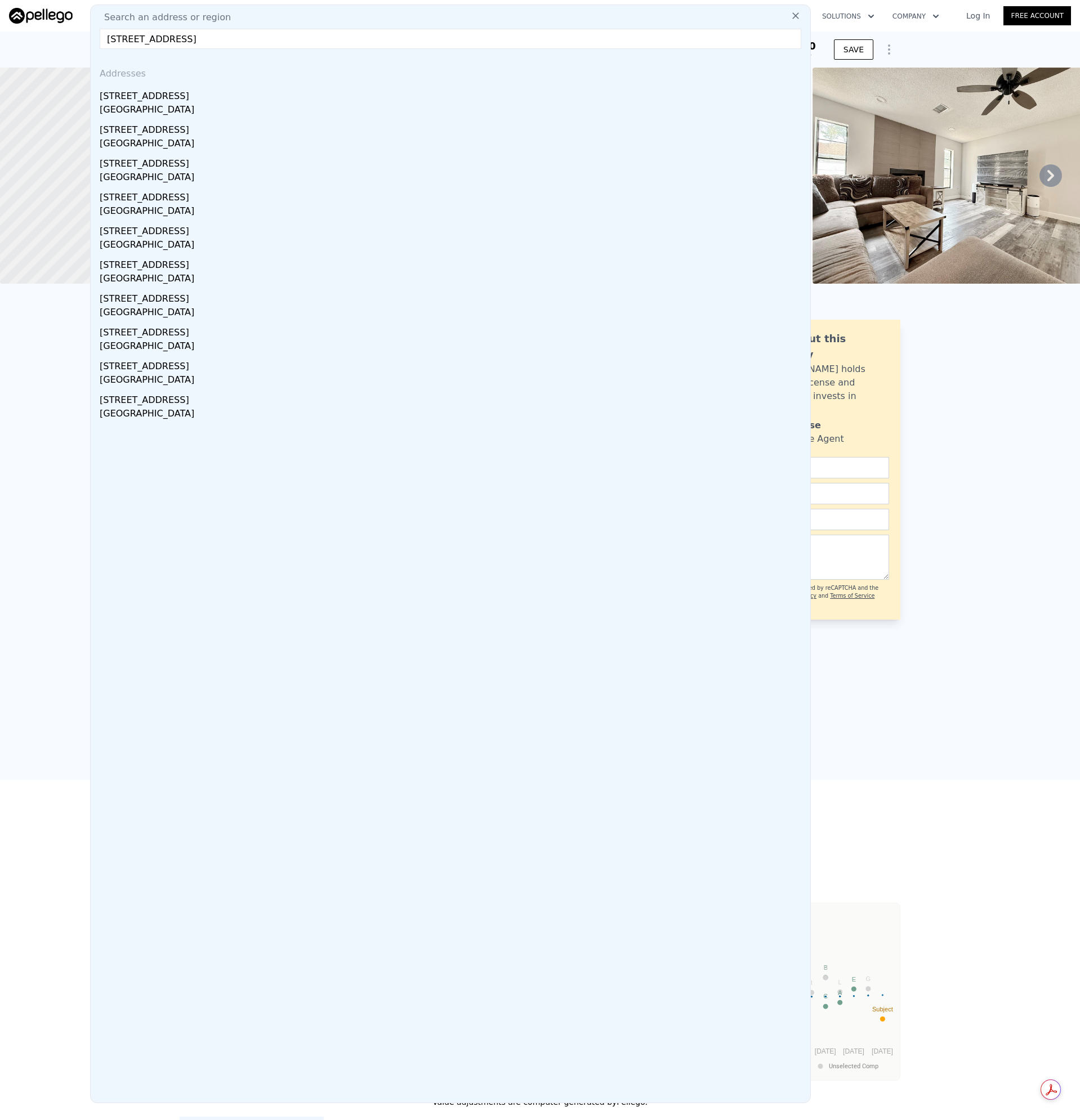
drag, startPoint x: 144, startPoint y: 101, endPoint x: 456, endPoint y: 306, distance: 373.3
click at [144, 101] on div "[STREET_ADDRESS]" at bounding box center [453, 94] width 706 height 18
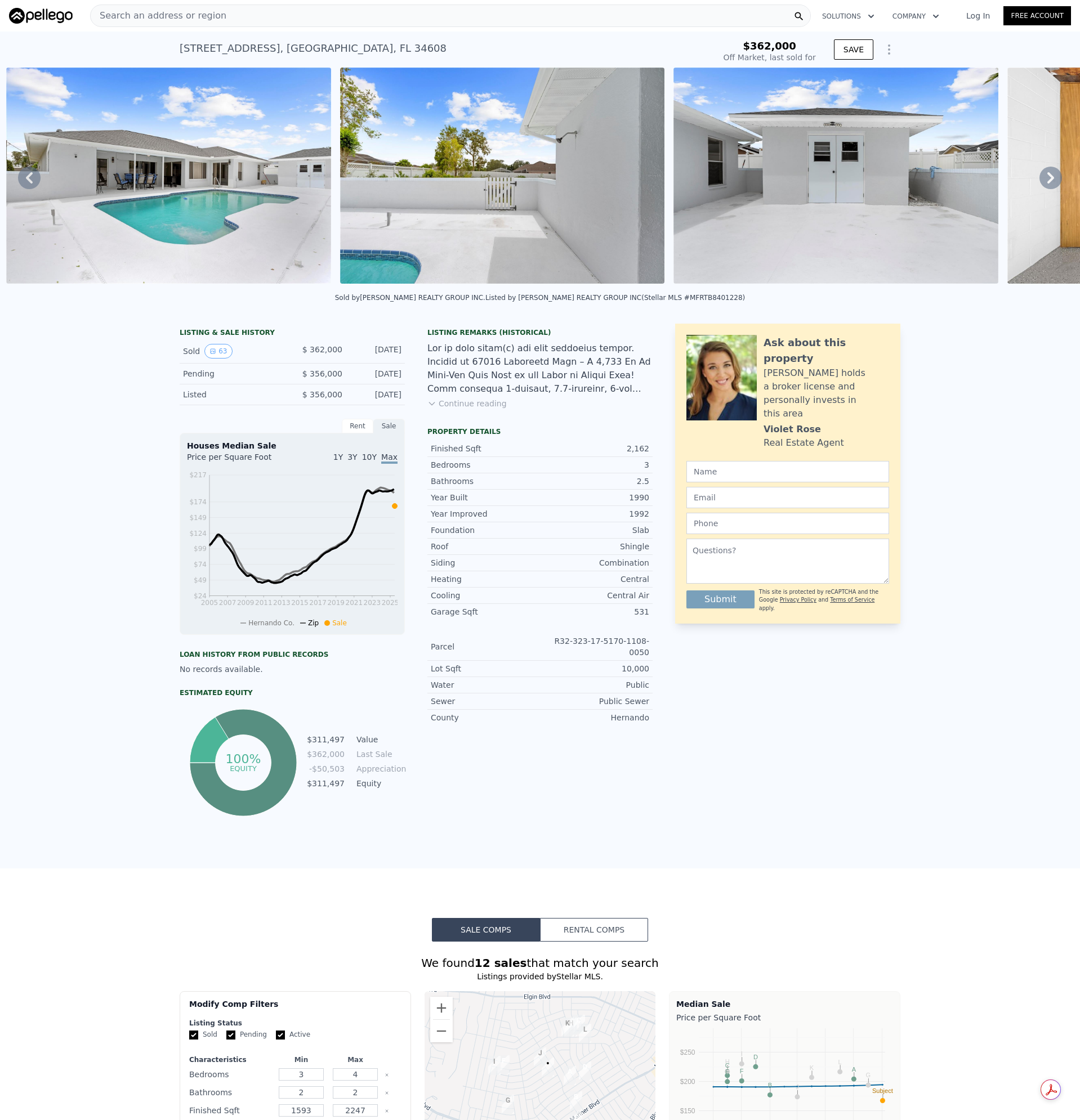
scroll to position [0, 10748]
drag, startPoint x: 608, startPoint y: 287, endPoint x: 626, endPoint y: 288, distance: 18.0
click at [626, 288] on div "• + − • + − STREET VIEW ← Move left → Move right ↑ Move up ↓ Move down + Zoom i…" at bounding box center [540, 177] width 1080 height 220
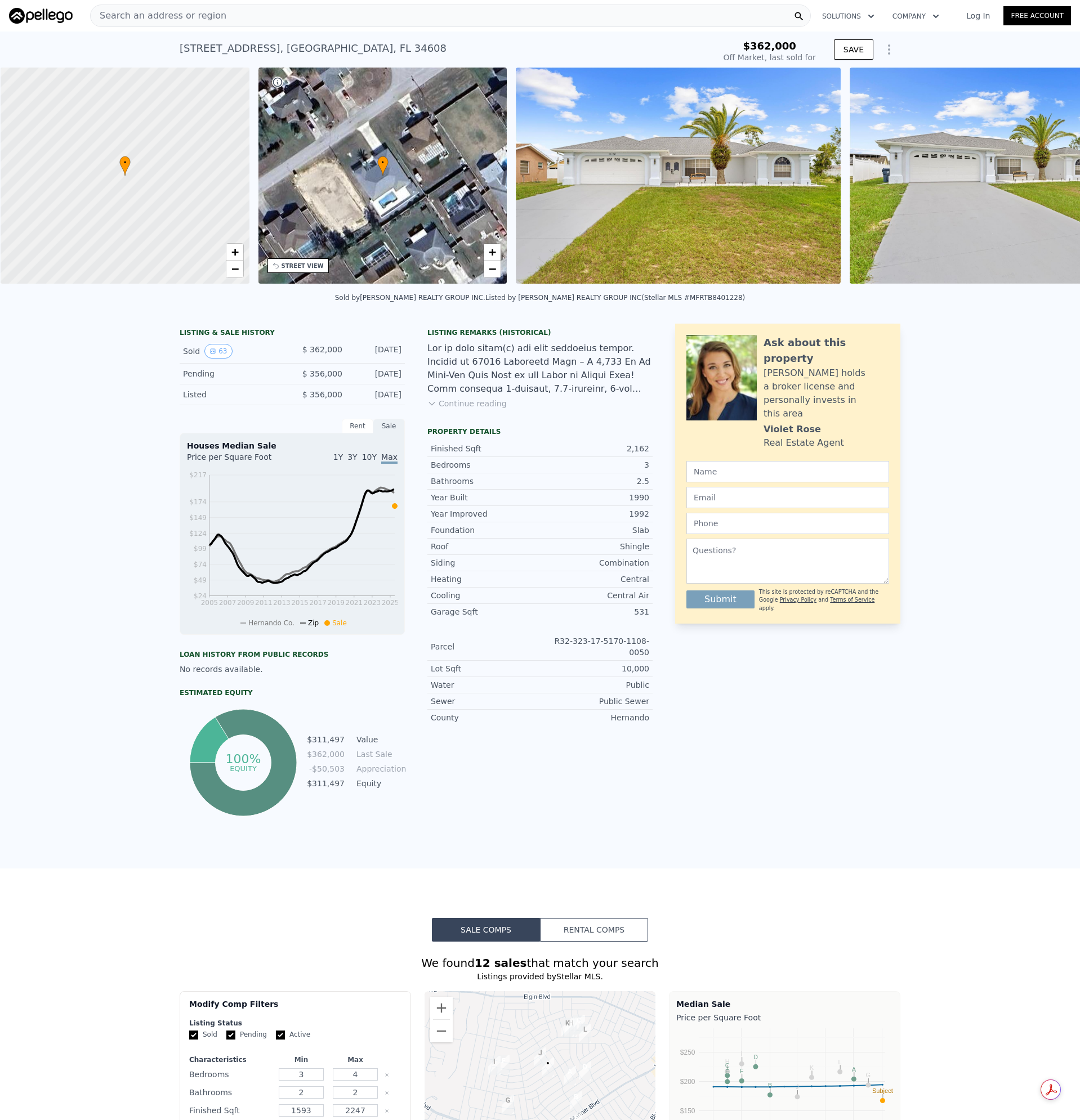
scroll to position [0, 4]
type input "$ 410,000"
type input "$ 964"
click at [167, 14] on span "Search an address or region" at bounding box center [158, 16] width 136 height 13
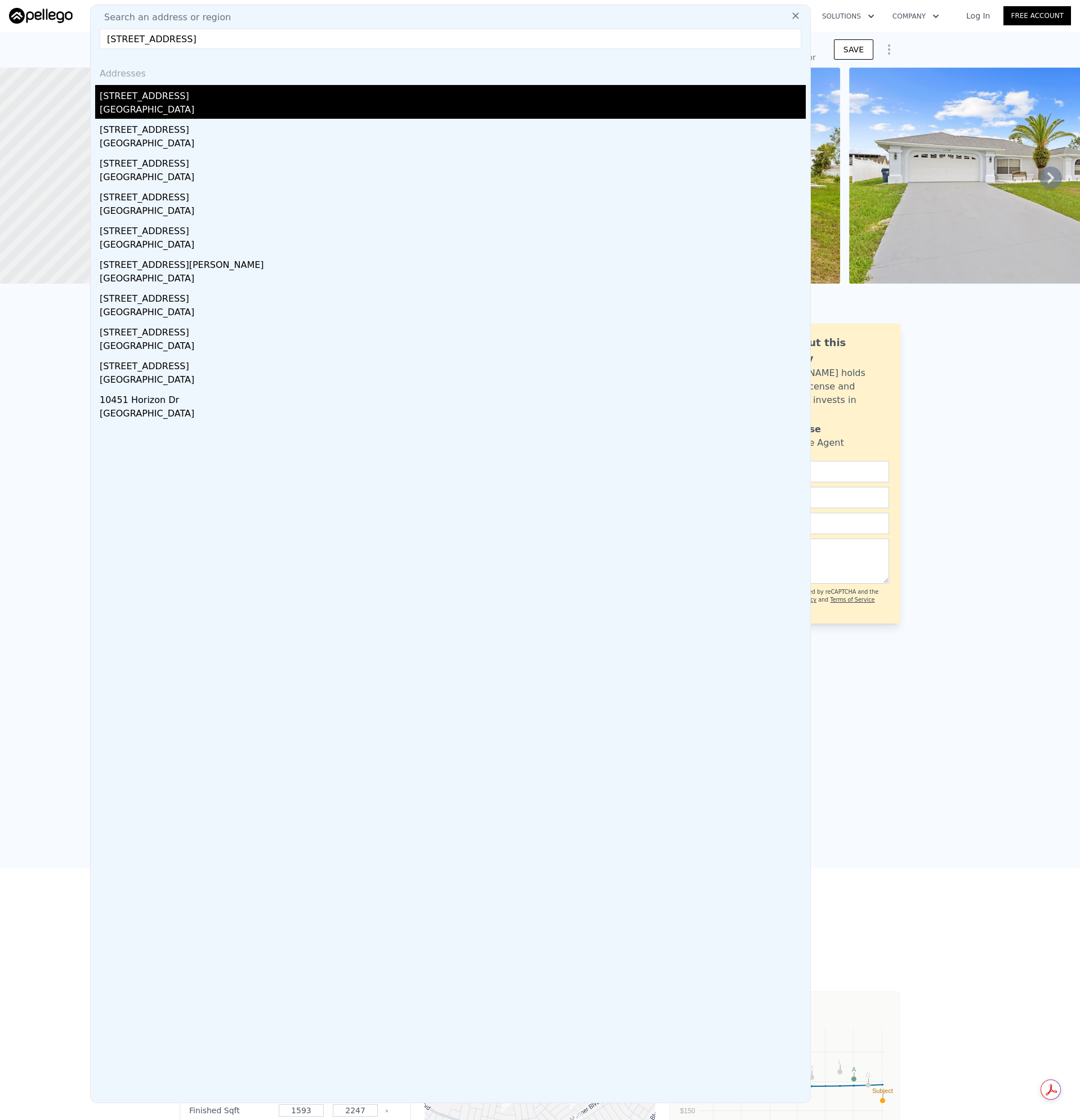
type input "[STREET_ADDRESS]"
click at [121, 101] on div "[STREET_ADDRESS]" at bounding box center [453, 94] width 706 height 18
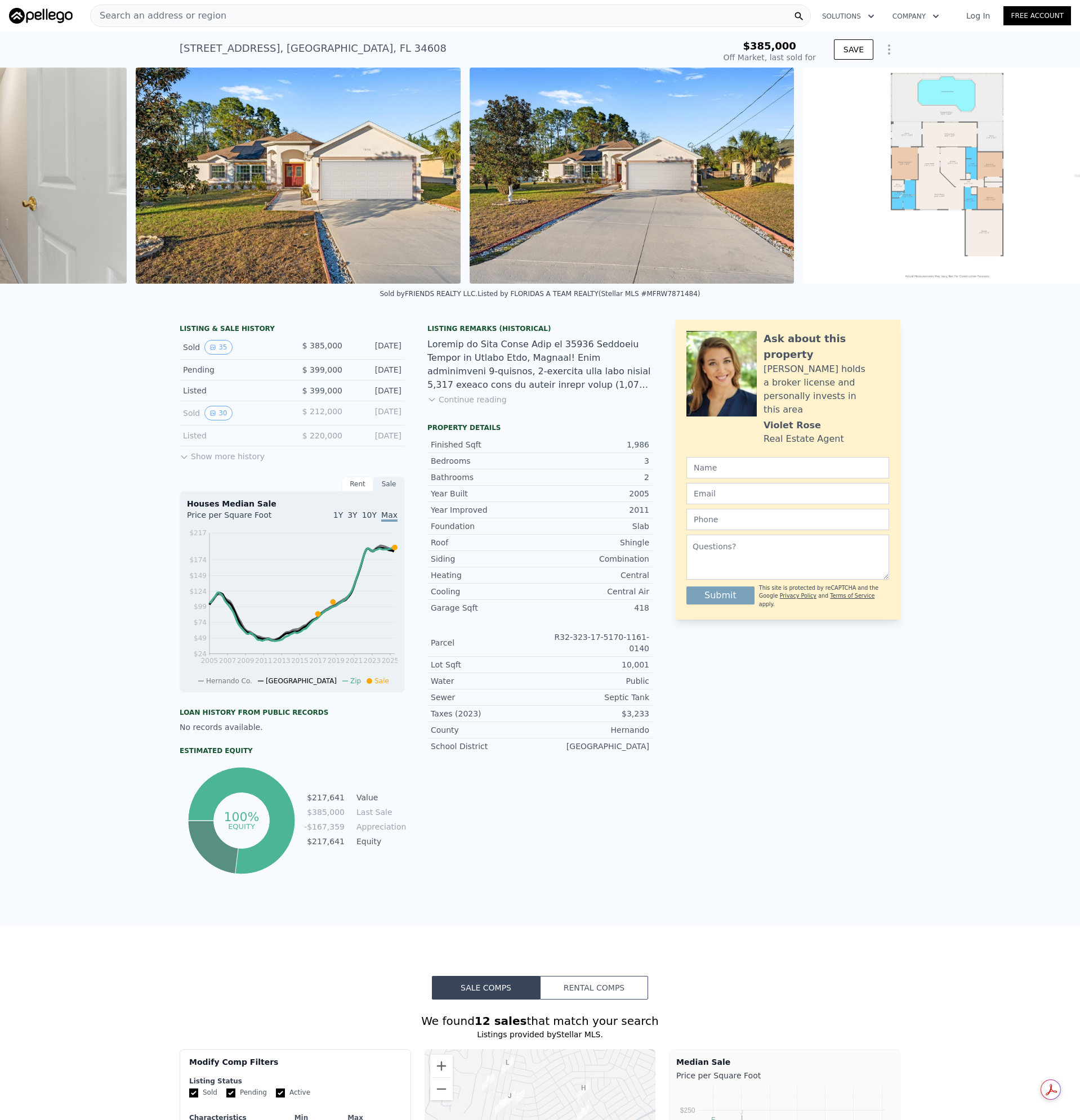
scroll to position [0, 11076]
